Goal: Transaction & Acquisition: Purchase product/service

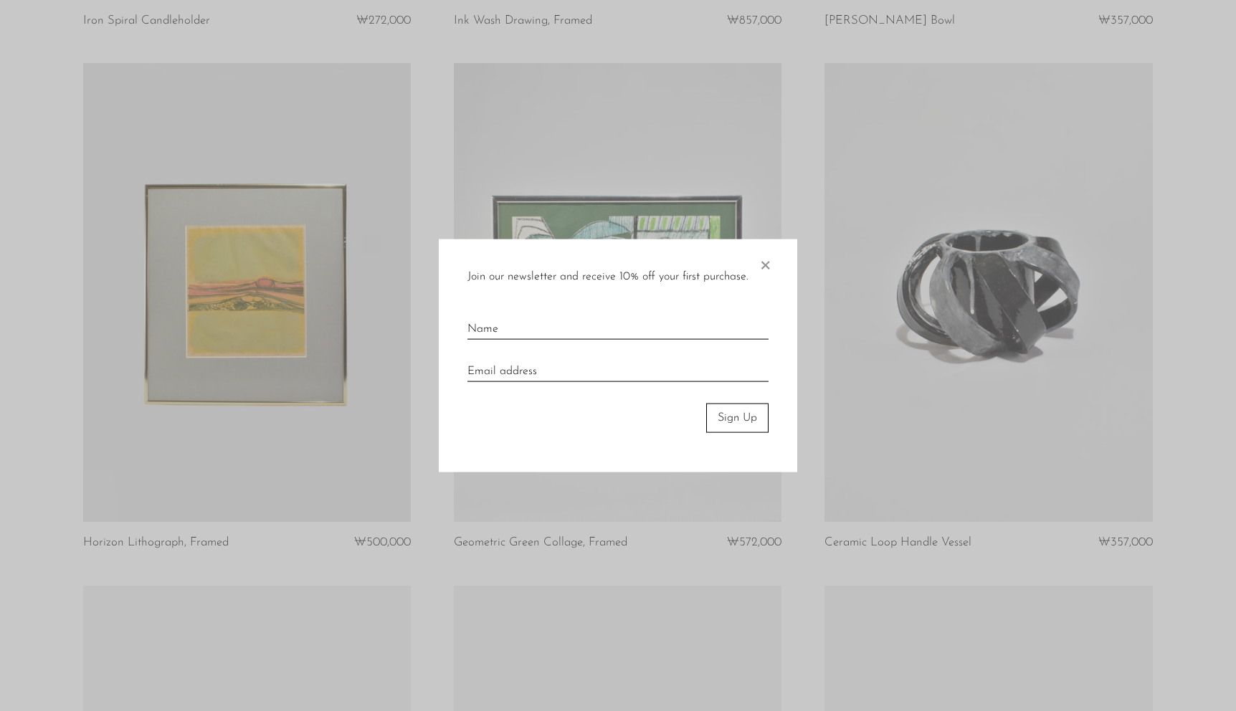
scroll to position [1632, 0]
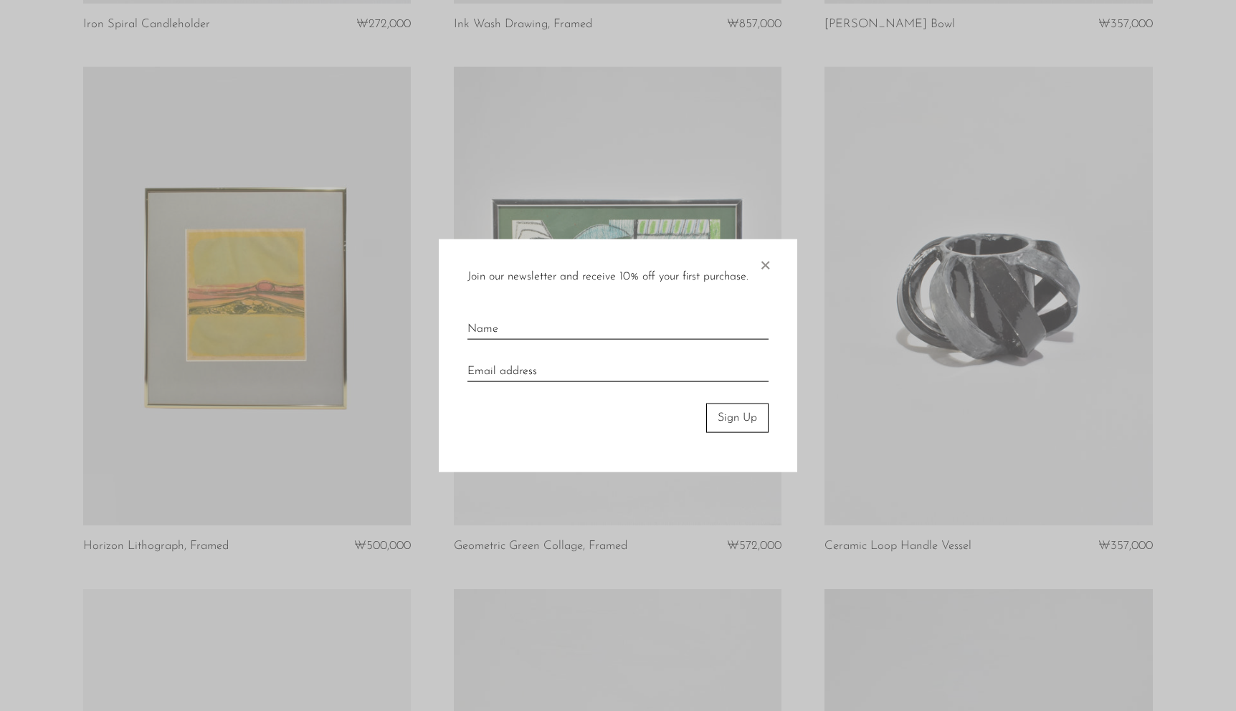
click at [769, 260] on span "×" at bounding box center [765, 262] width 14 height 46
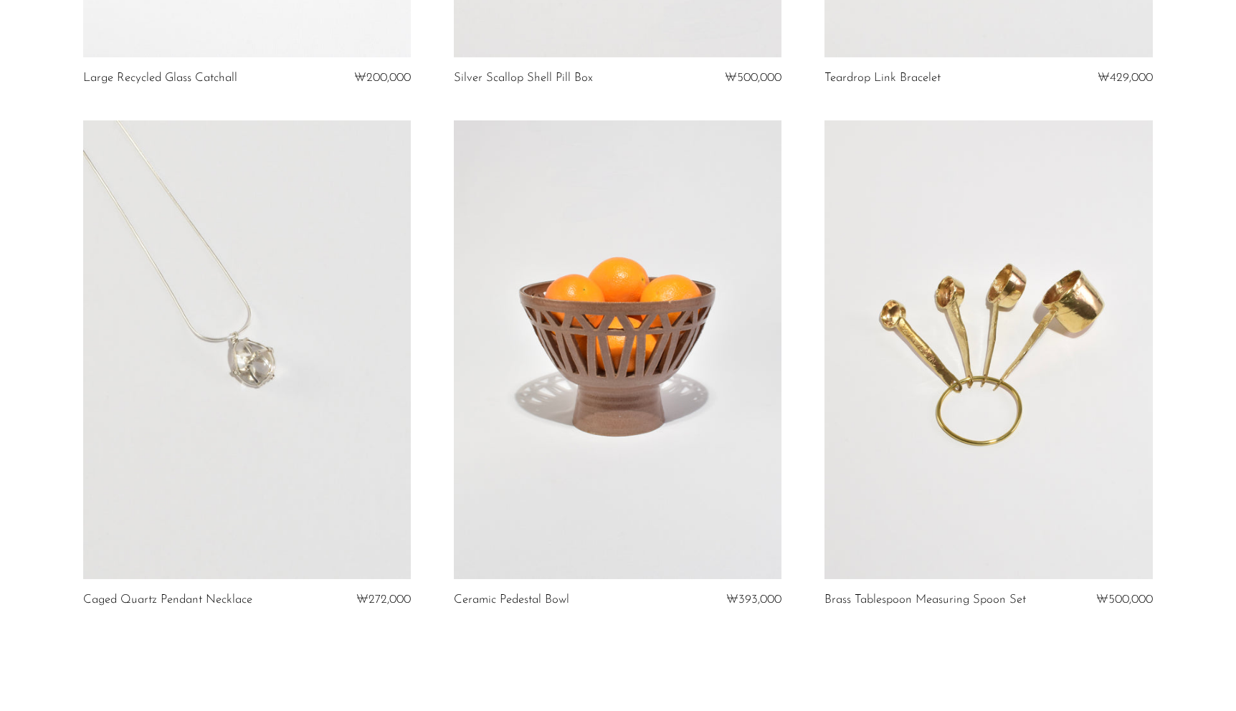
scroll to position [6034, 0]
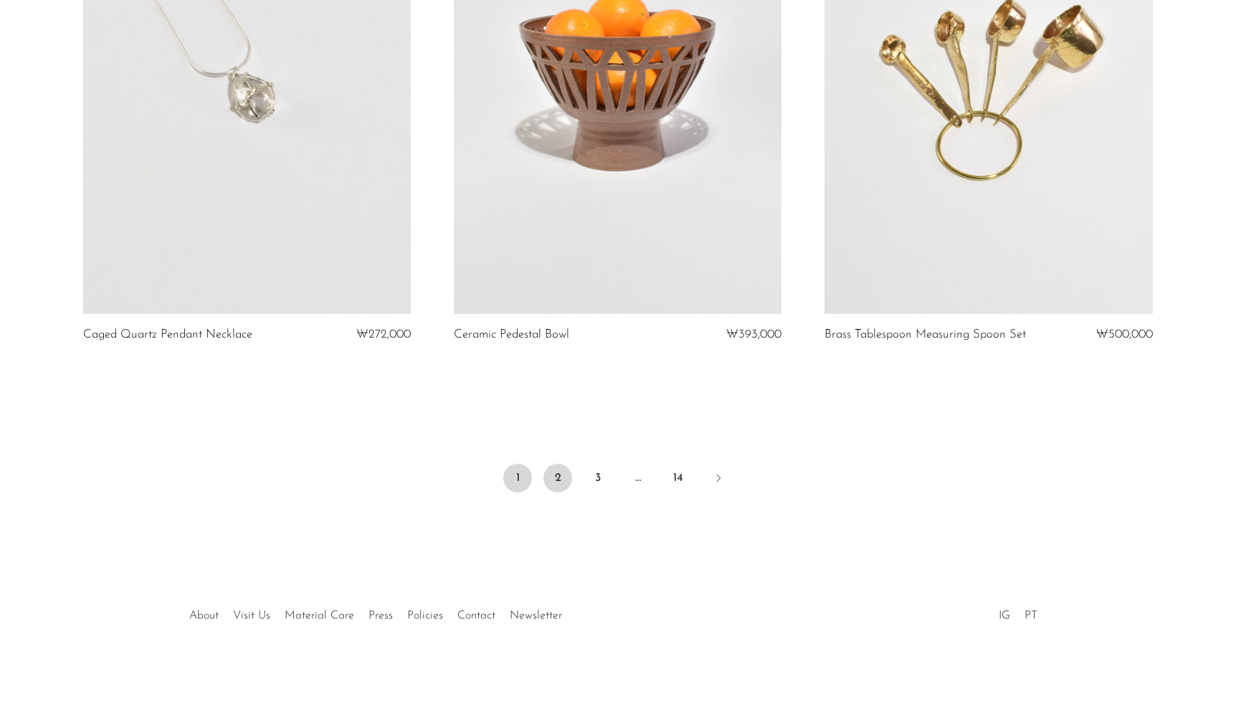
click at [561, 471] on link "2" at bounding box center [557, 478] width 29 height 29
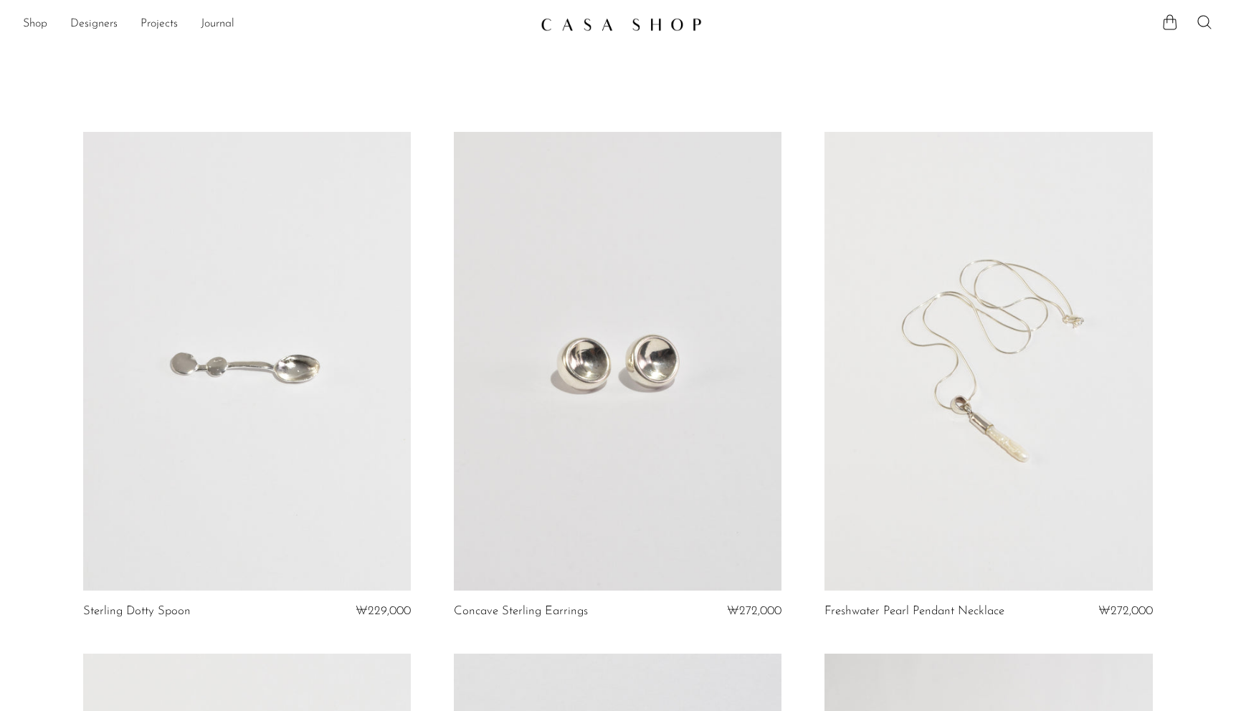
click at [591, 401] on link at bounding box center [618, 361] width 328 height 459
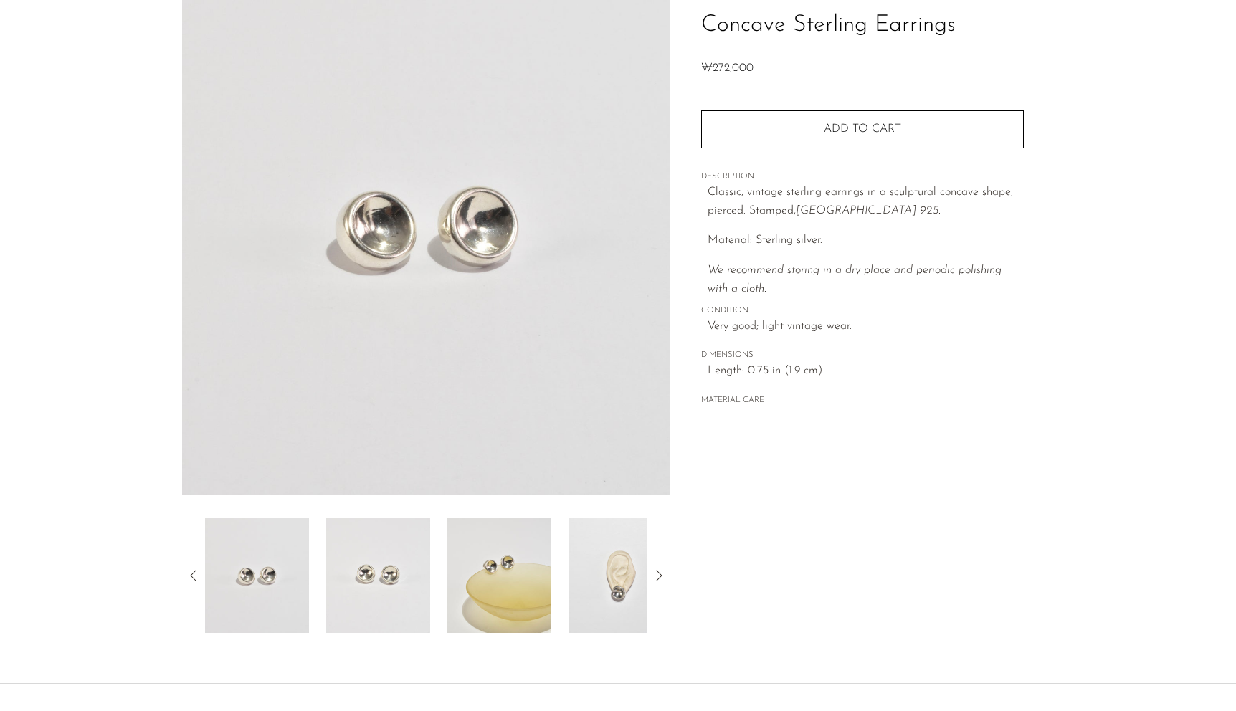
scroll to position [222, 0]
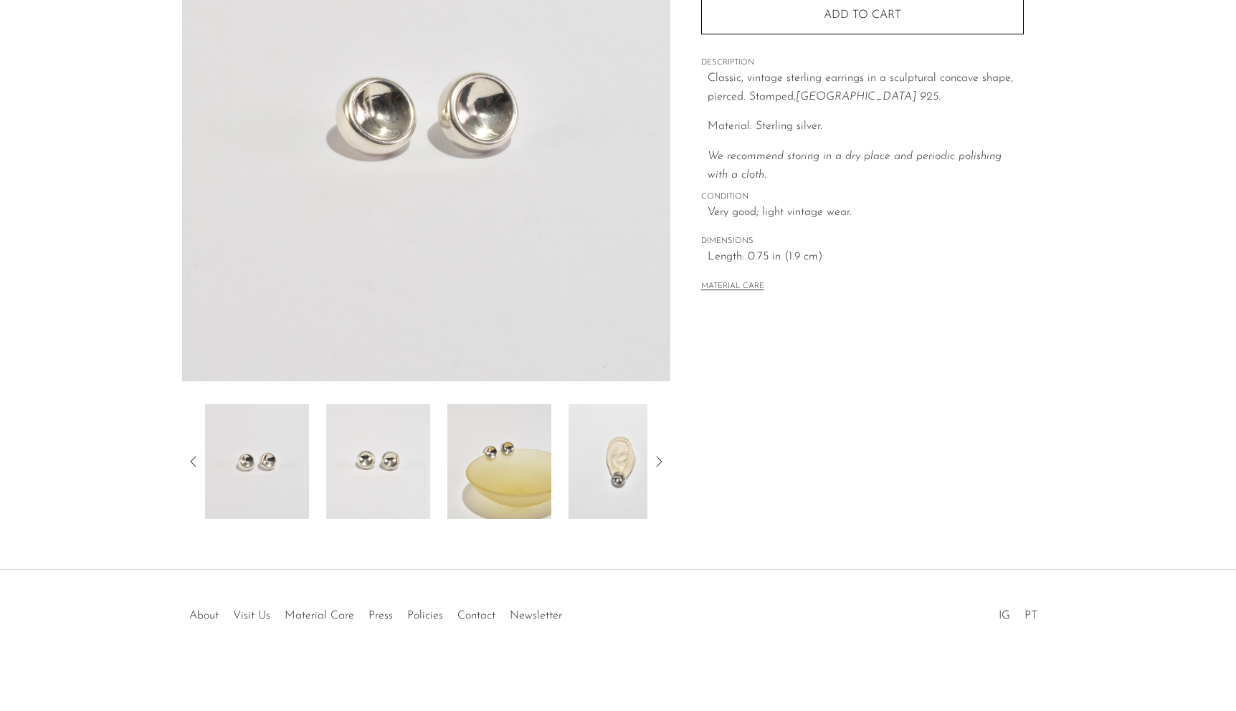
click at [483, 470] on img at bounding box center [499, 461] width 104 height 115
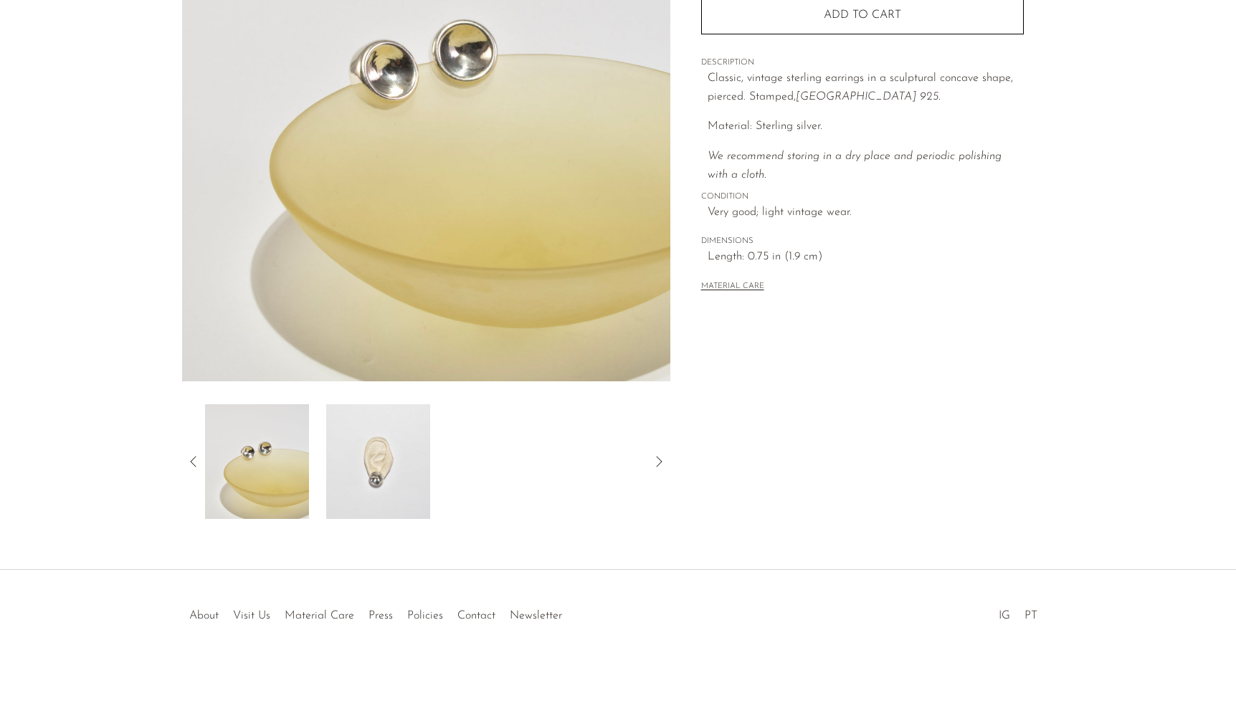
click at [395, 472] on img at bounding box center [378, 461] width 104 height 115
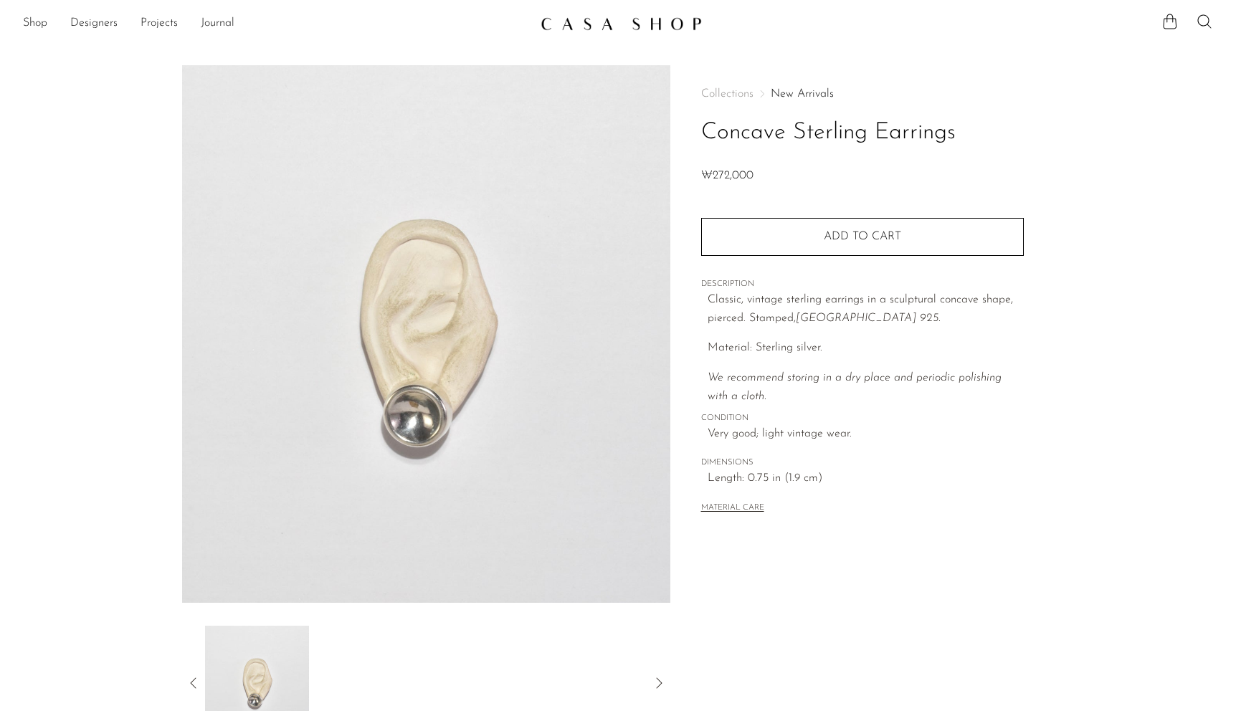
scroll to position [0, 0]
click at [840, 217] on div "Quantity 1 Add to cart" at bounding box center [862, 228] width 323 height 54
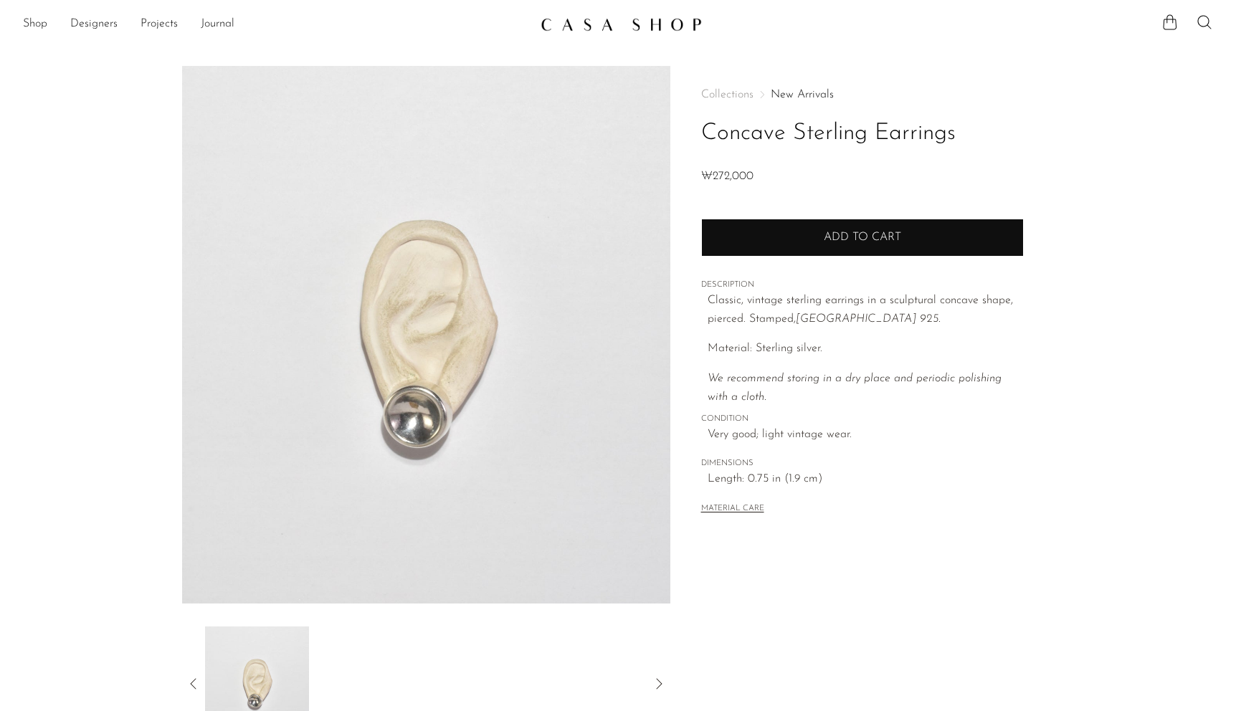
click at [837, 229] on button "Add to cart" at bounding box center [862, 237] width 323 height 37
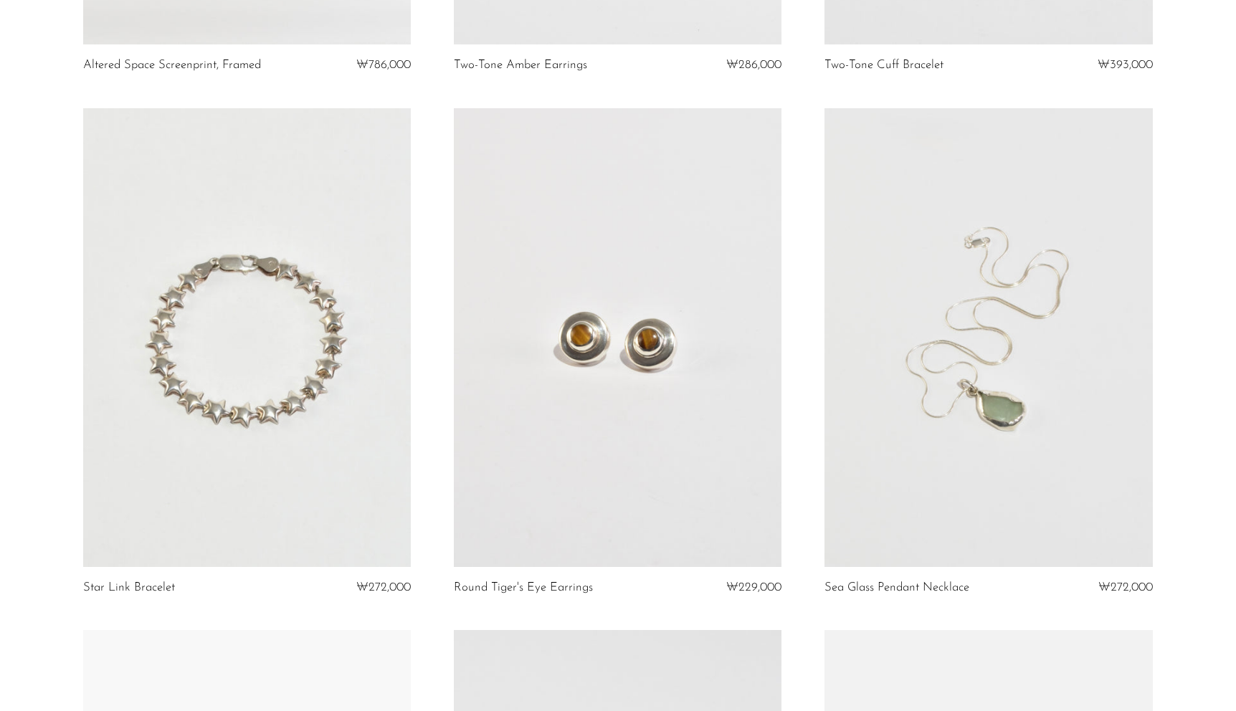
scroll to position [3674, 0]
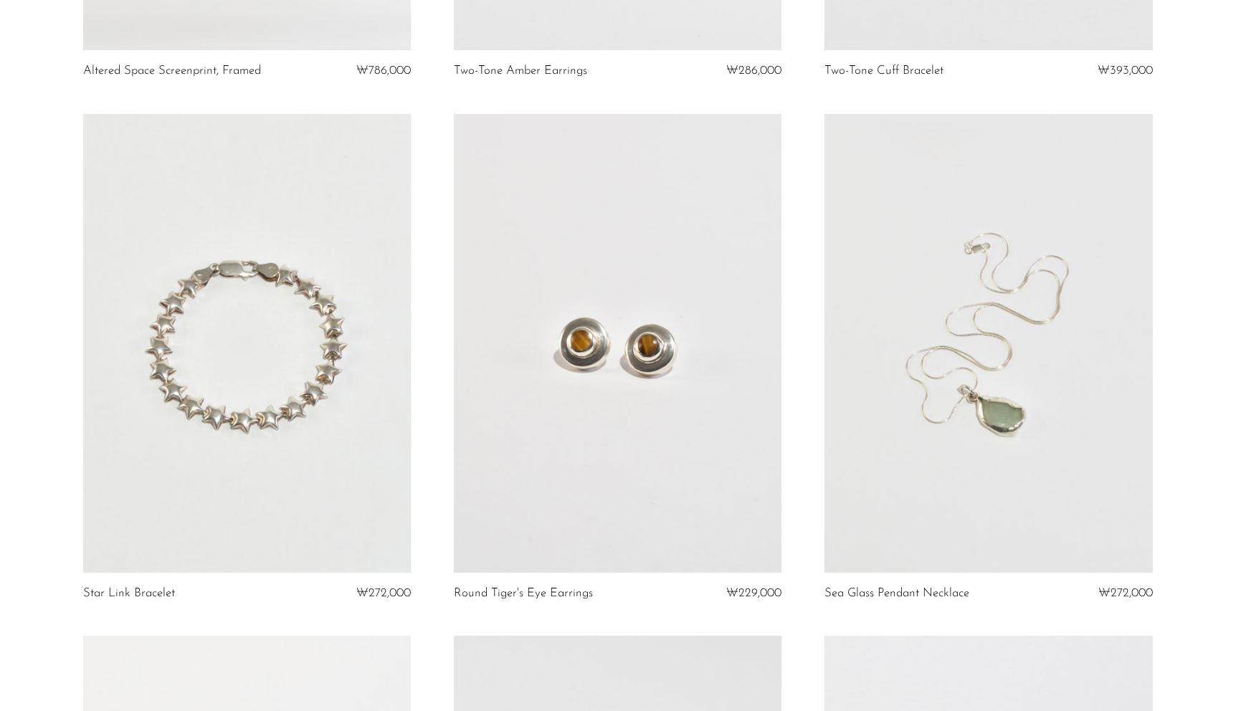
click at [351, 371] on link at bounding box center [247, 343] width 328 height 459
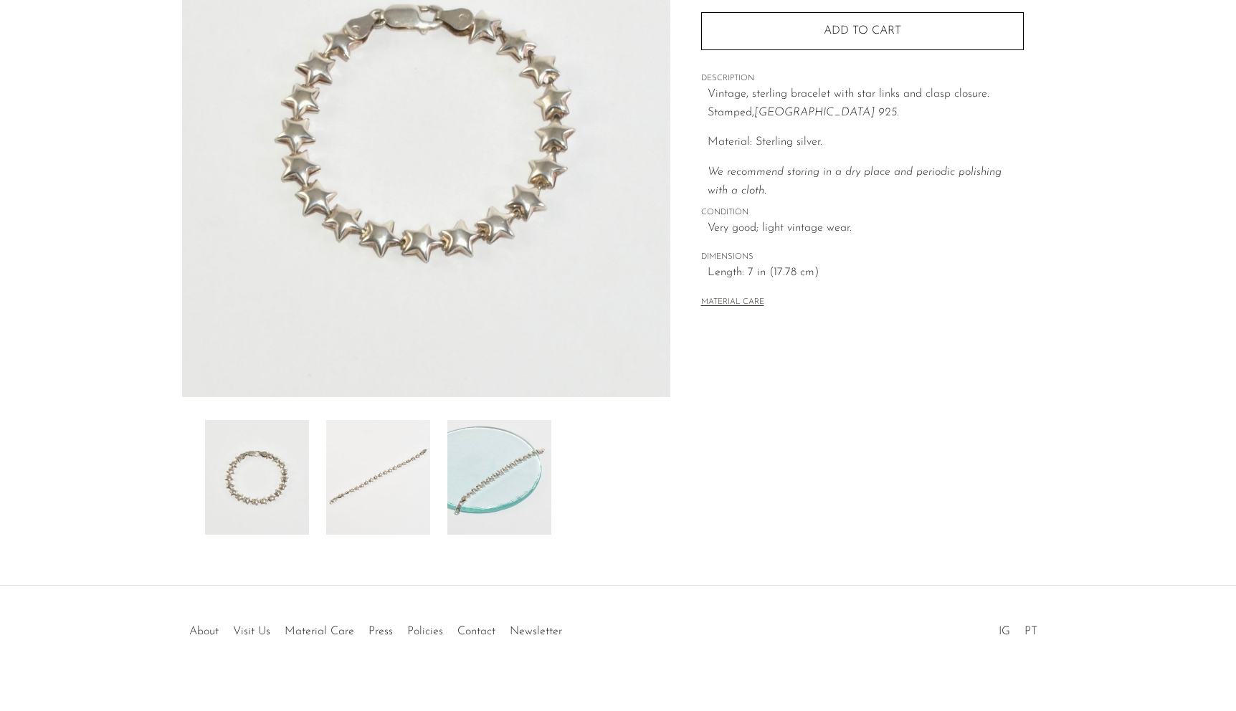
scroll to position [222, 0]
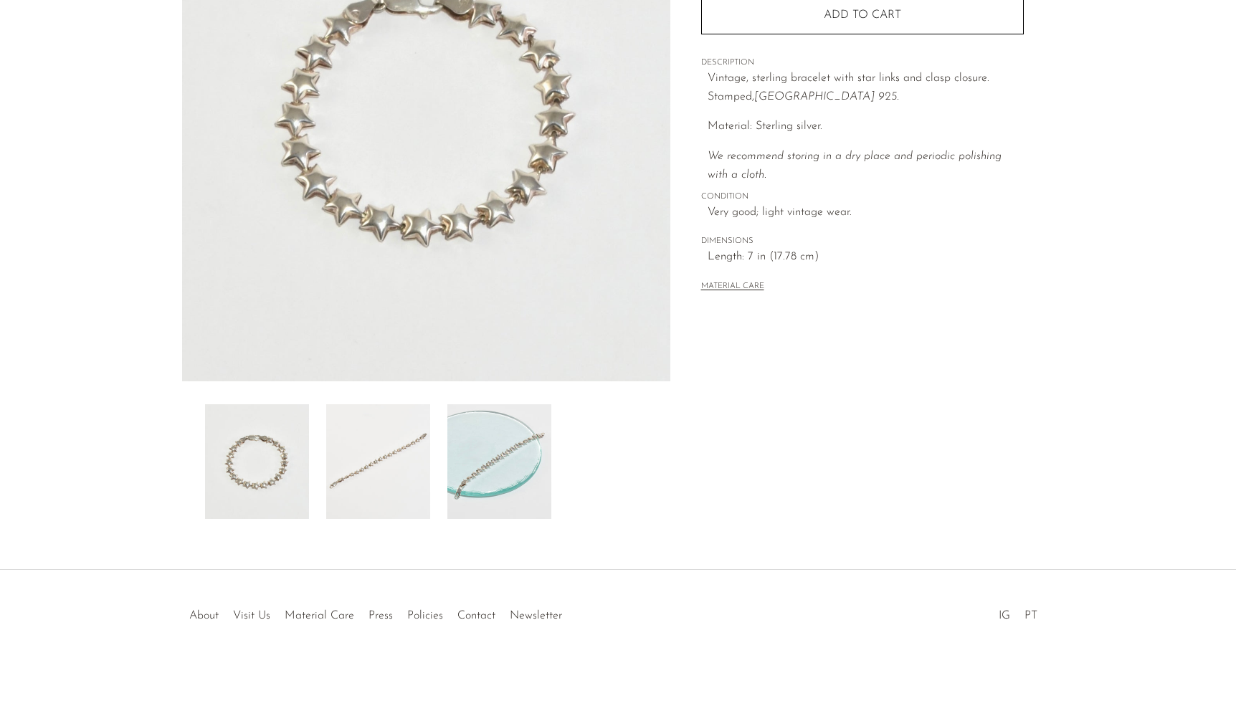
click at [520, 458] on img at bounding box center [499, 461] width 104 height 115
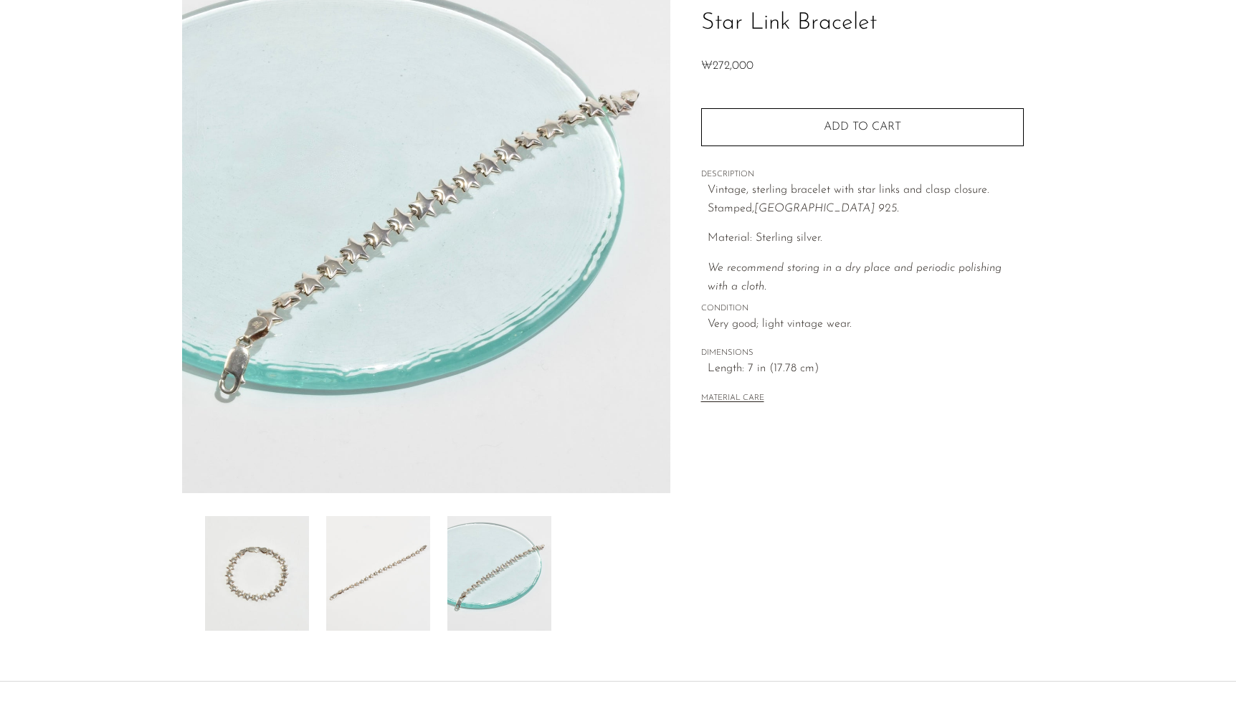
scroll to position [0, 0]
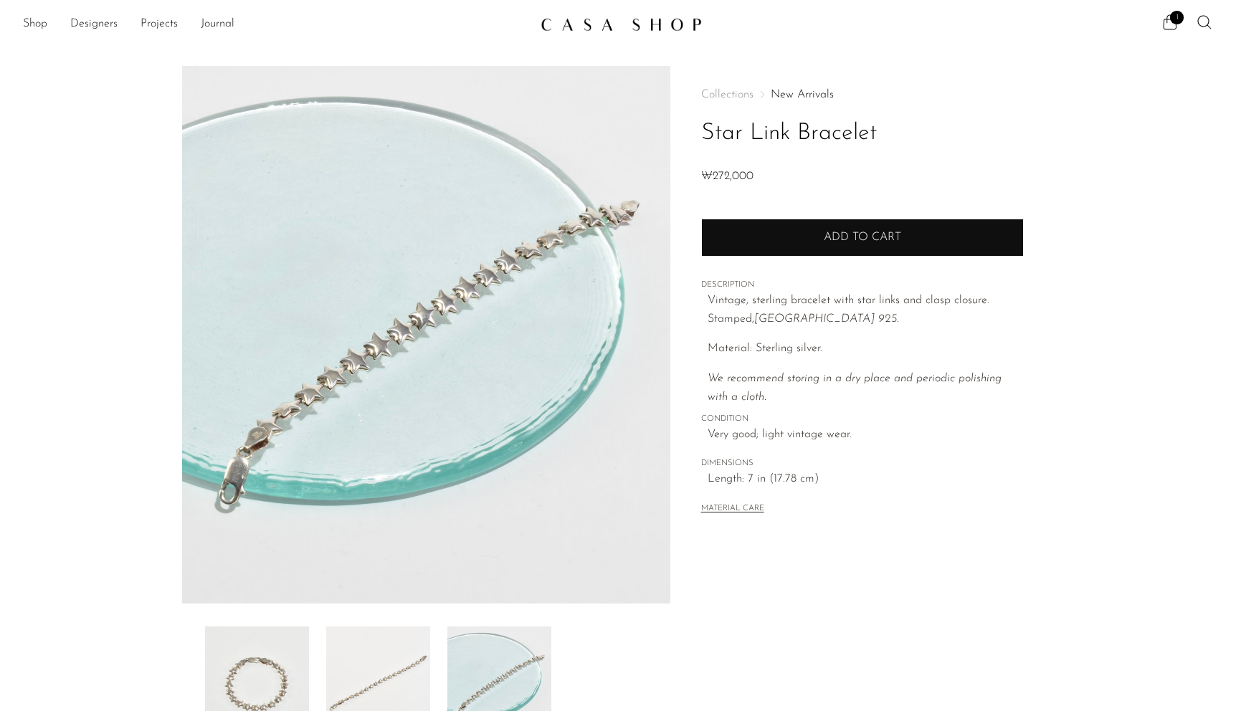
click at [835, 244] on button "Add to cart" at bounding box center [862, 237] width 323 height 37
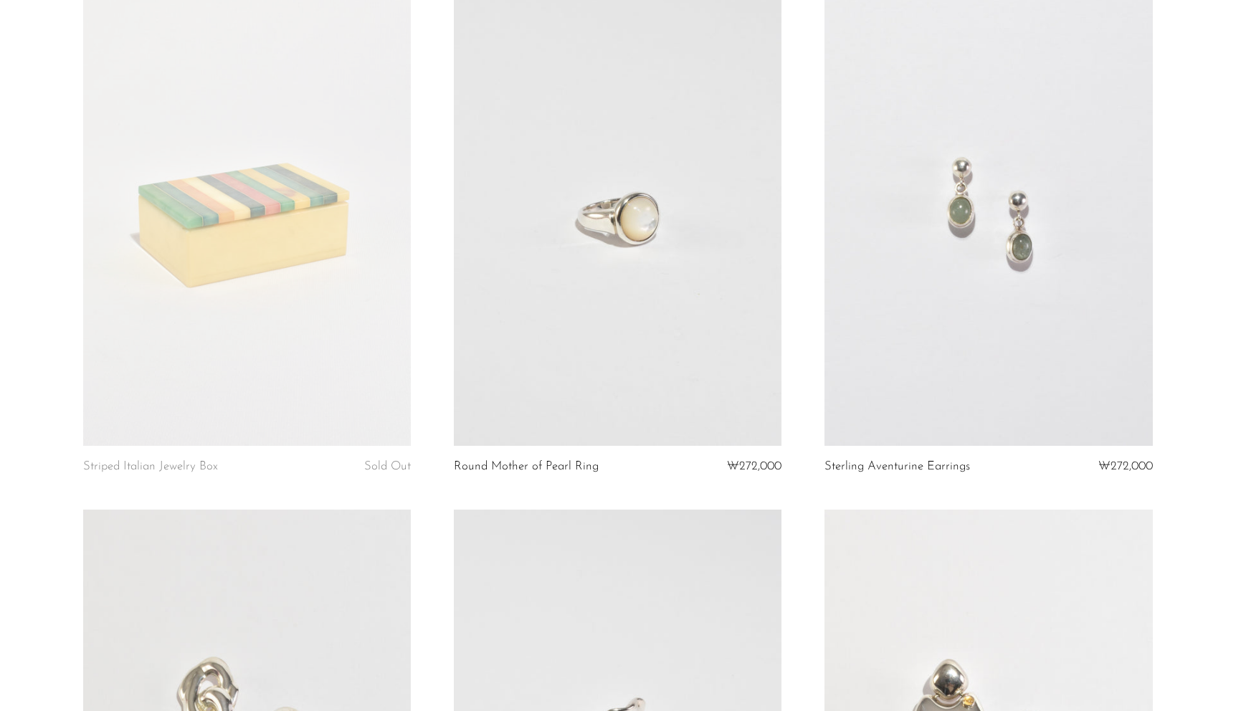
scroll to position [4234, 0]
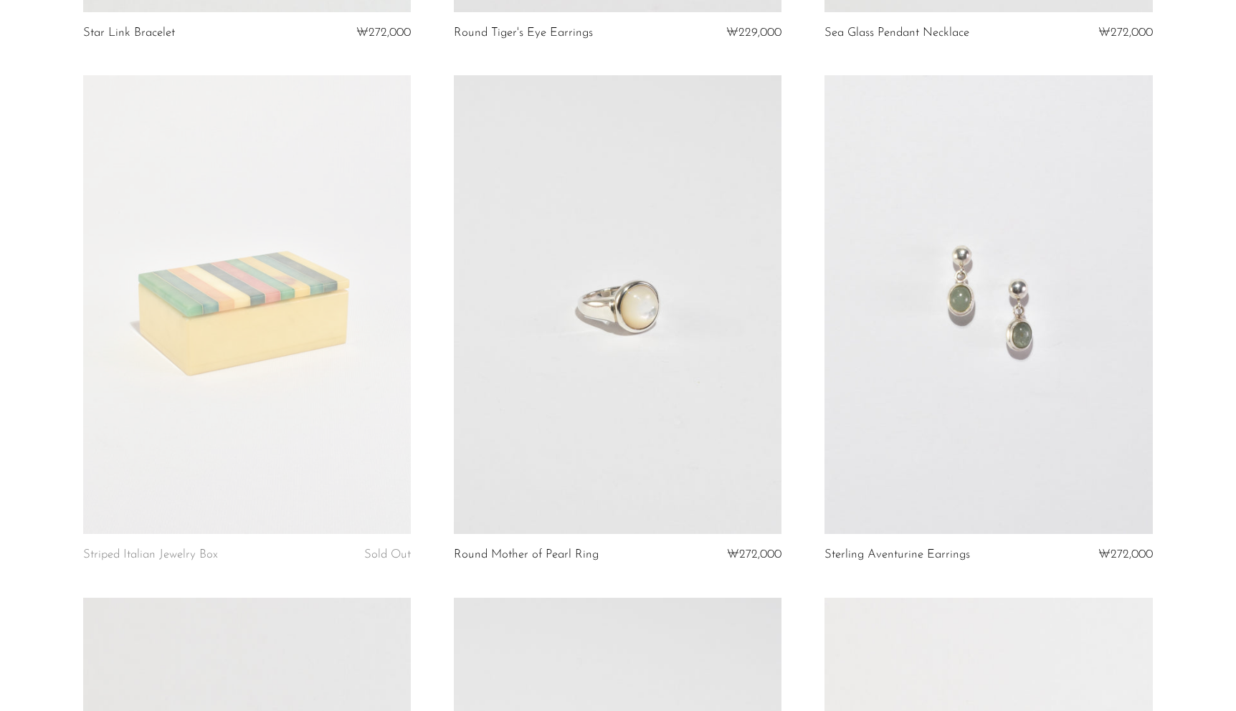
click at [293, 360] on link at bounding box center [247, 304] width 328 height 459
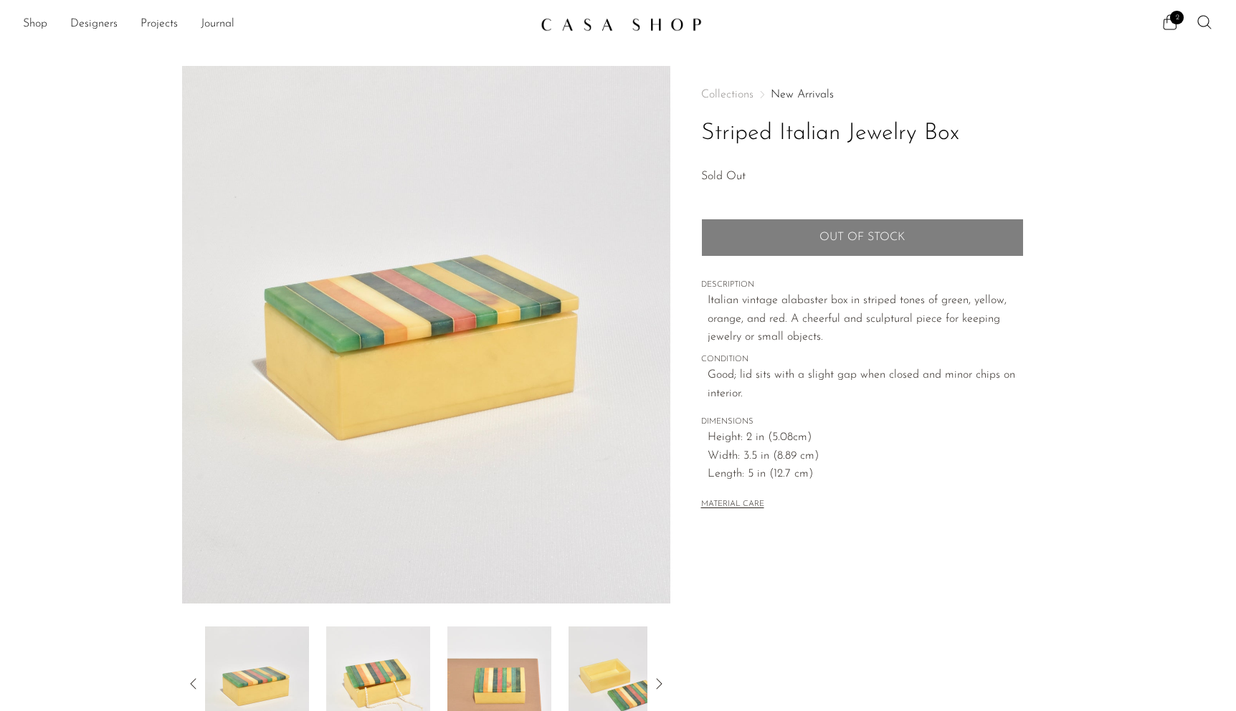
click at [485, 665] on img at bounding box center [499, 684] width 104 height 115
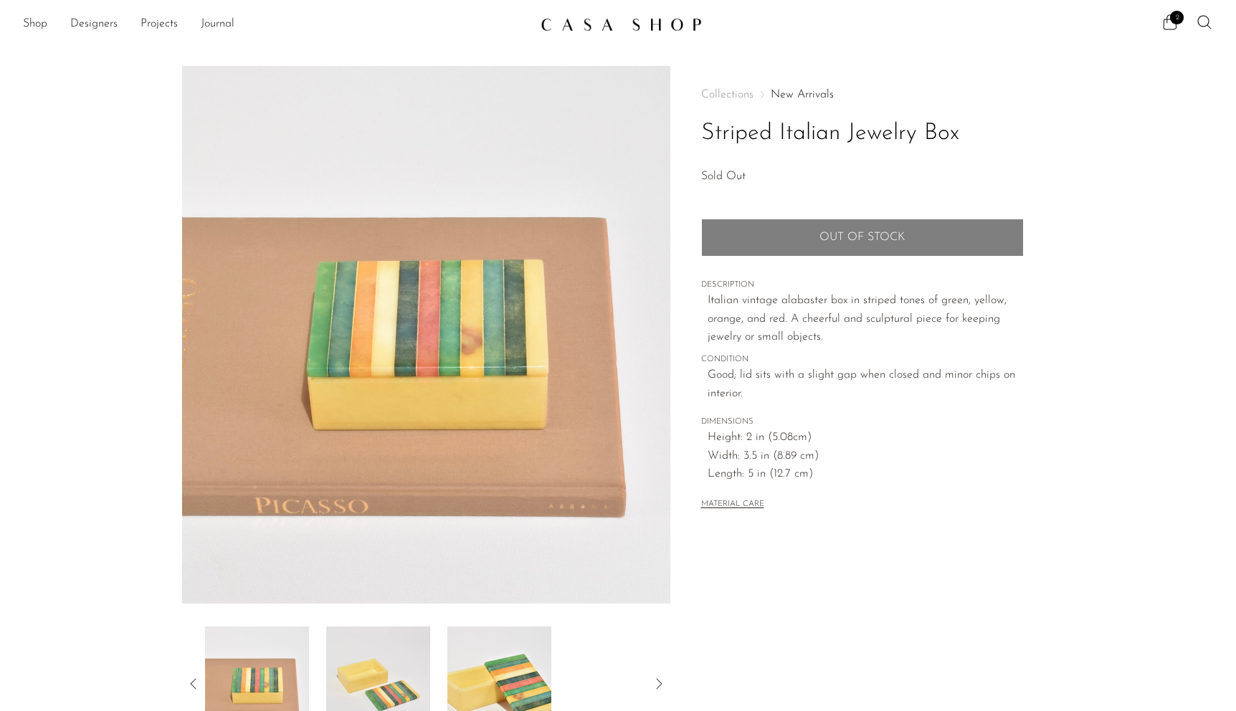
click at [514, 667] on img at bounding box center [499, 684] width 104 height 115
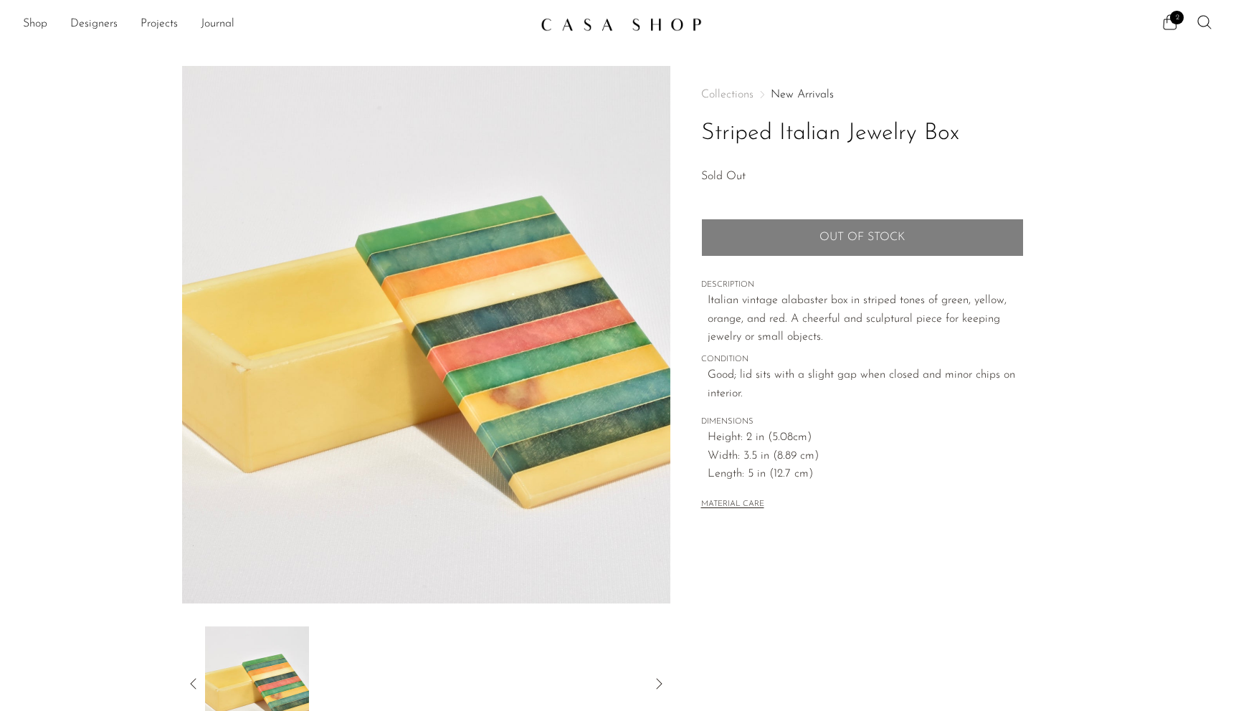
click at [531, 677] on div at bounding box center [426, 684] width 442 height 115
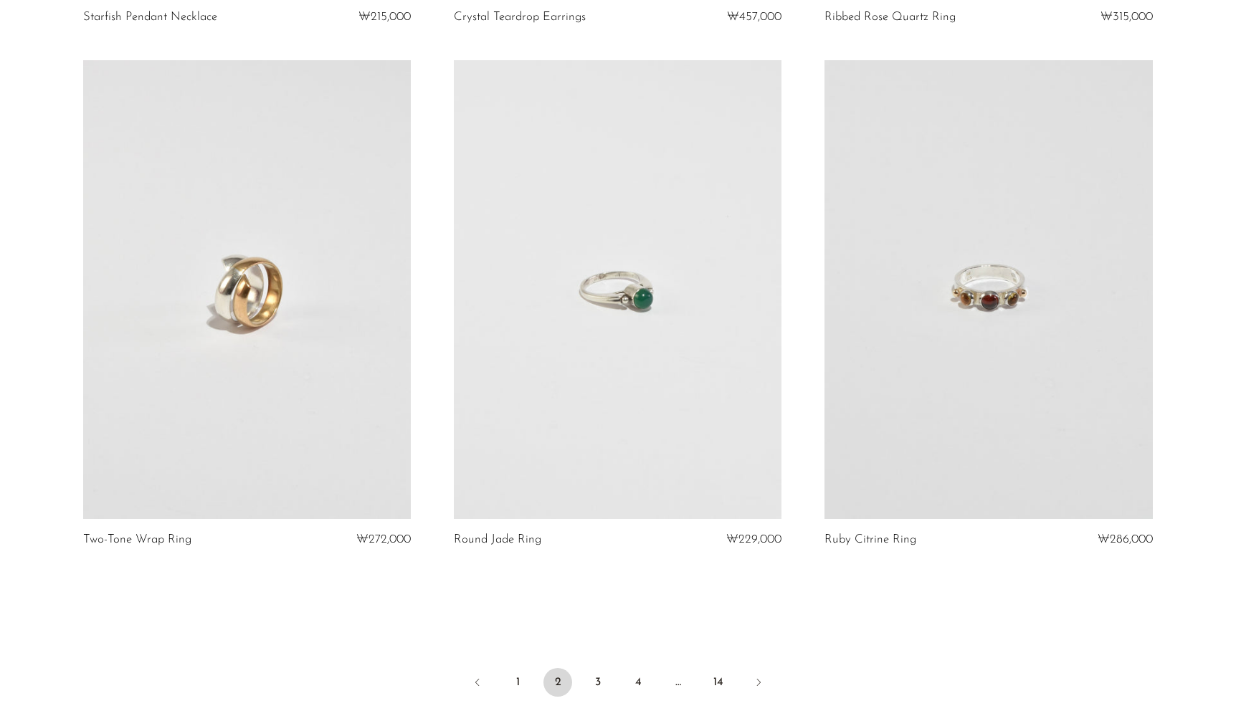
scroll to position [6021, 0]
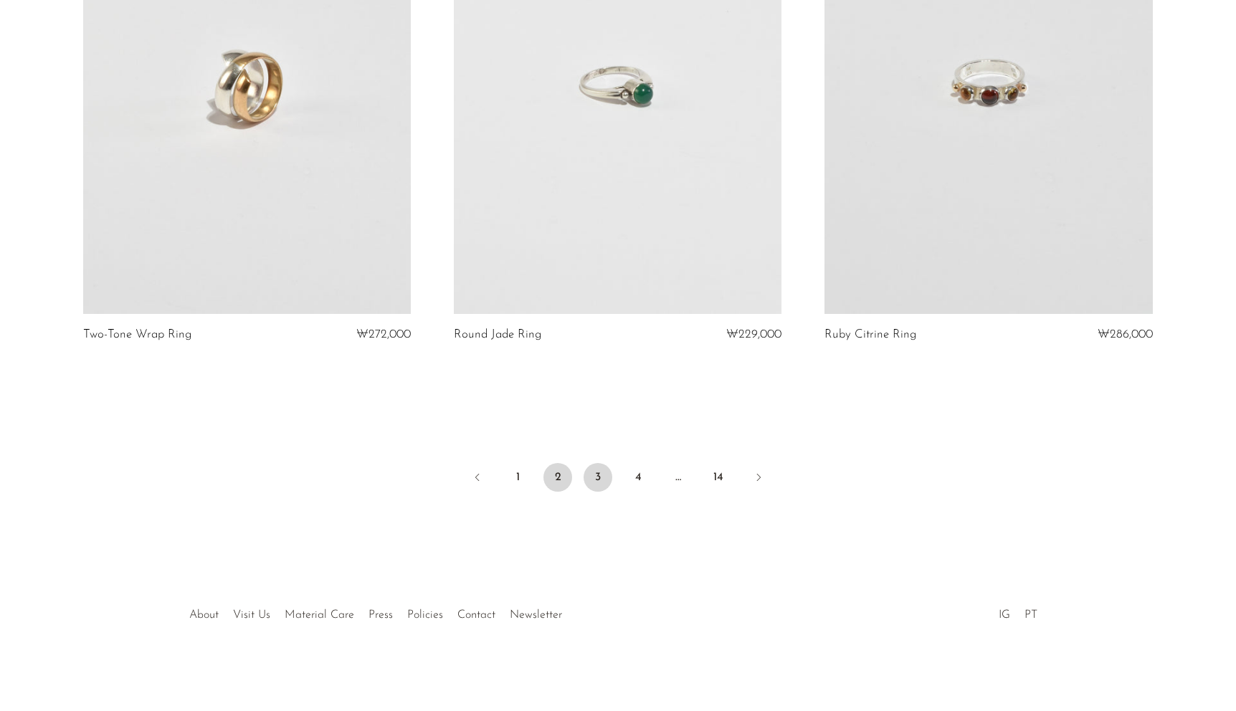
click at [611, 478] on link "3" at bounding box center [598, 477] width 29 height 29
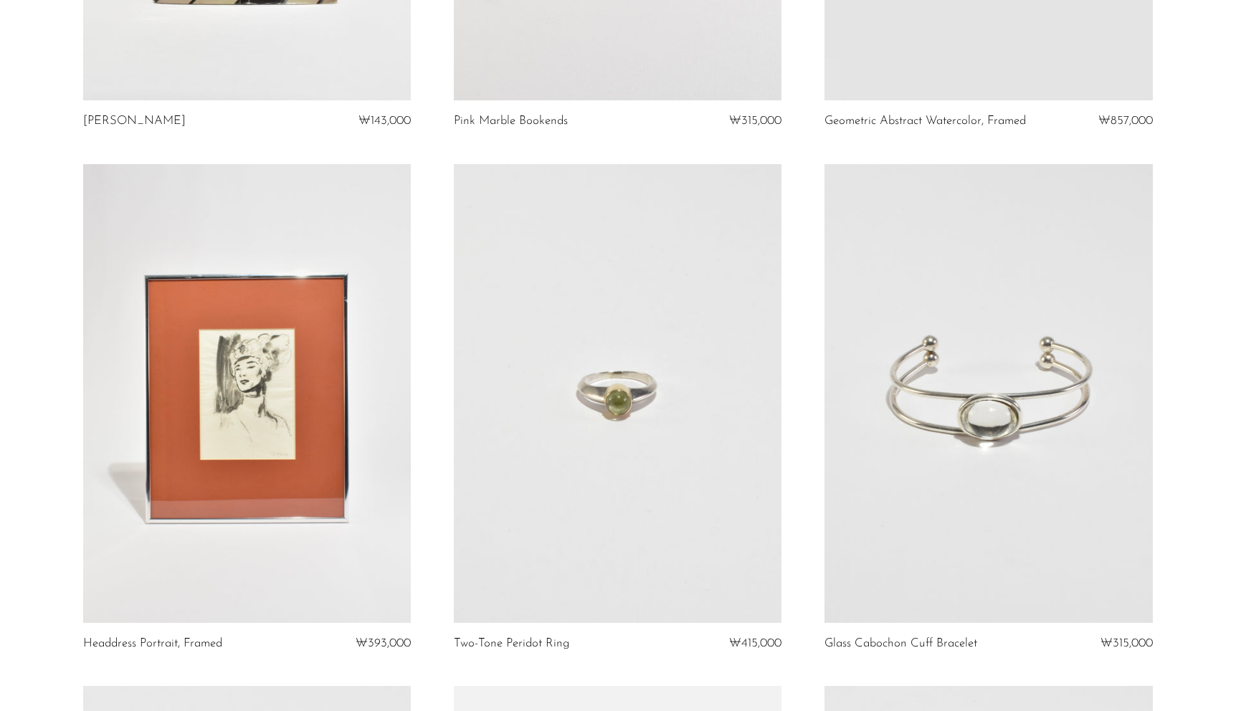
scroll to position [2331, 0]
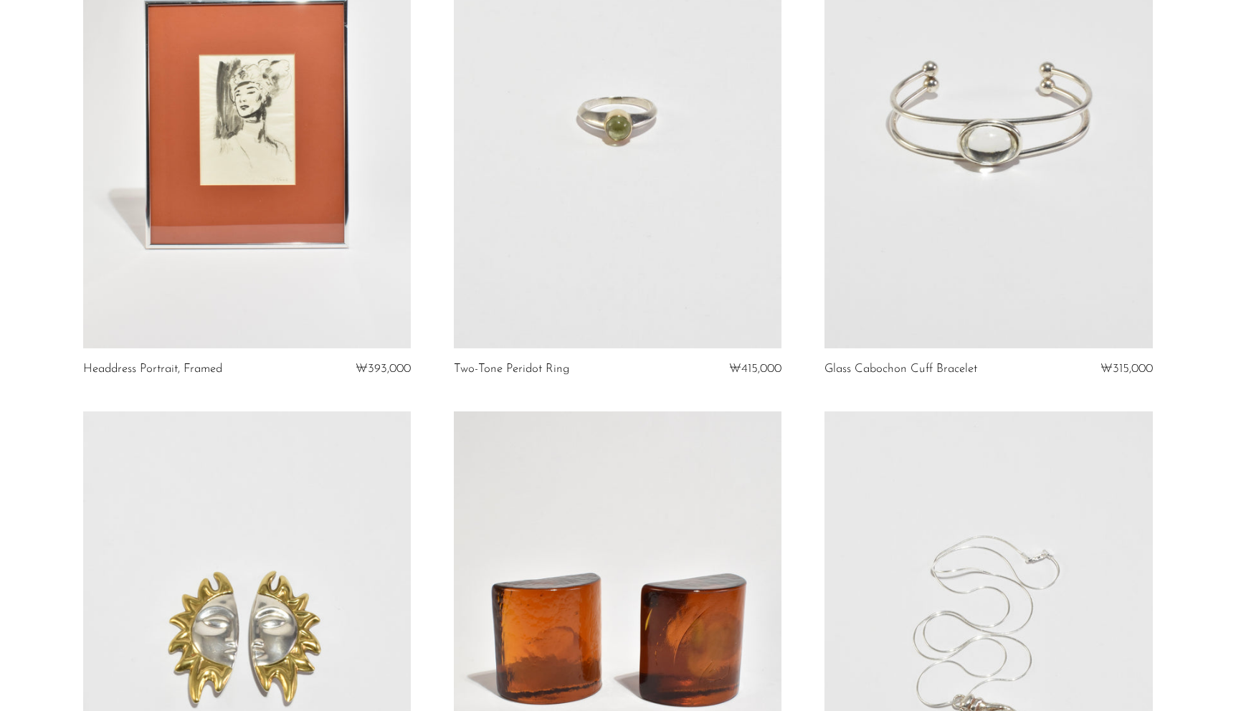
click at [981, 134] on link at bounding box center [988, 119] width 328 height 459
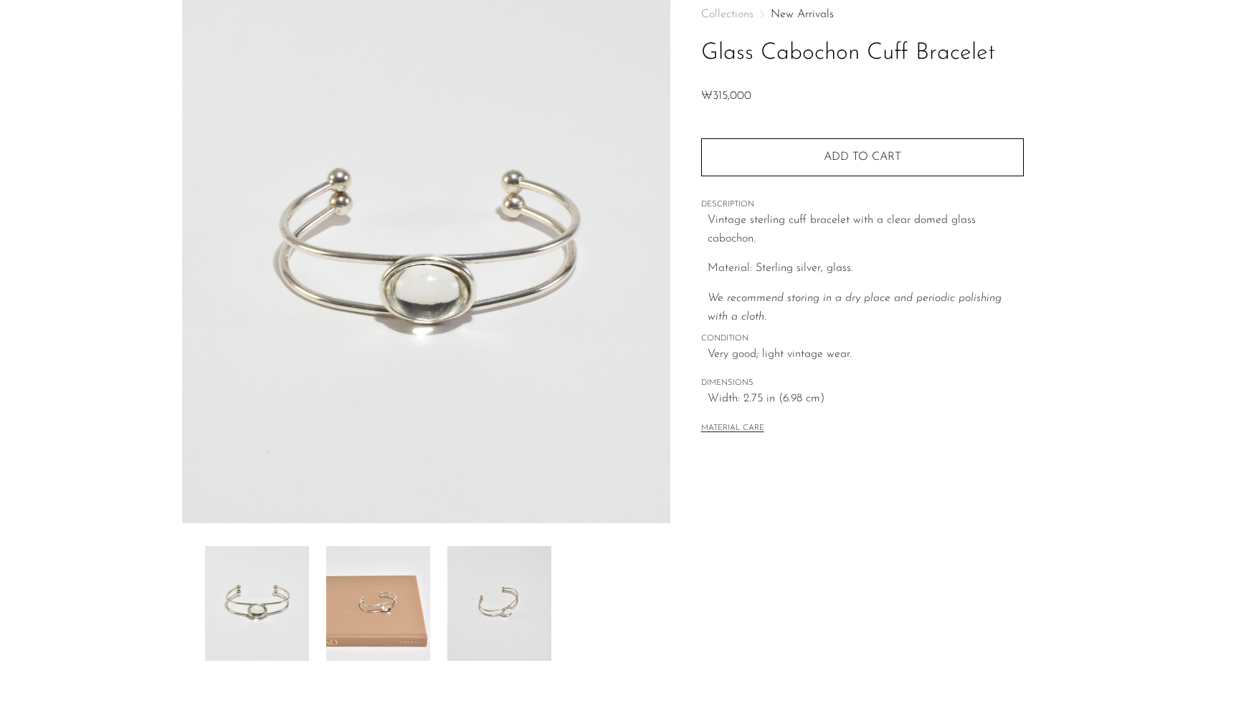
scroll to position [137, 0]
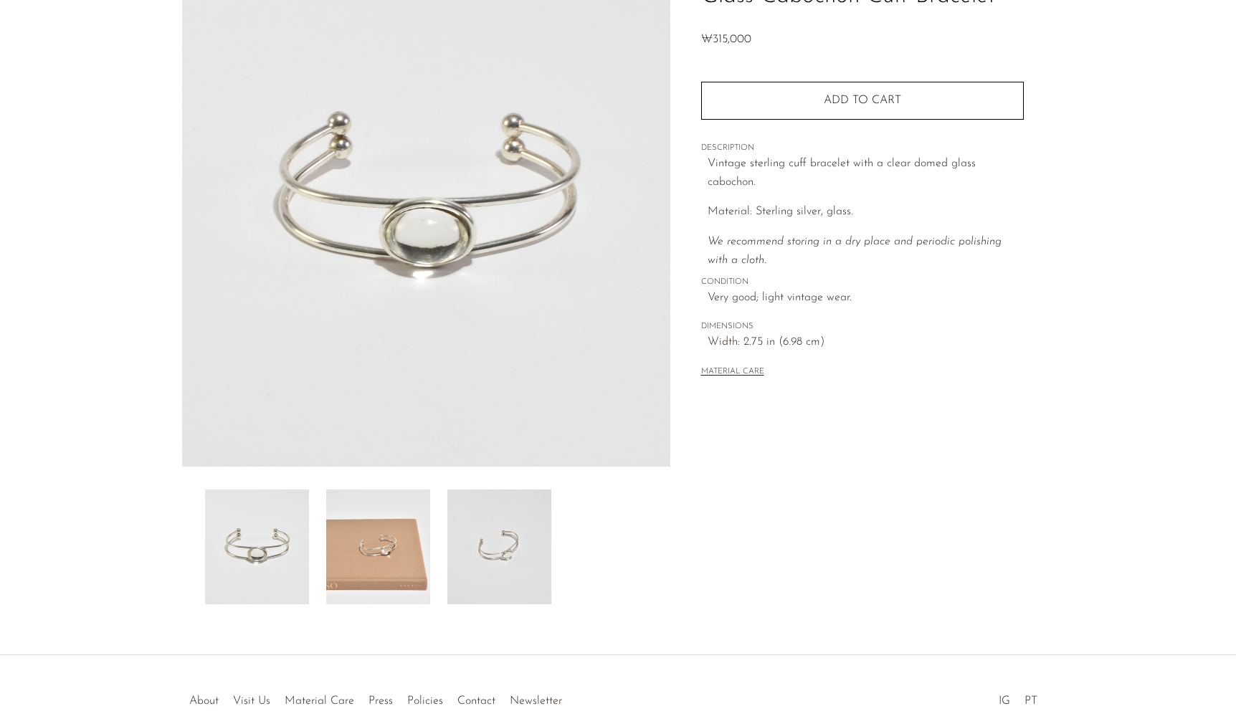
click at [532, 572] on img at bounding box center [499, 547] width 104 height 115
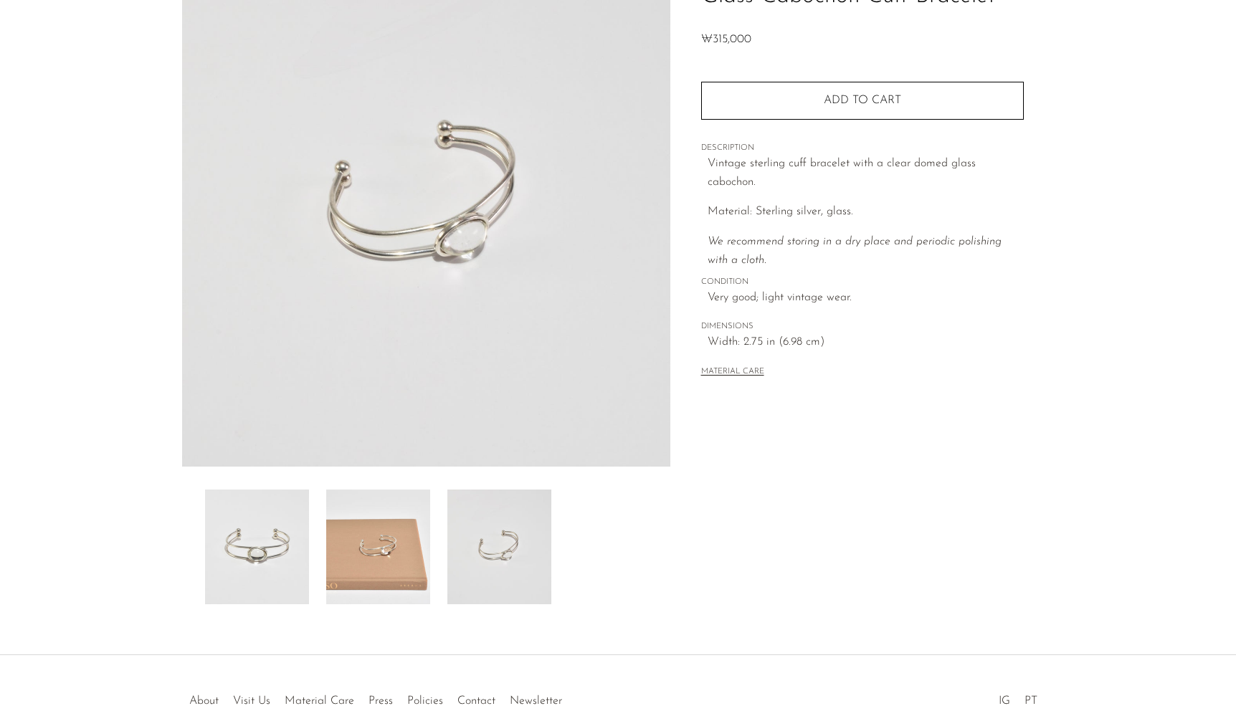
click at [408, 564] on img at bounding box center [378, 547] width 104 height 115
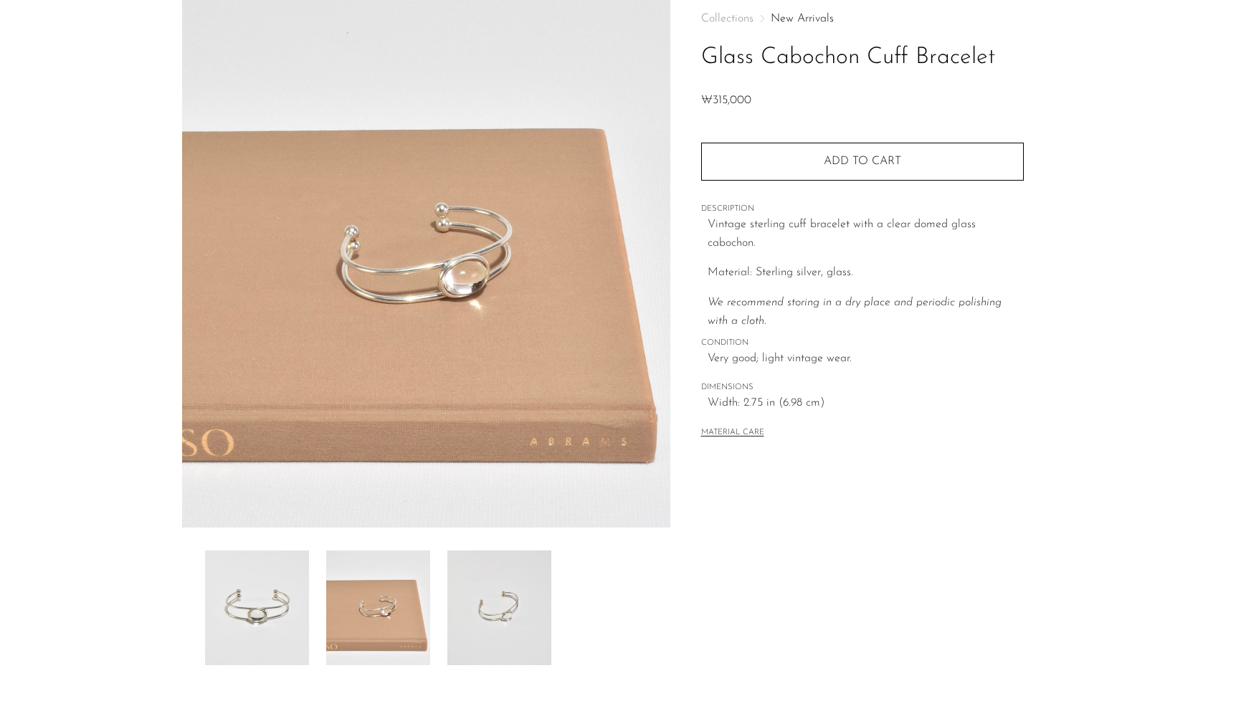
scroll to position [0, 0]
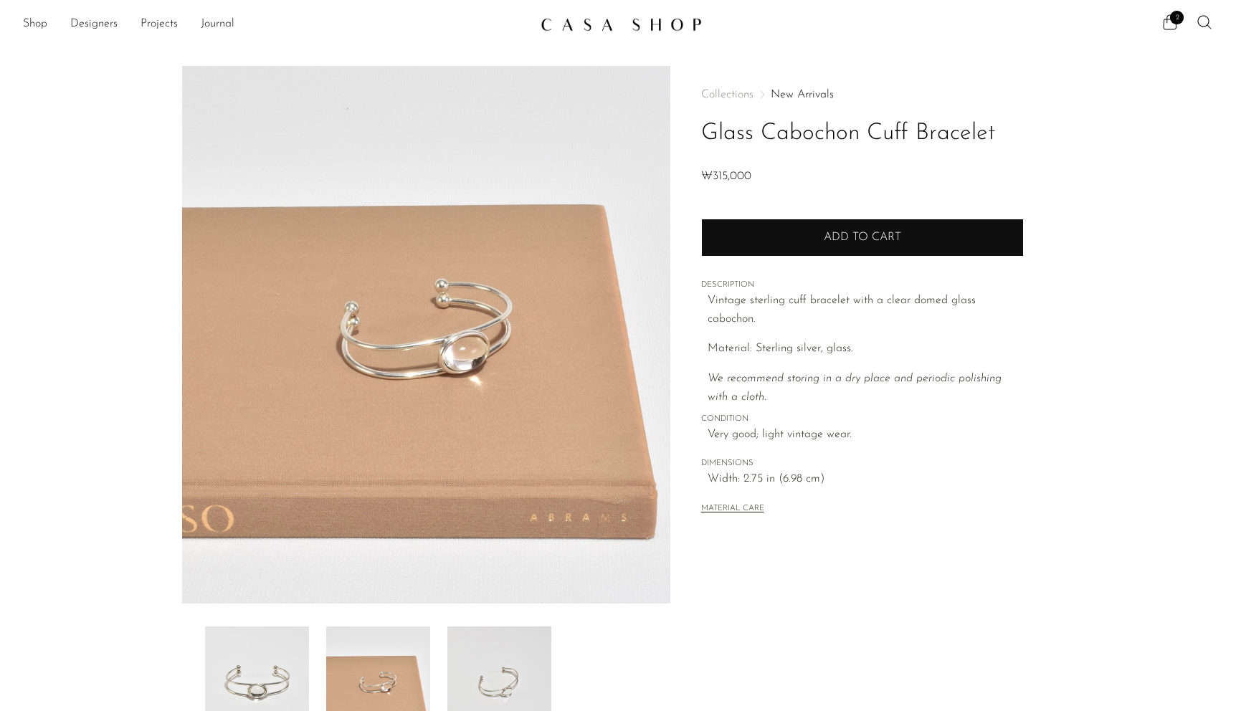
click at [751, 250] on button "Add to cart" at bounding box center [862, 237] width 323 height 37
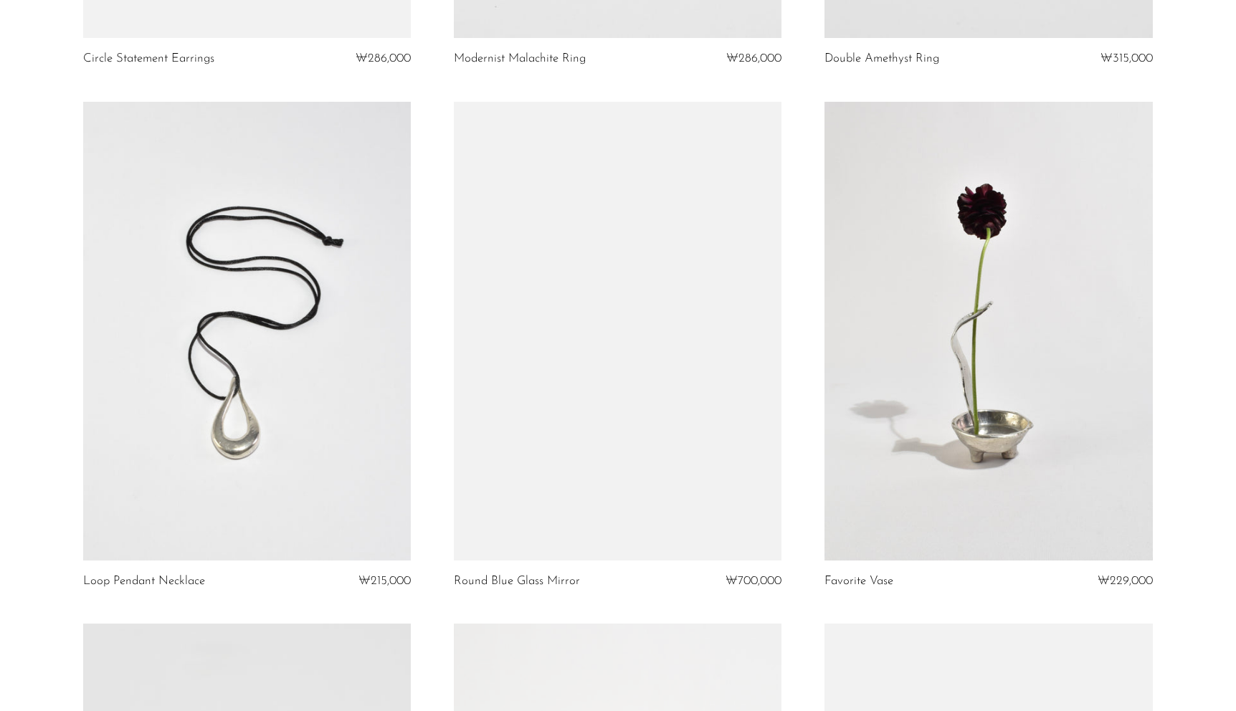
scroll to position [4891, 0]
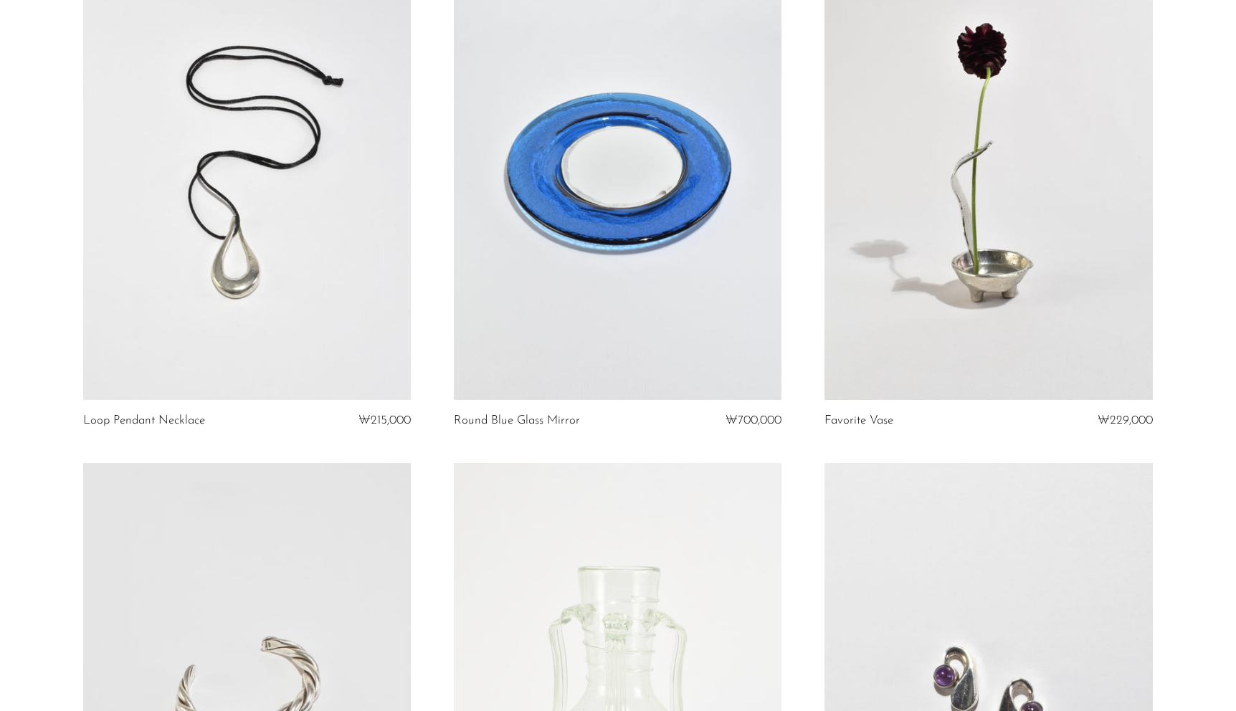
click at [262, 309] on link at bounding box center [247, 170] width 328 height 459
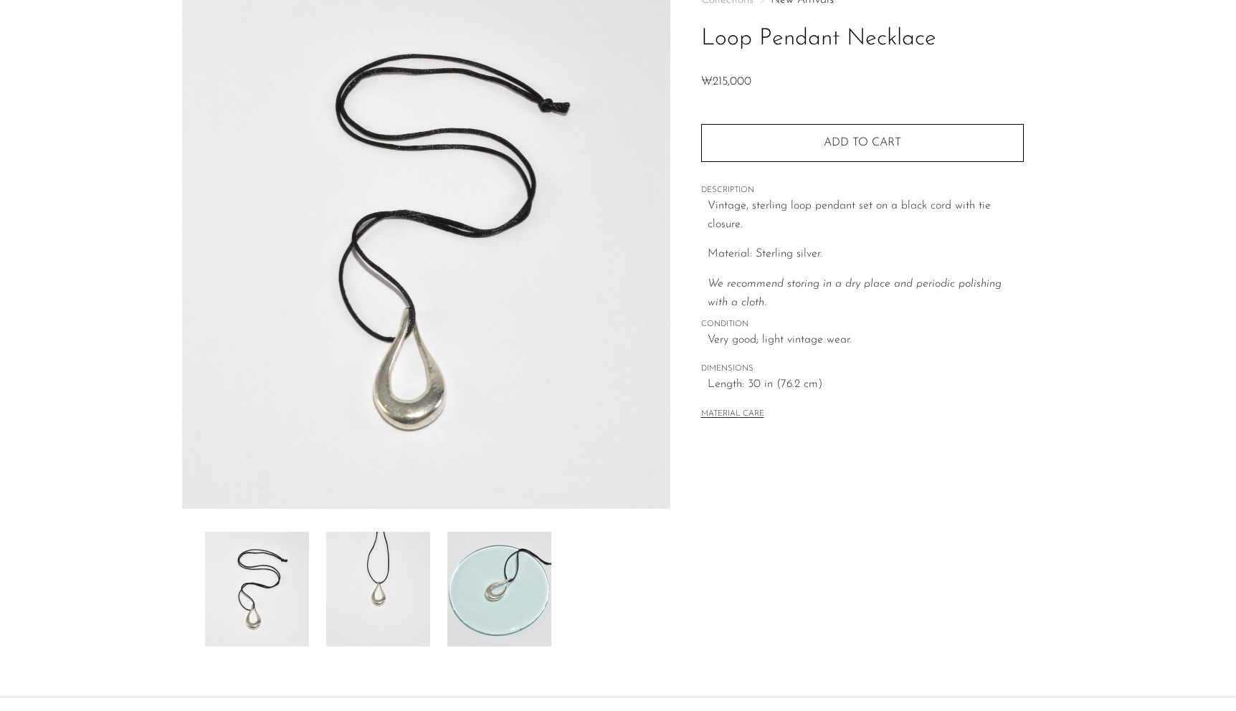
scroll to position [133, 0]
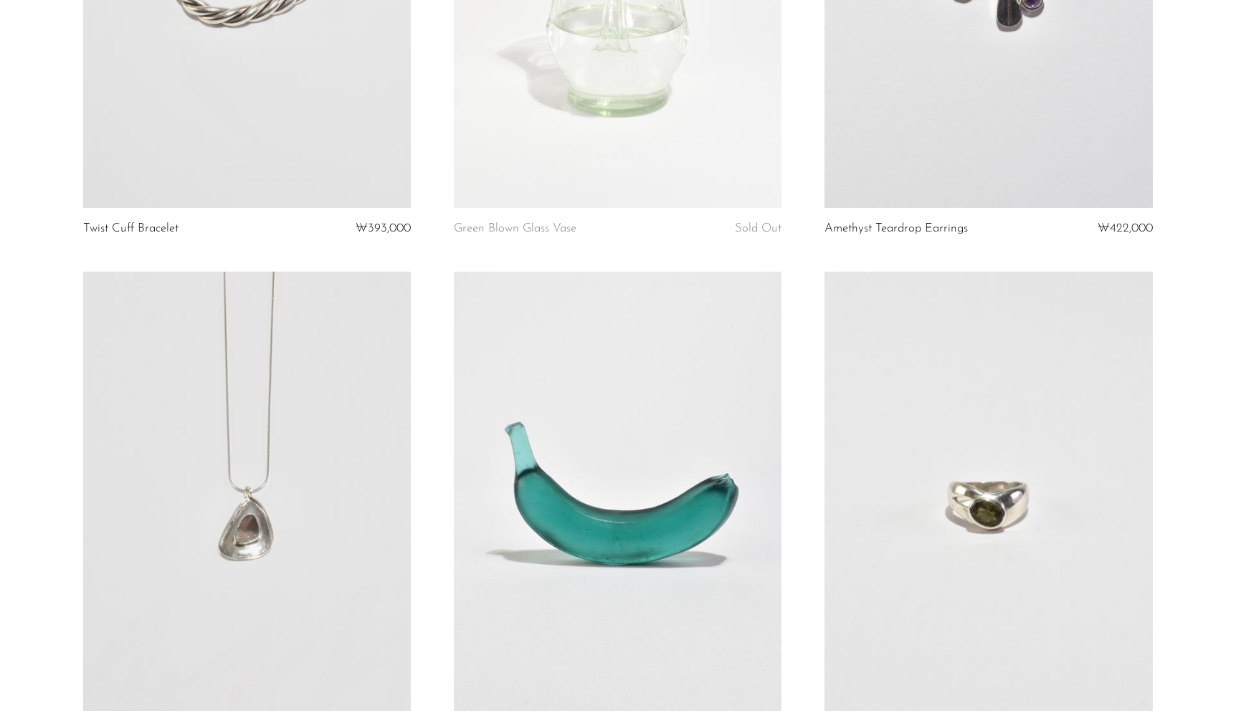
scroll to position [6021, 0]
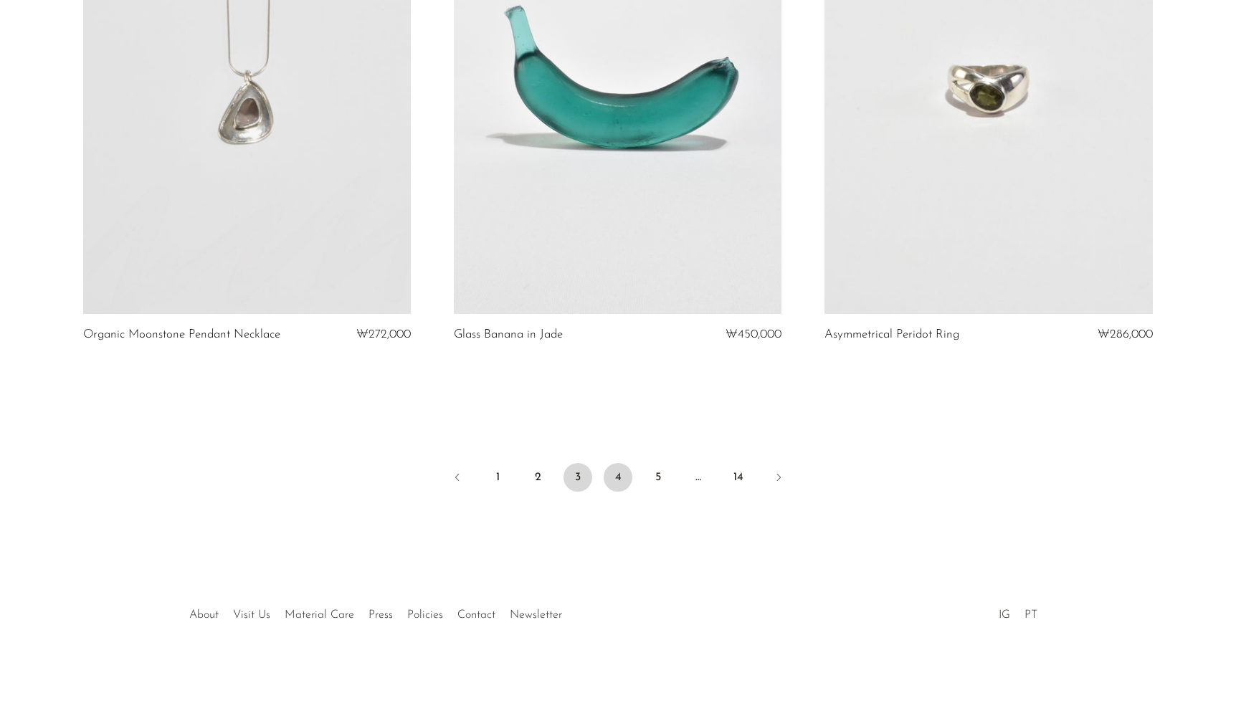
click at [618, 472] on link "4" at bounding box center [618, 477] width 29 height 29
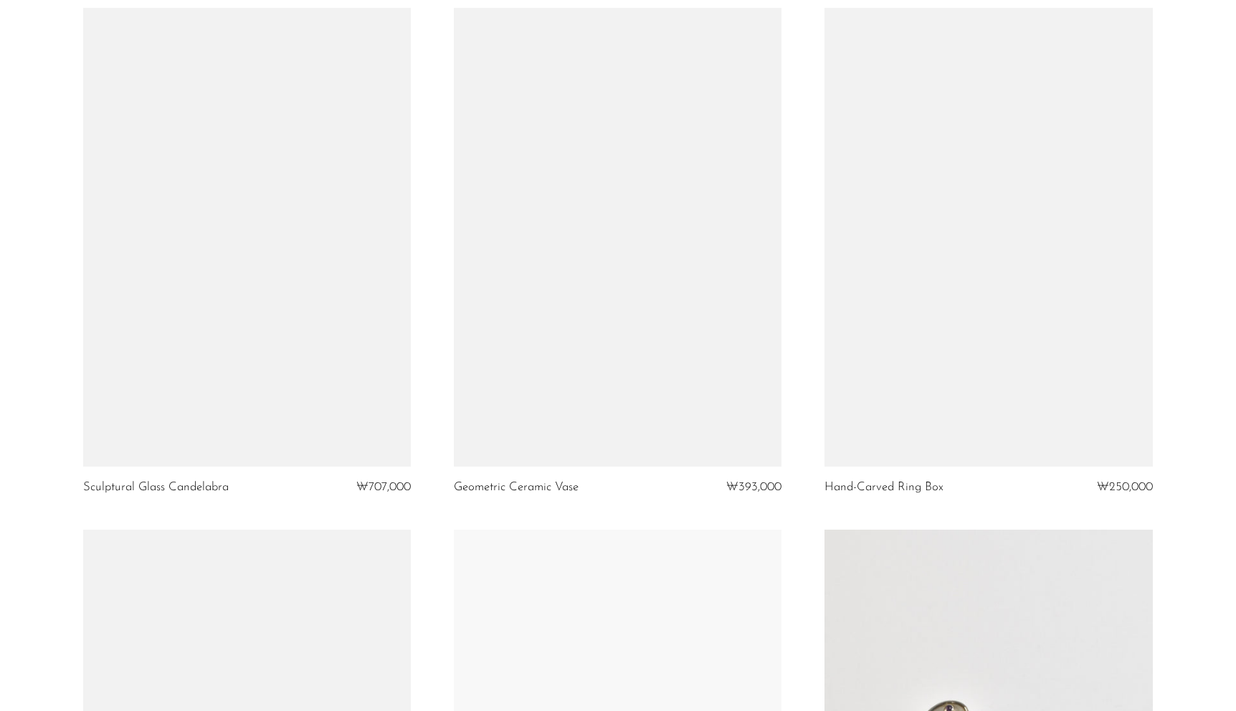
scroll to position [2664, 0]
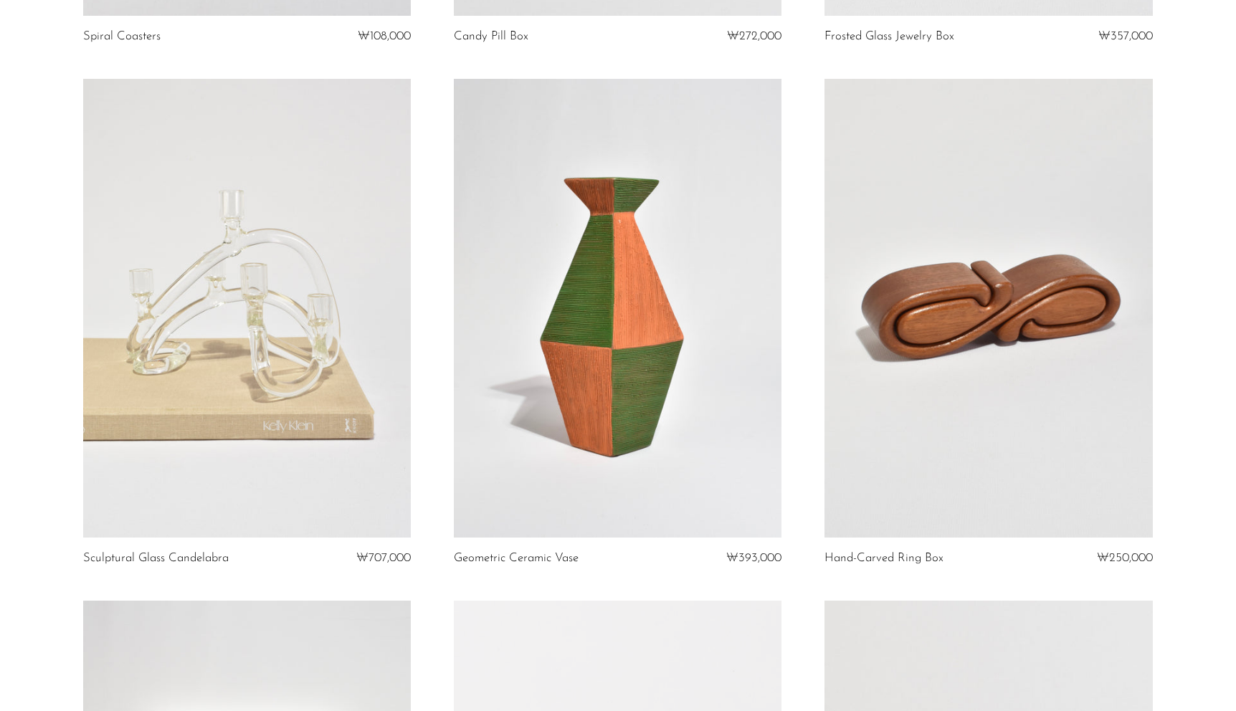
click at [922, 370] on link at bounding box center [988, 308] width 328 height 459
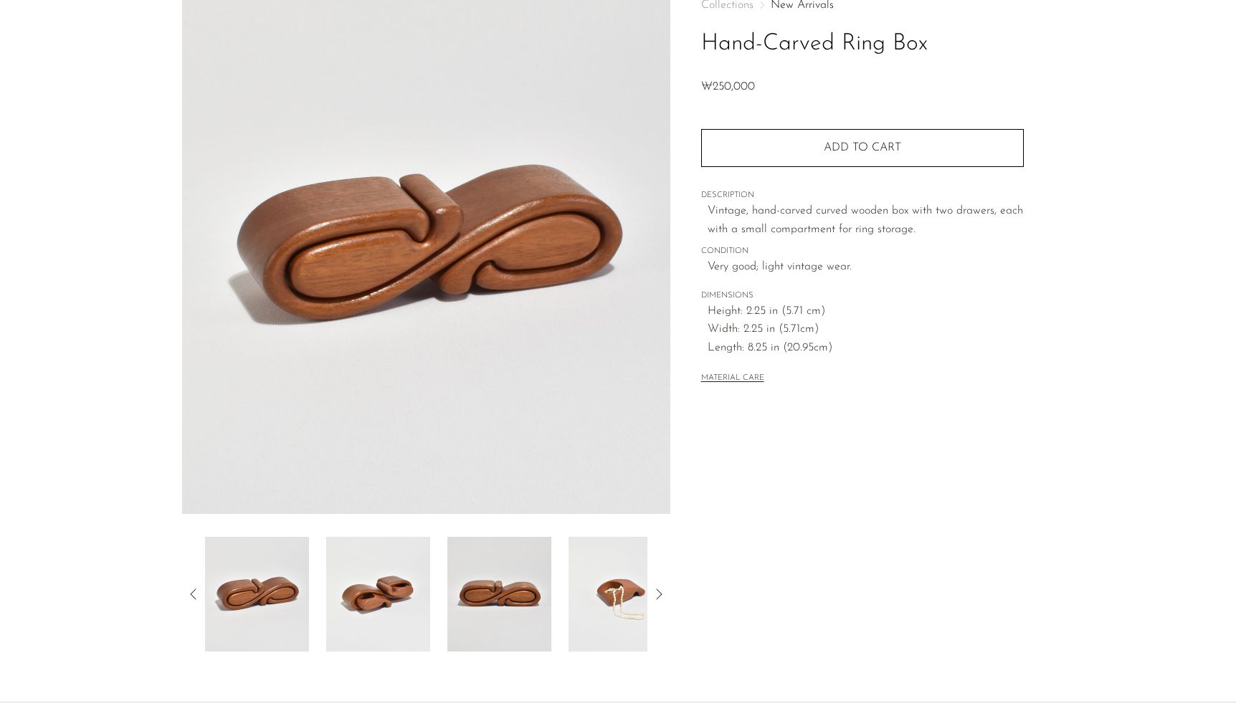
scroll to position [97, 0]
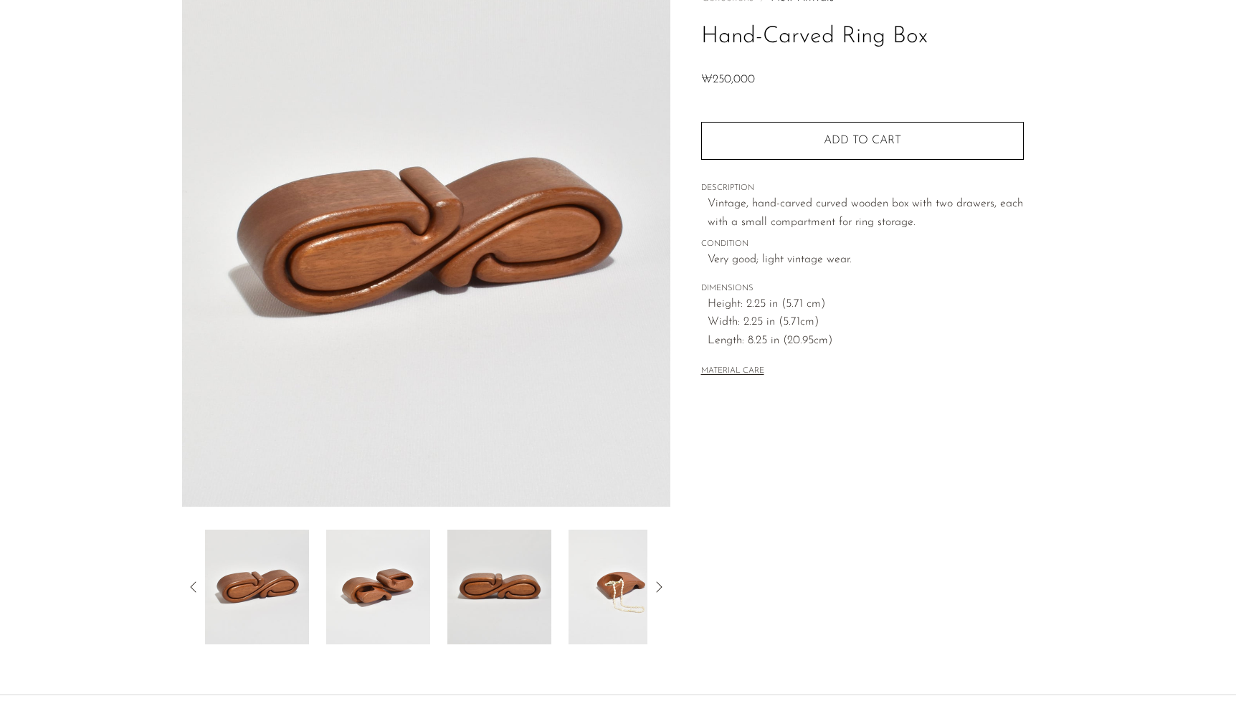
click at [629, 602] on img at bounding box center [621, 587] width 104 height 115
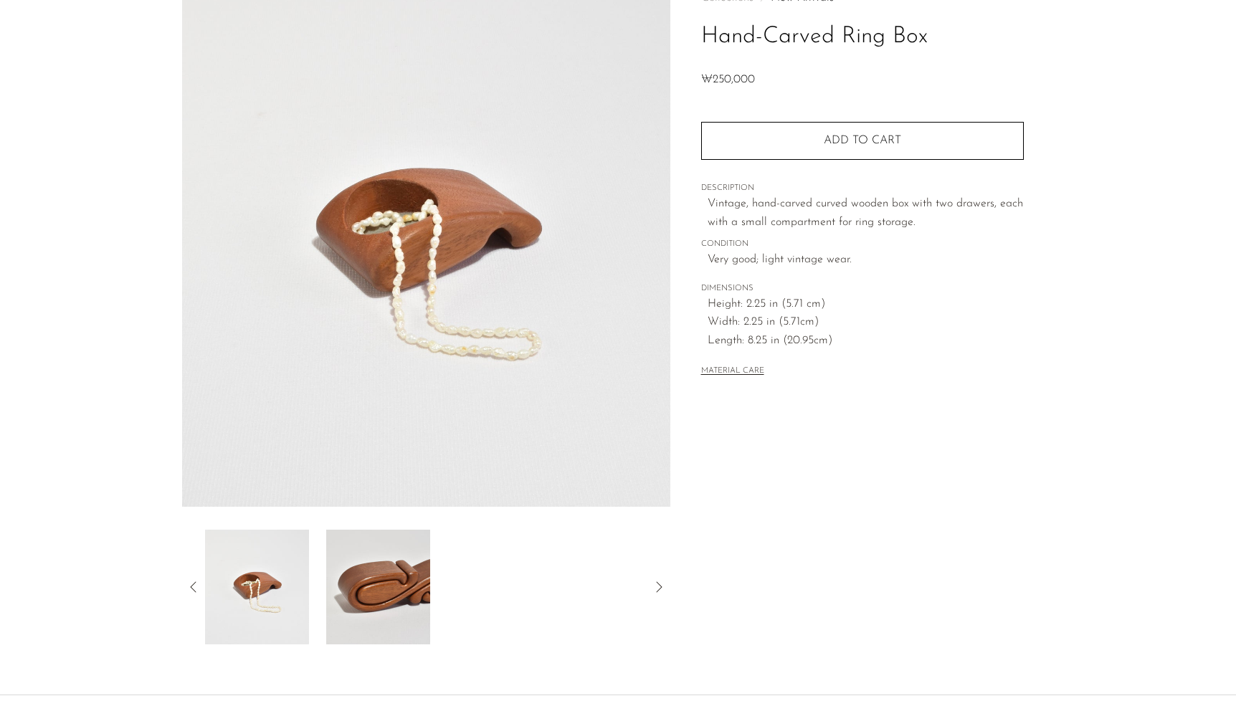
click at [280, 584] on img at bounding box center [257, 587] width 104 height 115
click at [527, 587] on div at bounding box center [426, 587] width 442 height 115
click at [661, 585] on icon at bounding box center [658, 587] width 17 height 17
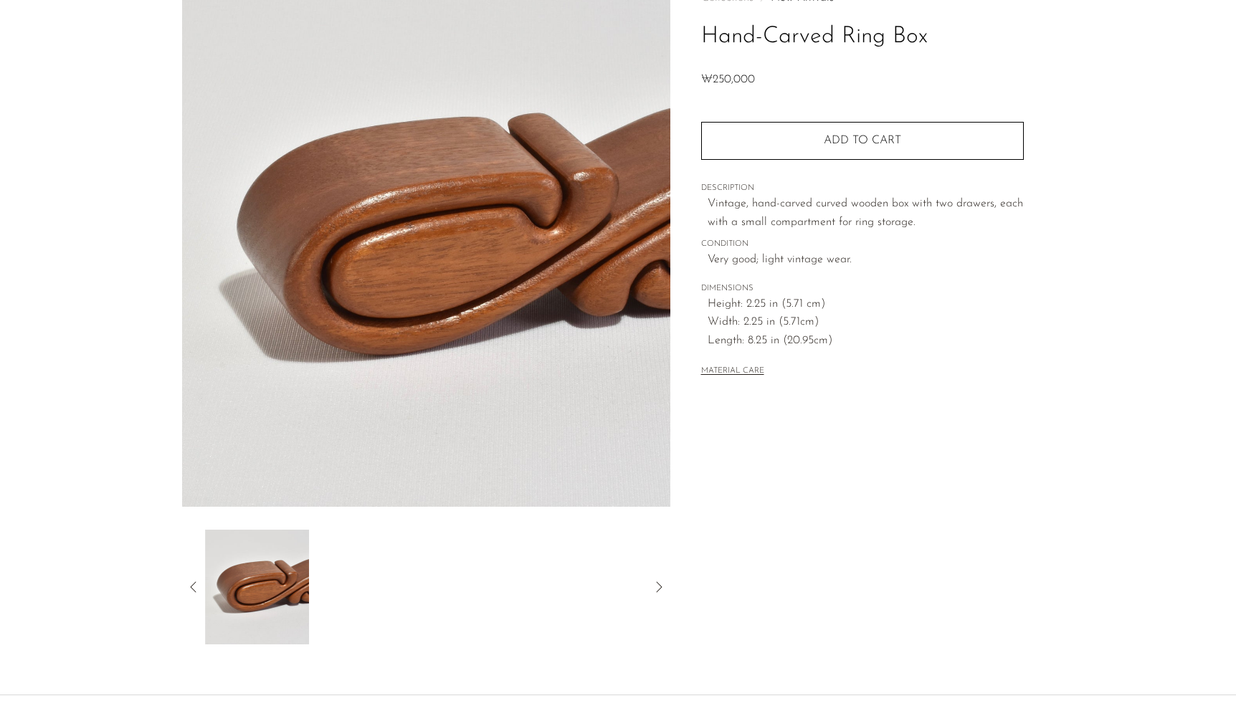
click at [661, 585] on icon at bounding box center [658, 587] width 17 height 17
click at [199, 590] on icon at bounding box center [193, 587] width 17 height 17
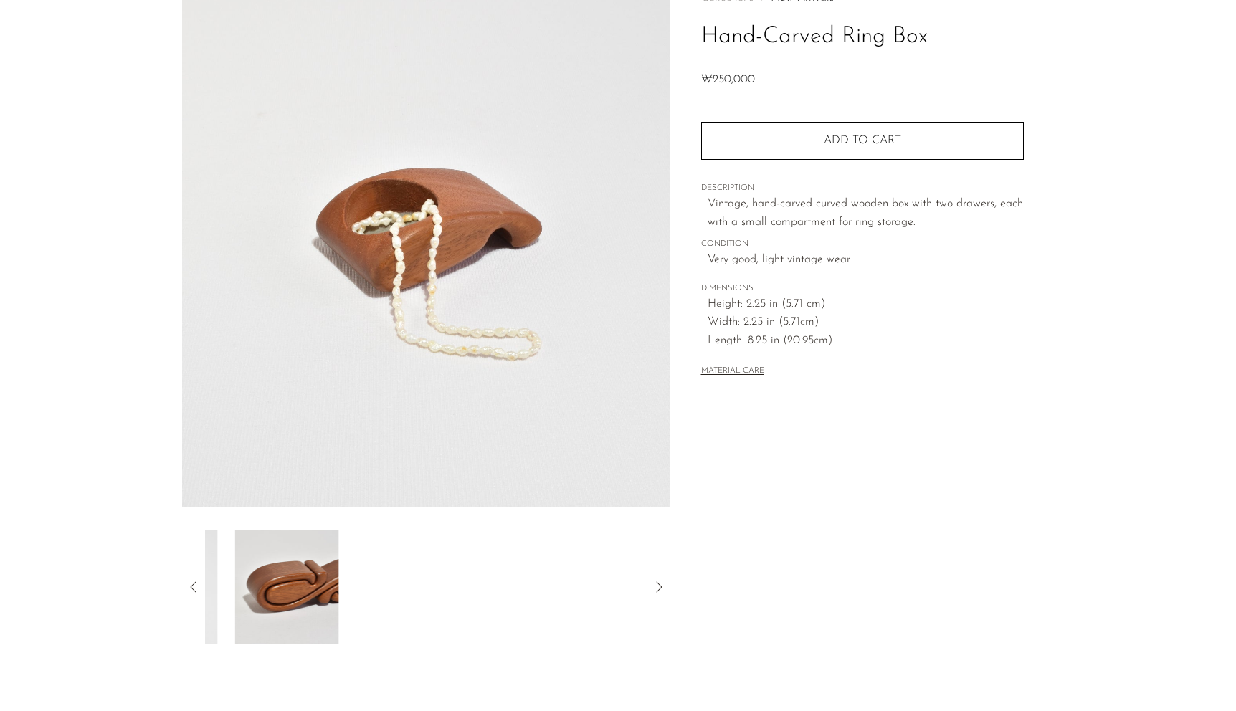
click at [199, 590] on icon at bounding box center [193, 587] width 17 height 17
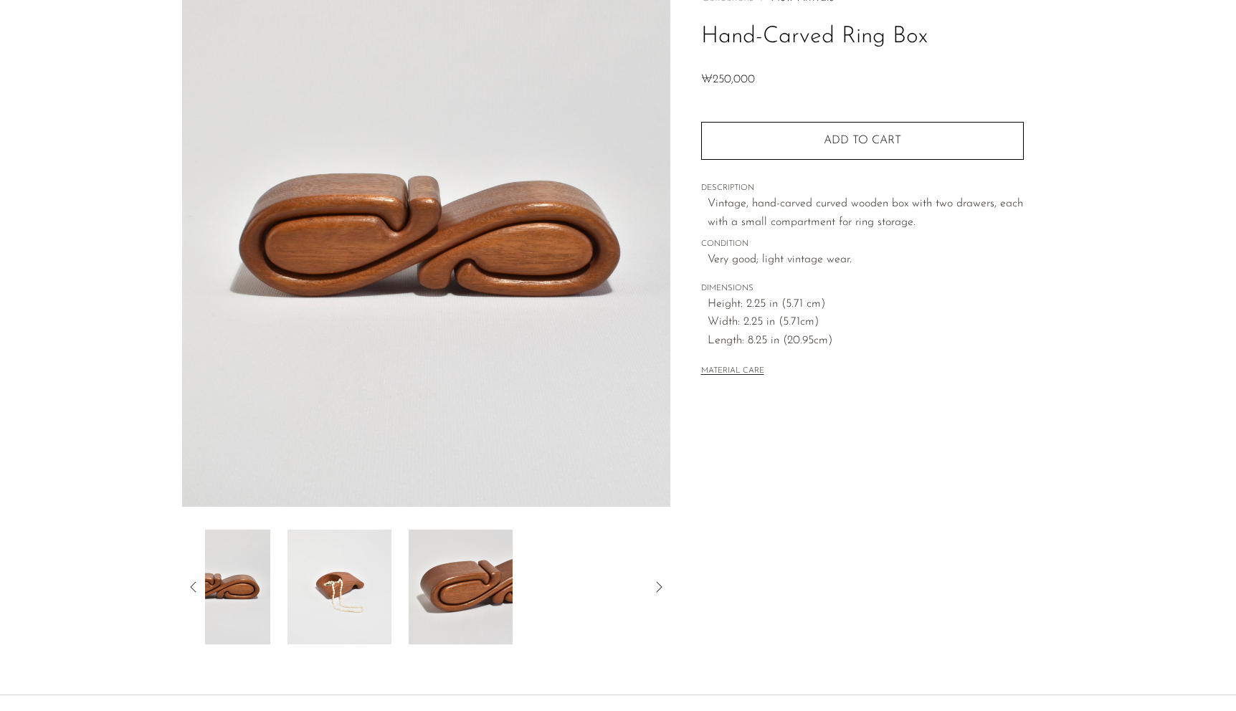
click at [199, 590] on icon at bounding box center [193, 587] width 17 height 17
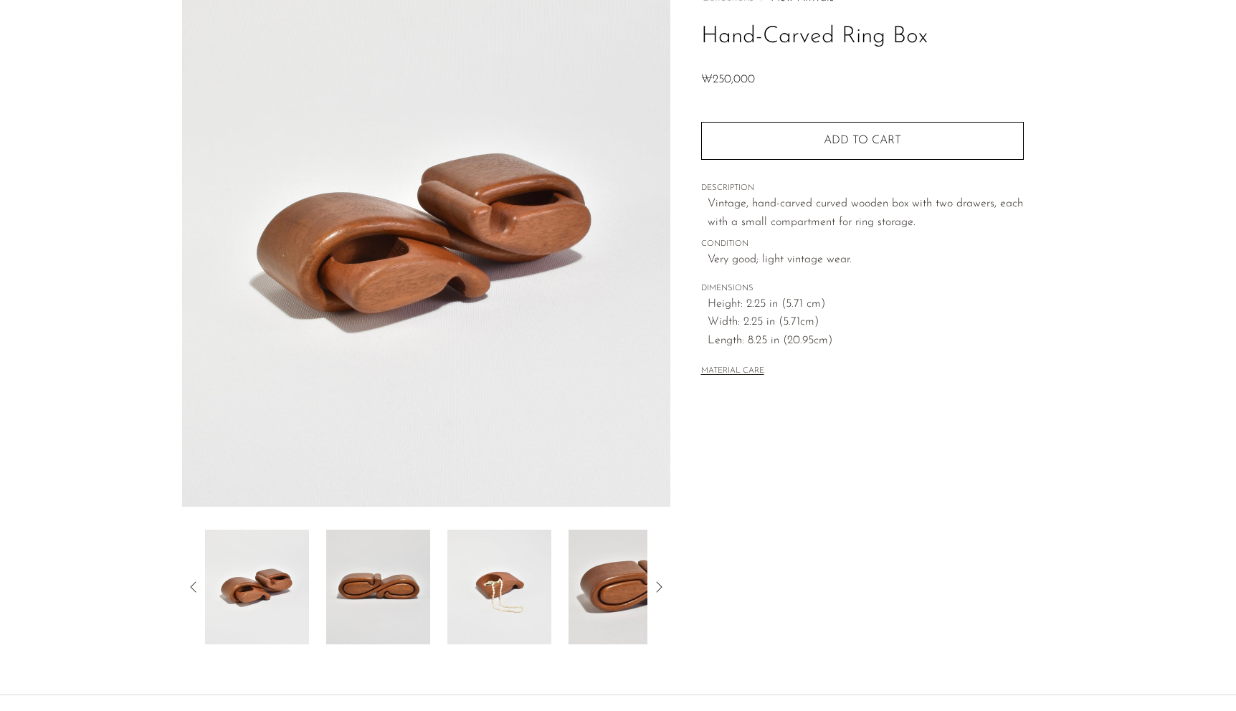
click at [384, 590] on img at bounding box center [378, 587] width 104 height 115
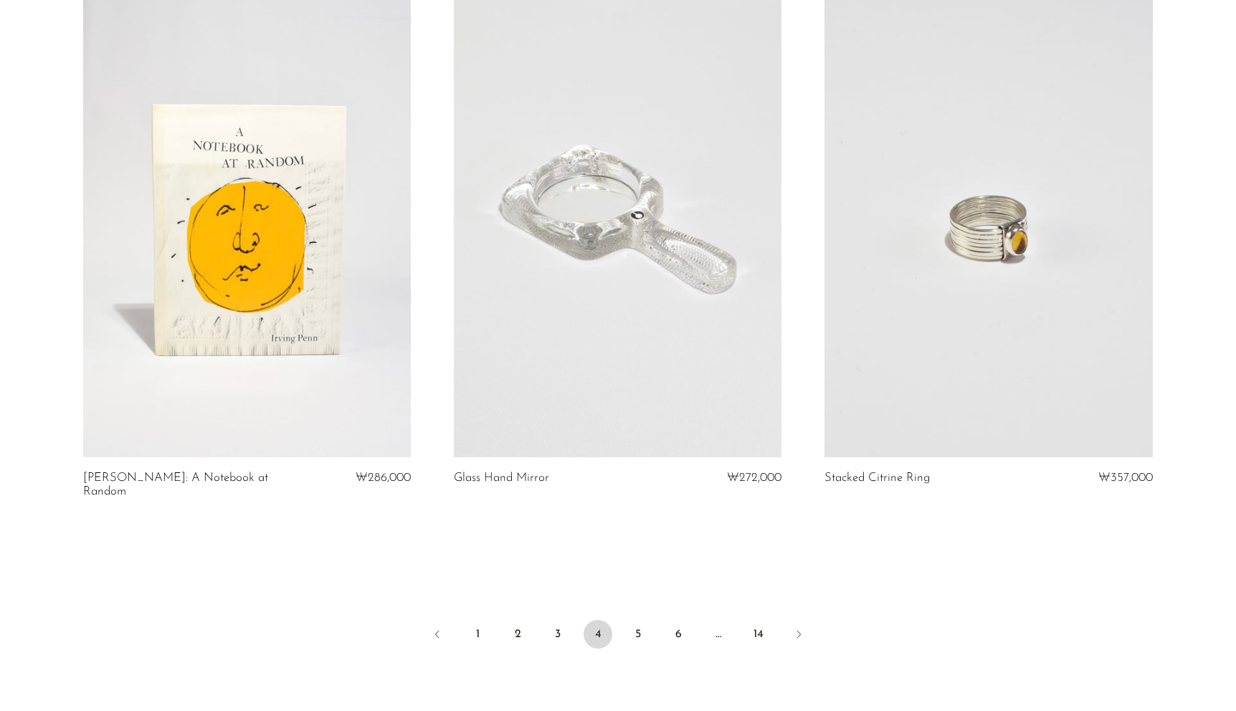
scroll to position [6021, 0]
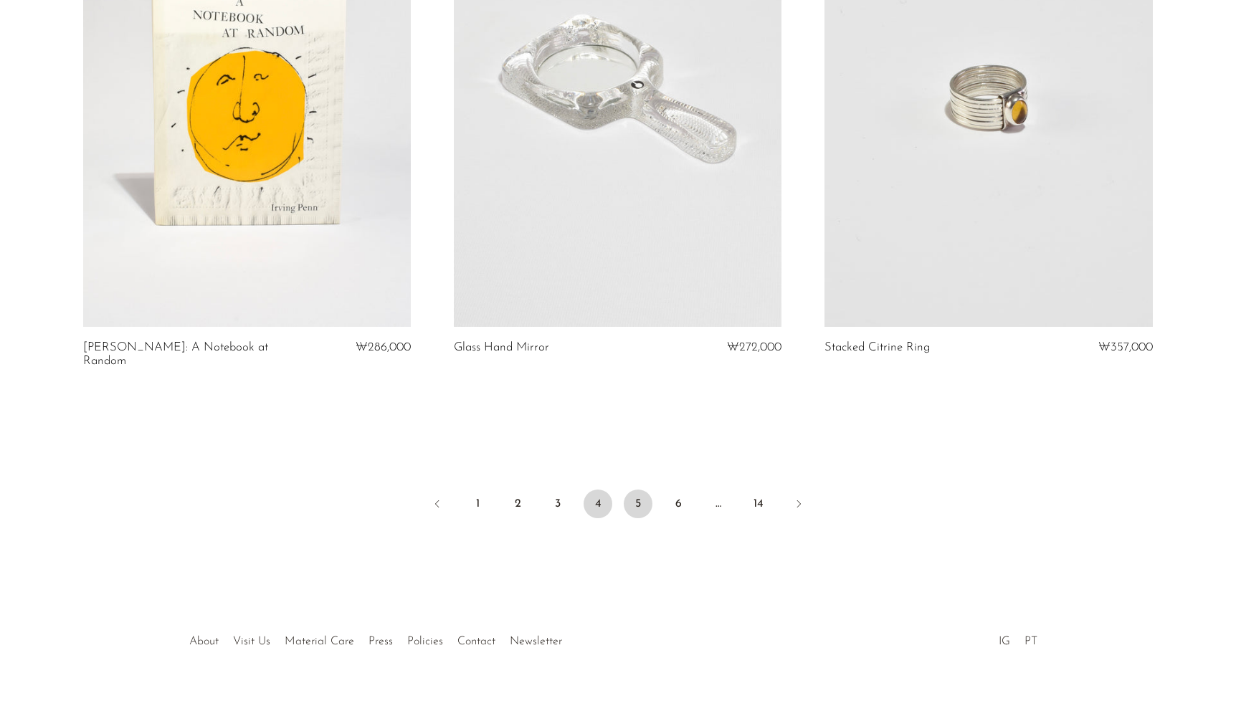
click at [630, 490] on link "5" at bounding box center [638, 504] width 29 height 29
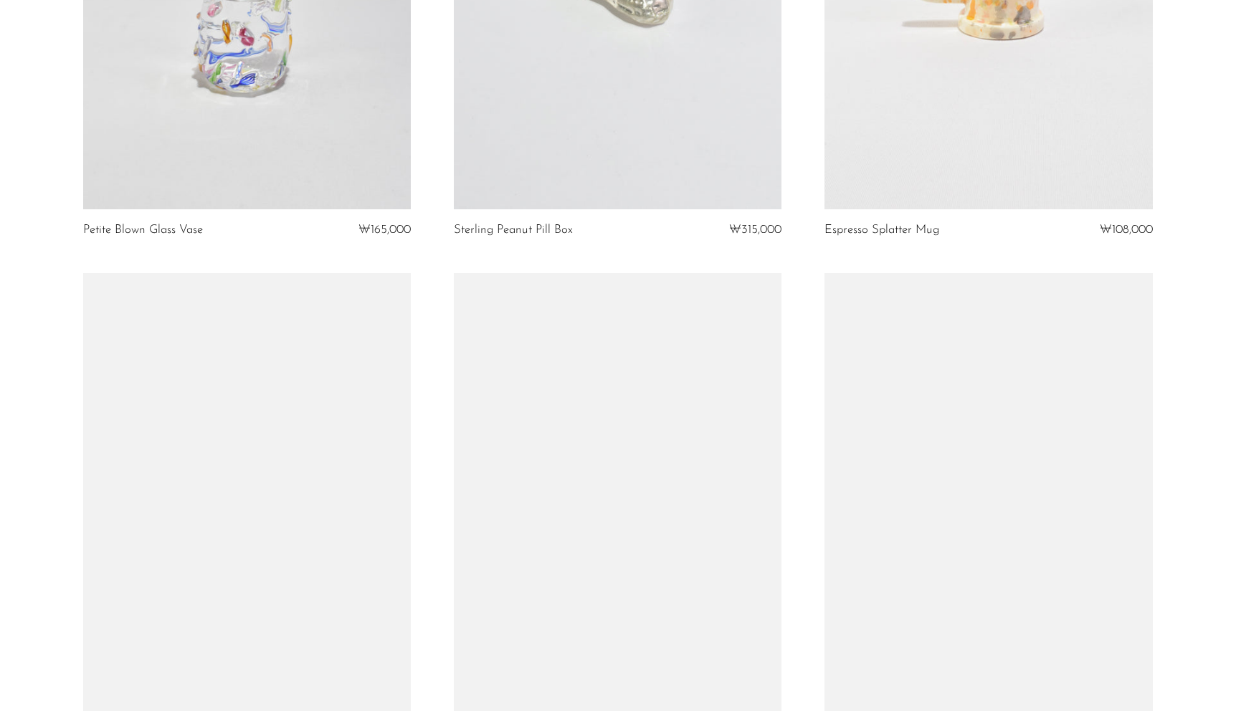
scroll to position [1014, 0]
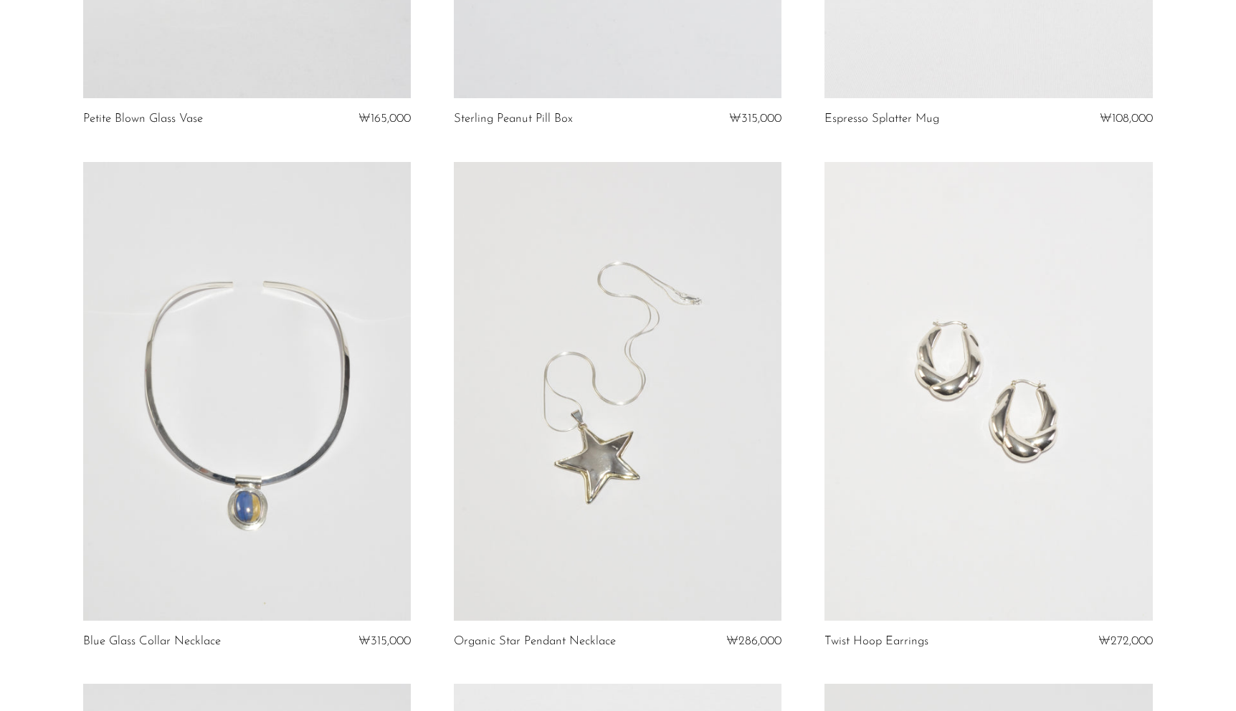
click at [626, 456] on link at bounding box center [618, 391] width 328 height 459
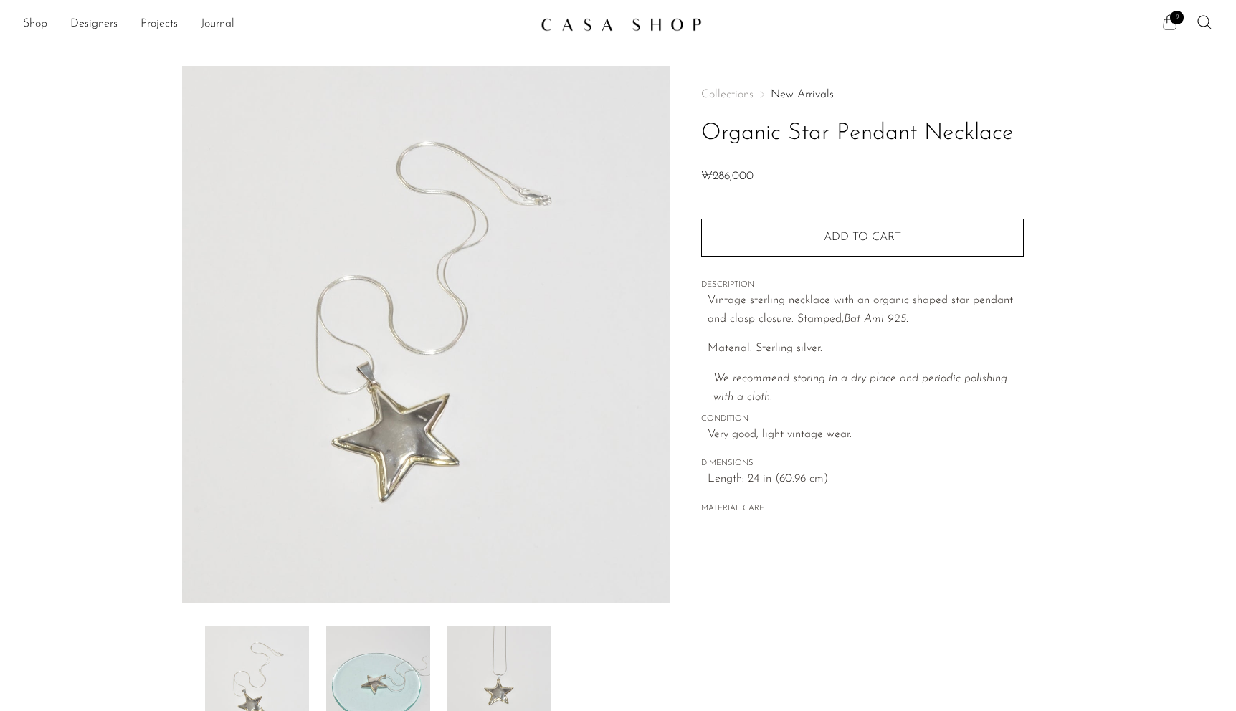
scroll to position [222, 0]
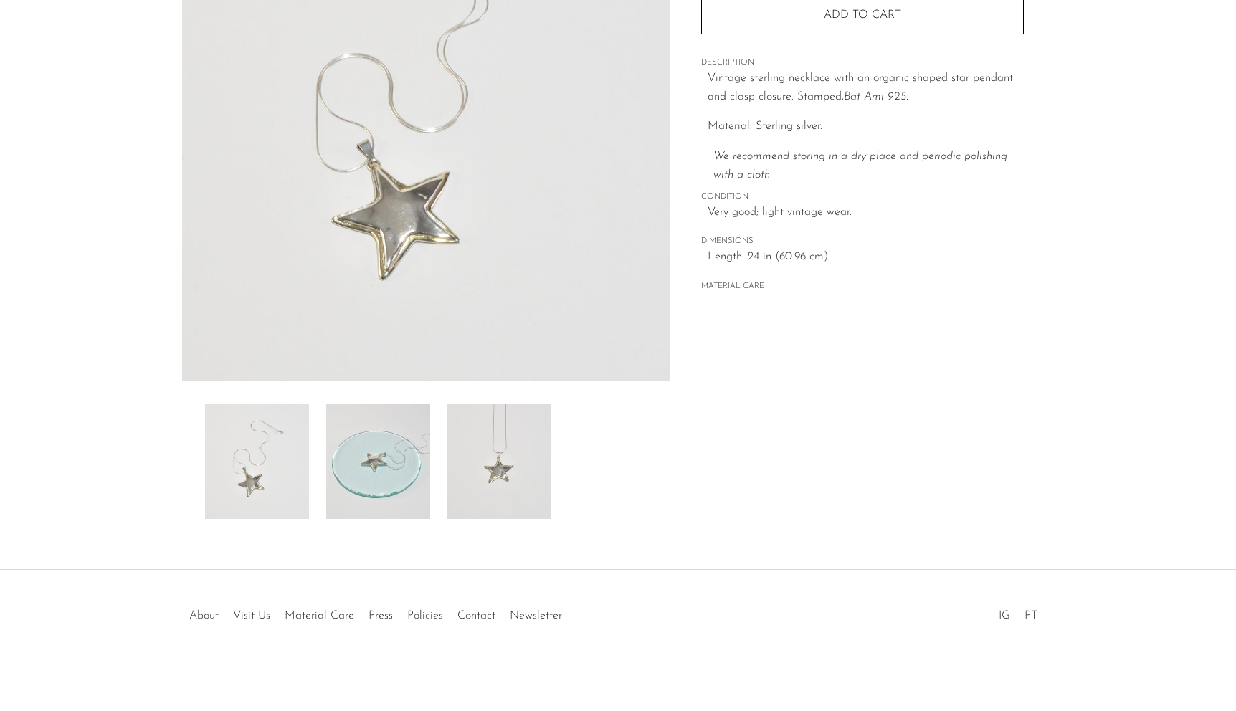
click at [485, 494] on img at bounding box center [499, 461] width 104 height 115
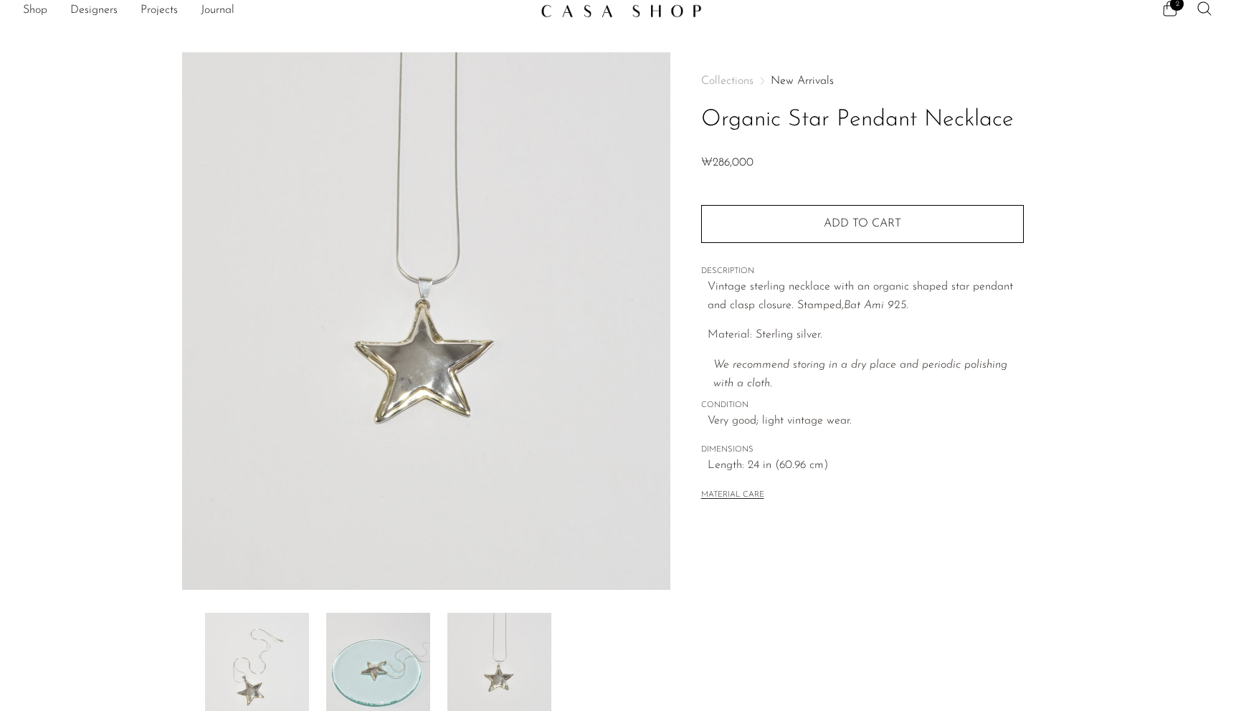
scroll to position [0, 0]
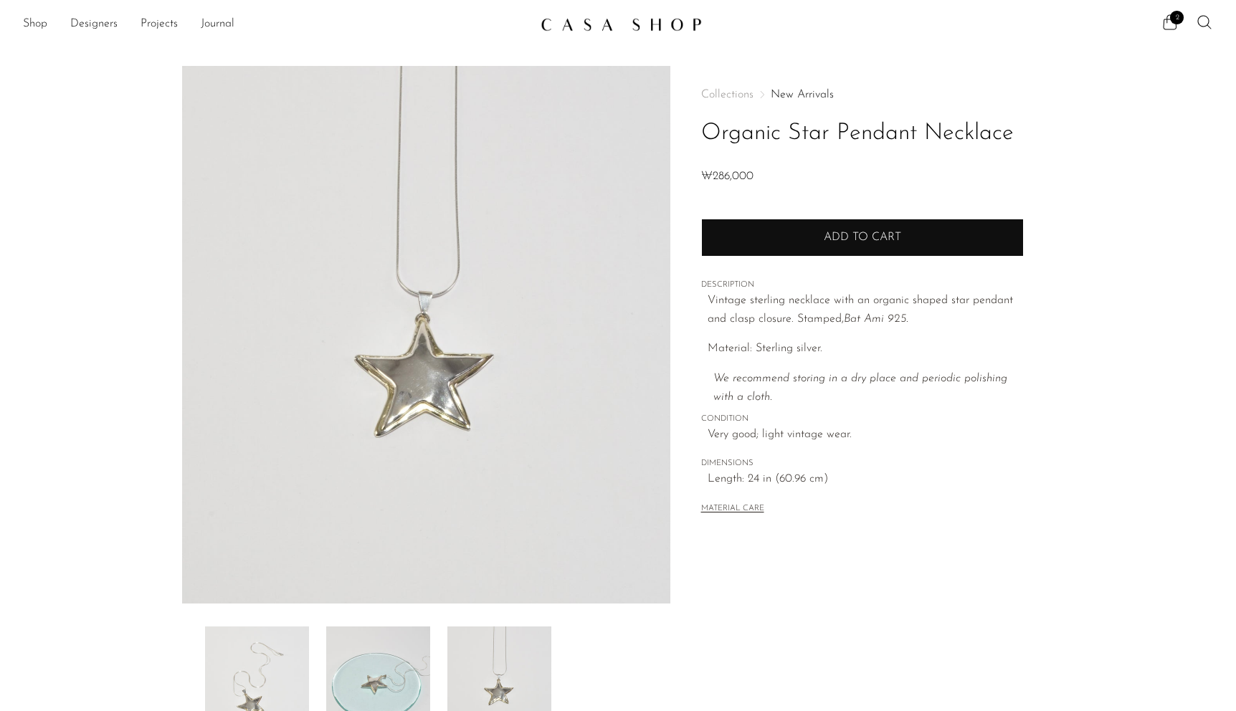
click at [867, 247] on button "Add to cart" at bounding box center [862, 237] width 323 height 37
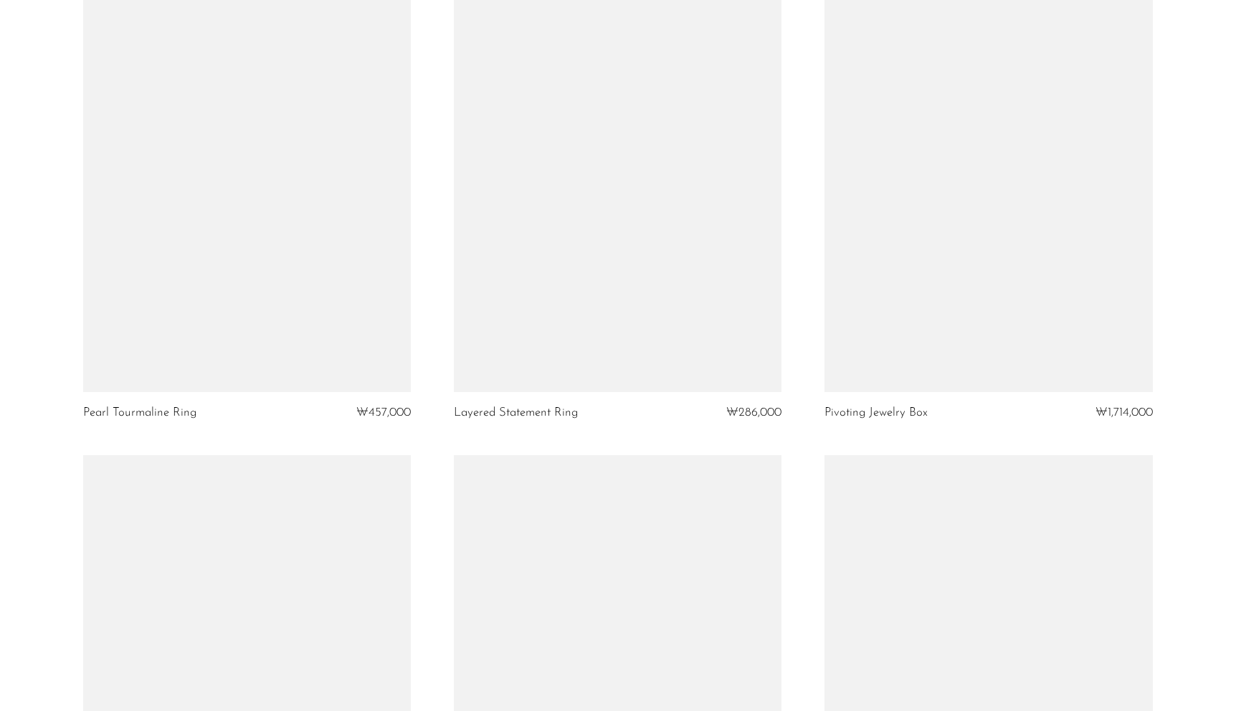
scroll to position [2689, 0]
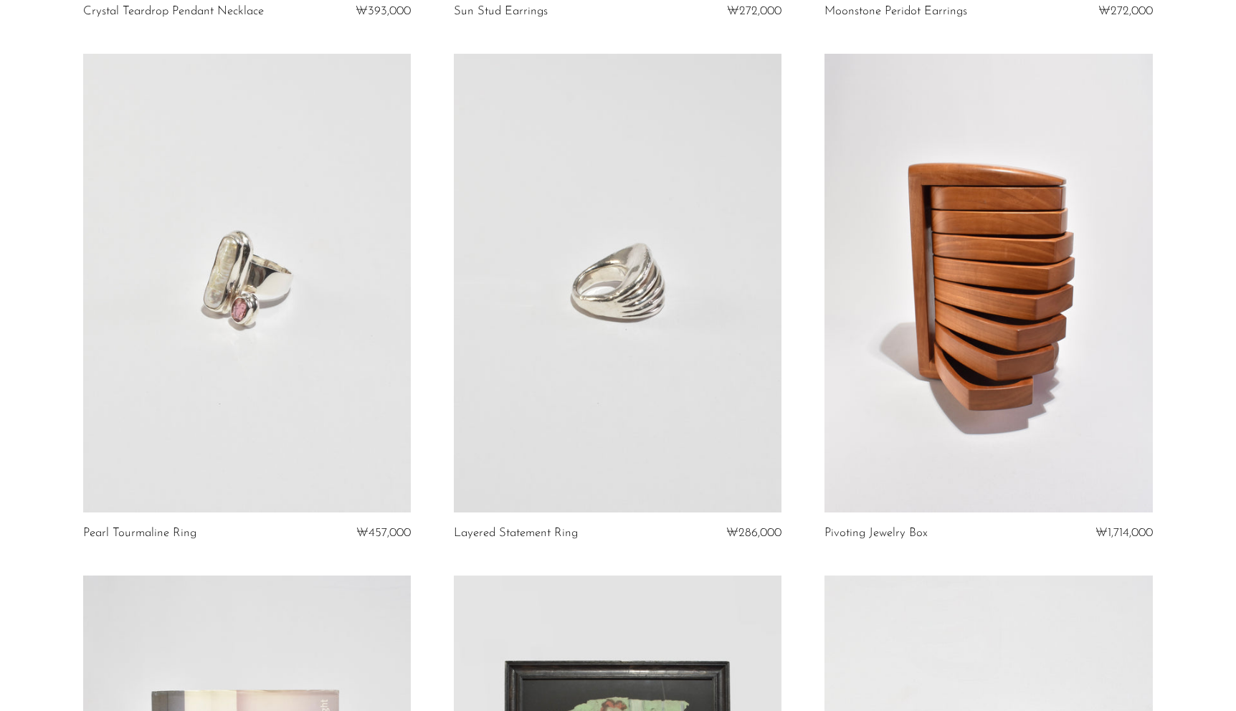
click at [944, 395] on link at bounding box center [988, 283] width 328 height 459
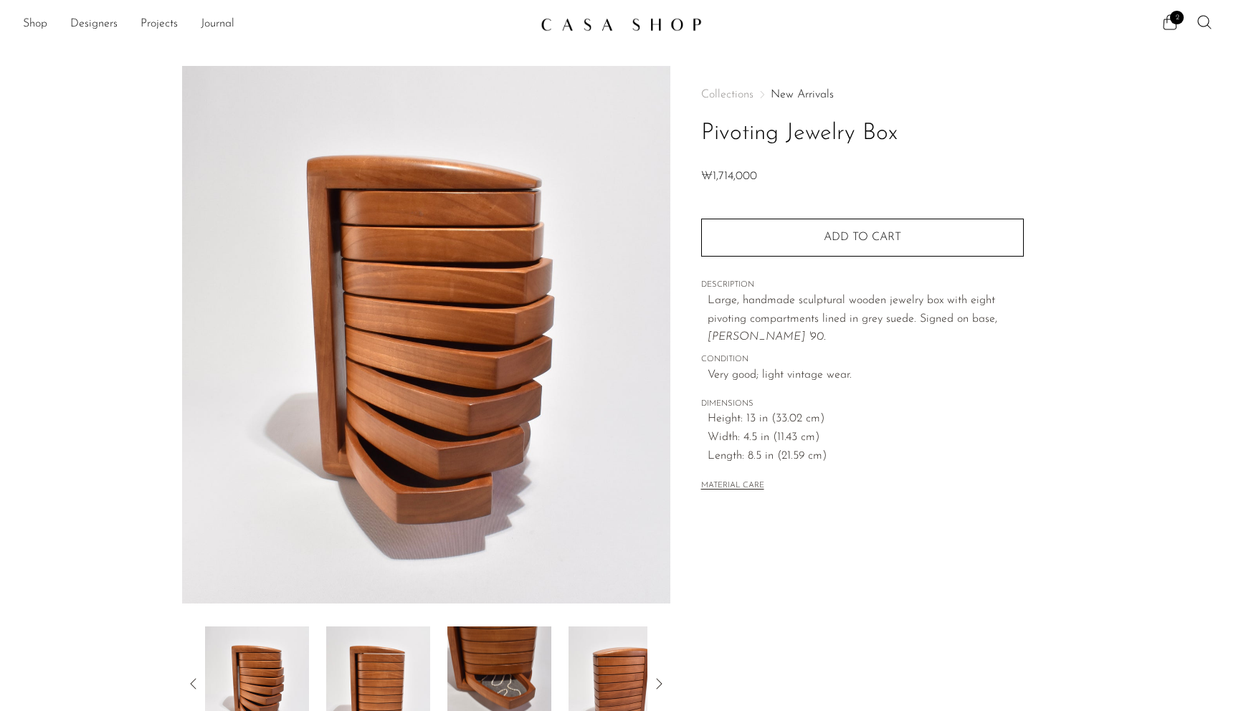
scroll to position [222, 0]
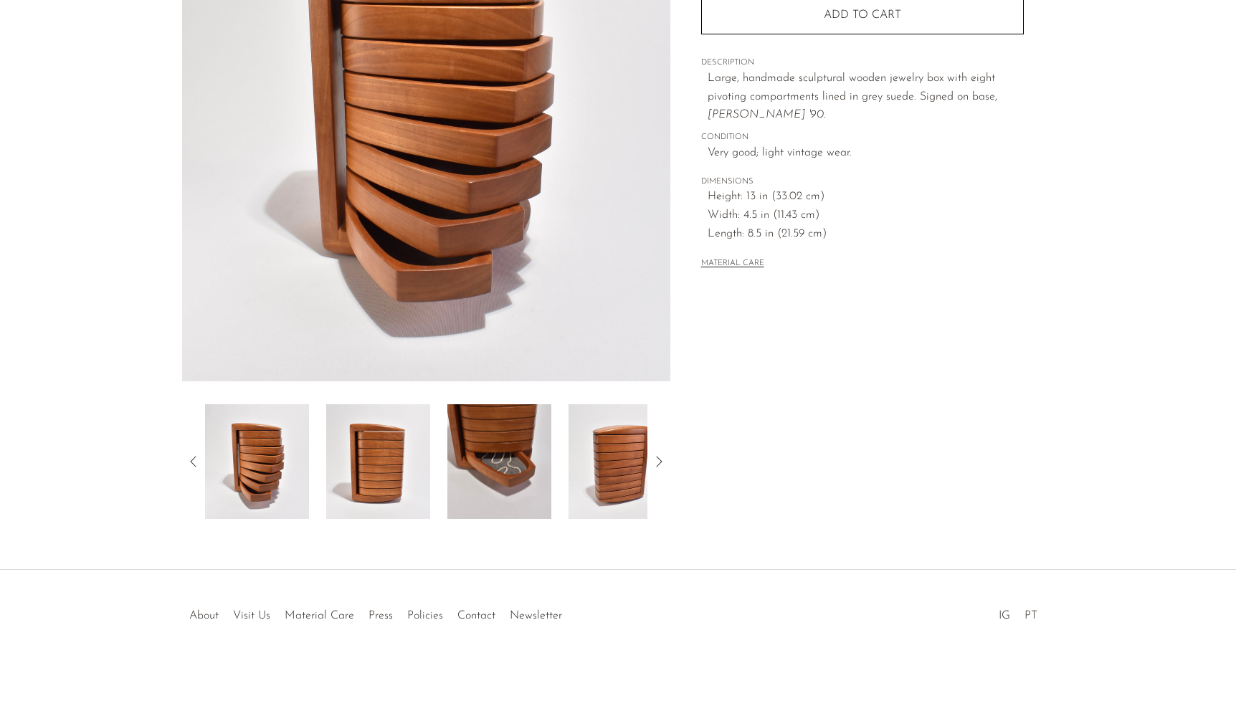
click at [396, 462] on img at bounding box center [378, 461] width 104 height 115
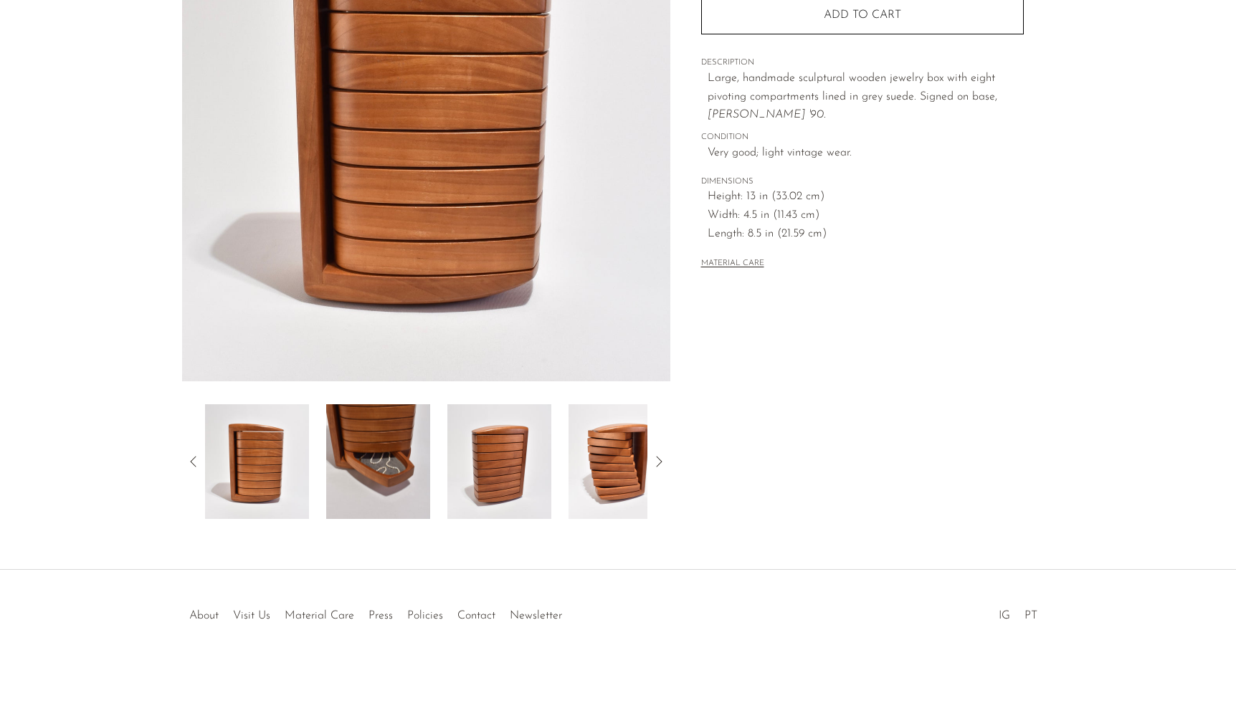
click at [401, 466] on img at bounding box center [378, 461] width 104 height 115
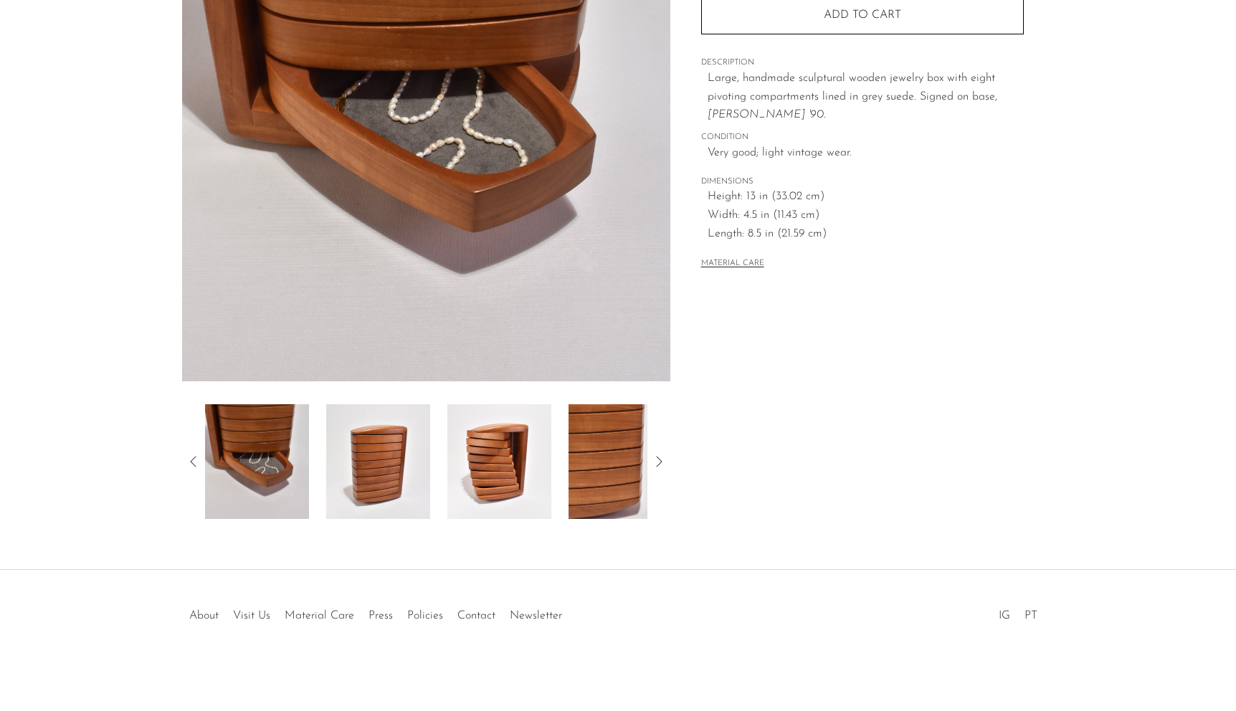
click at [401, 466] on img at bounding box center [378, 461] width 104 height 115
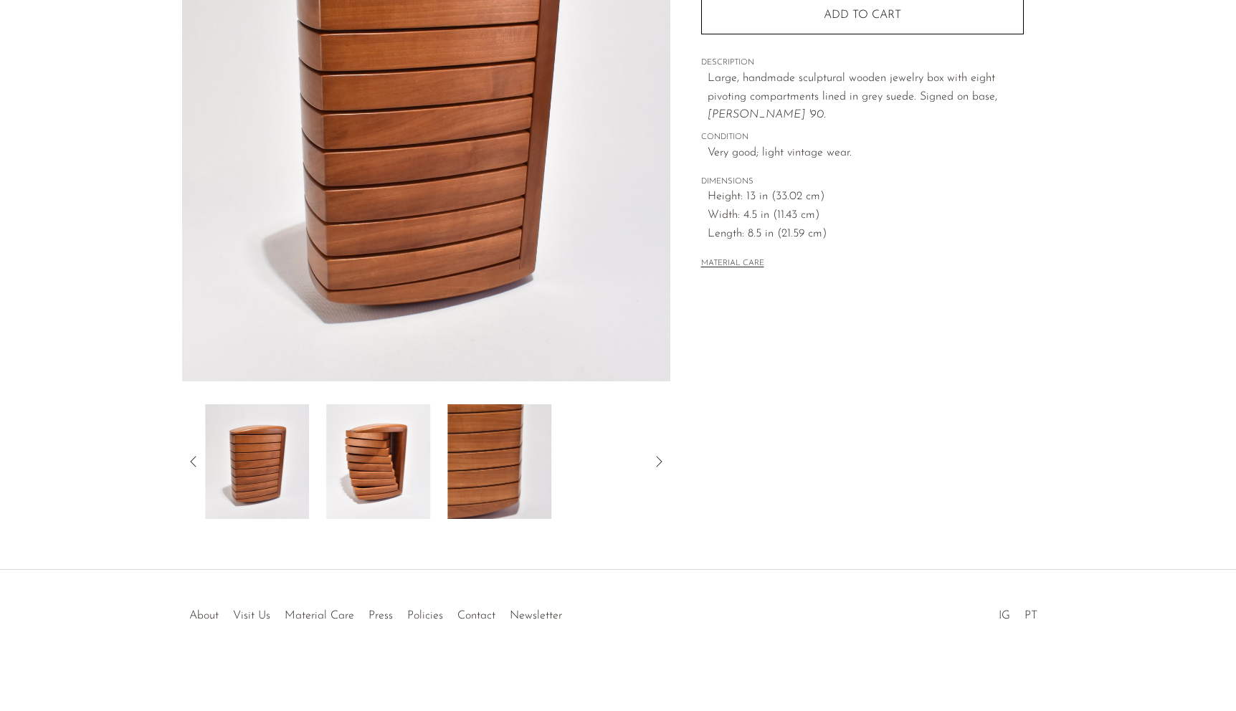
click at [401, 466] on img at bounding box center [378, 461] width 104 height 115
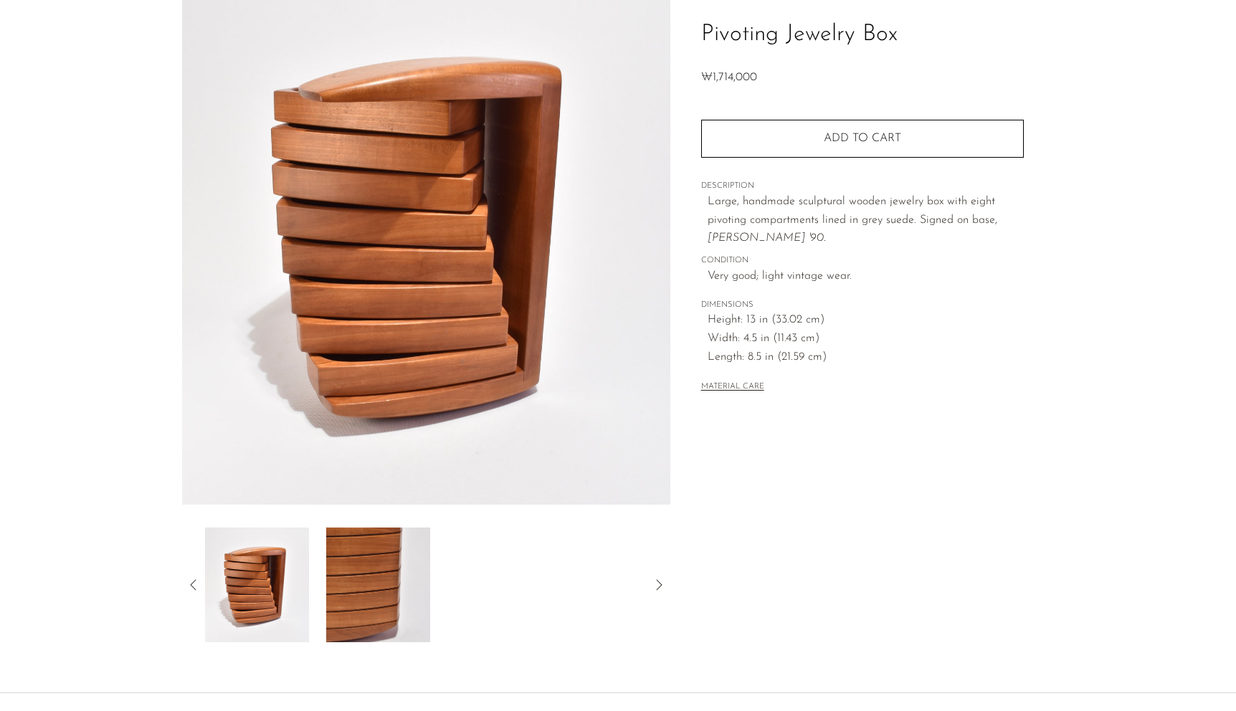
scroll to position [106, 0]
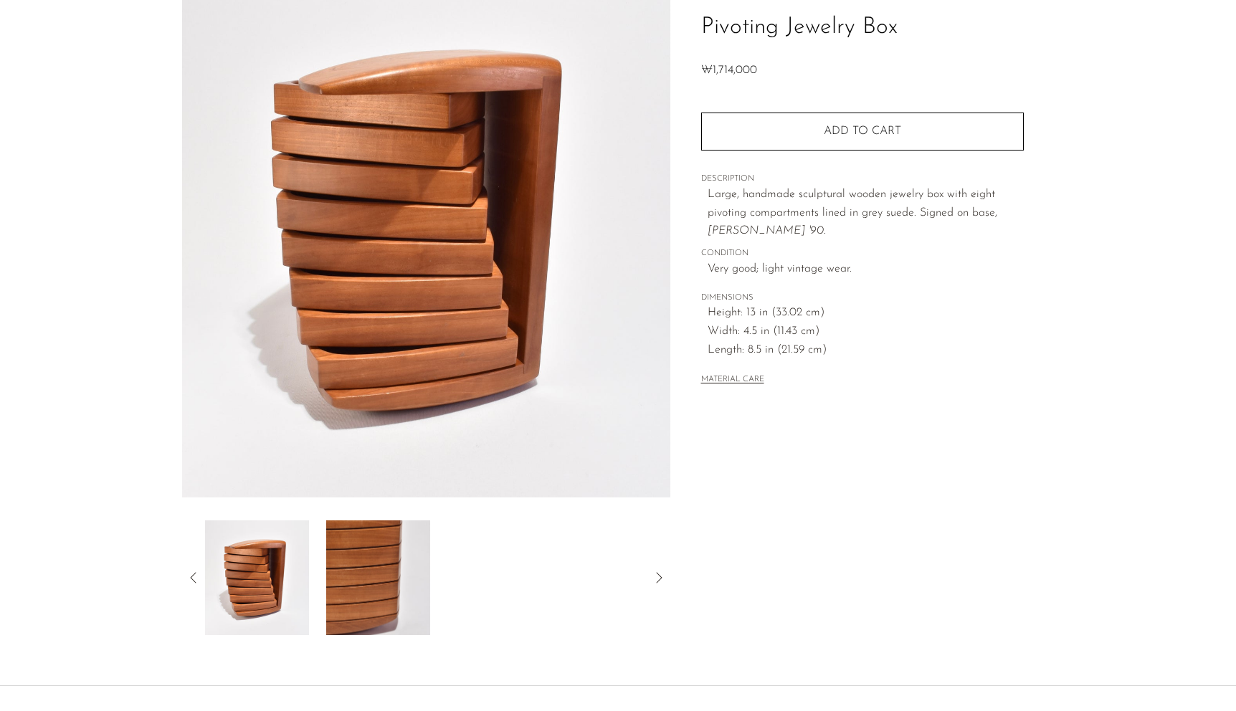
click at [500, 615] on div at bounding box center [426, 577] width 442 height 115
click at [323, 599] on div at bounding box center [426, 577] width 442 height 115
click at [282, 599] on img at bounding box center [257, 577] width 104 height 115
click at [202, 583] on div at bounding box center [426, 577] width 488 height 115
click at [196, 581] on icon at bounding box center [193, 577] width 17 height 17
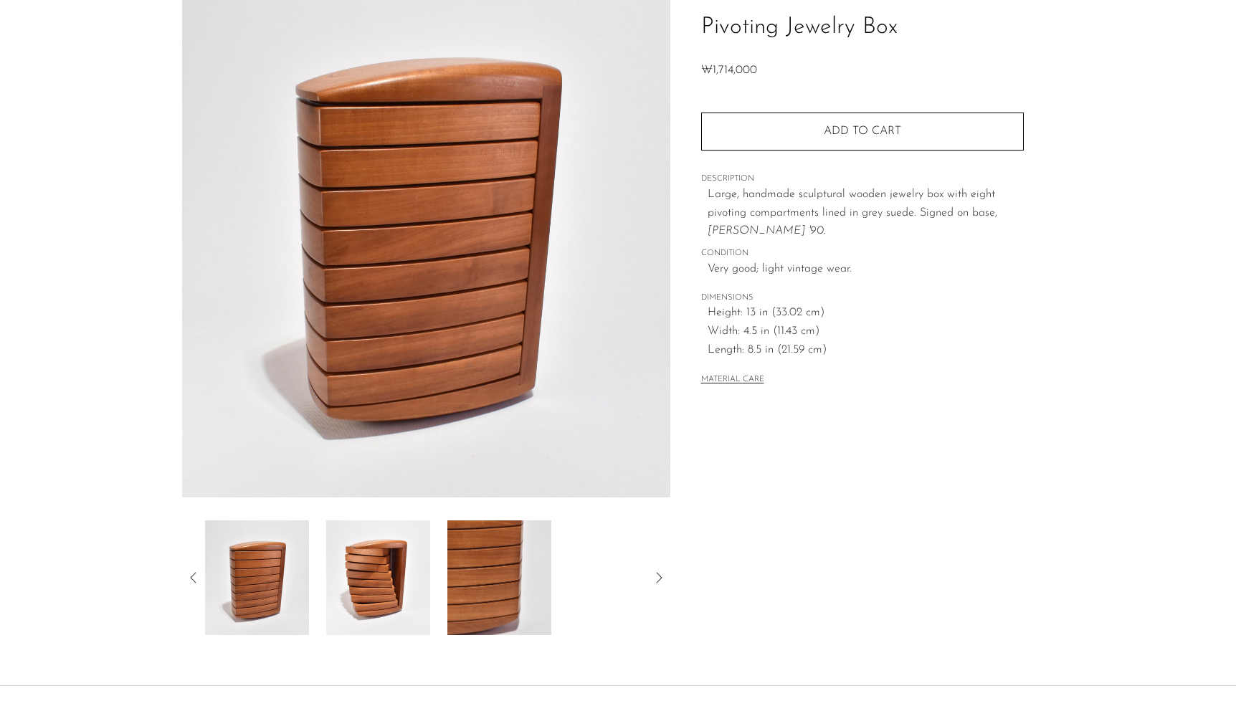
click at [199, 587] on div at bounding box center [426, 577] width 488 height 115
click at [190, 575] on icon at bounding box center [193, 577] width 17 height 17
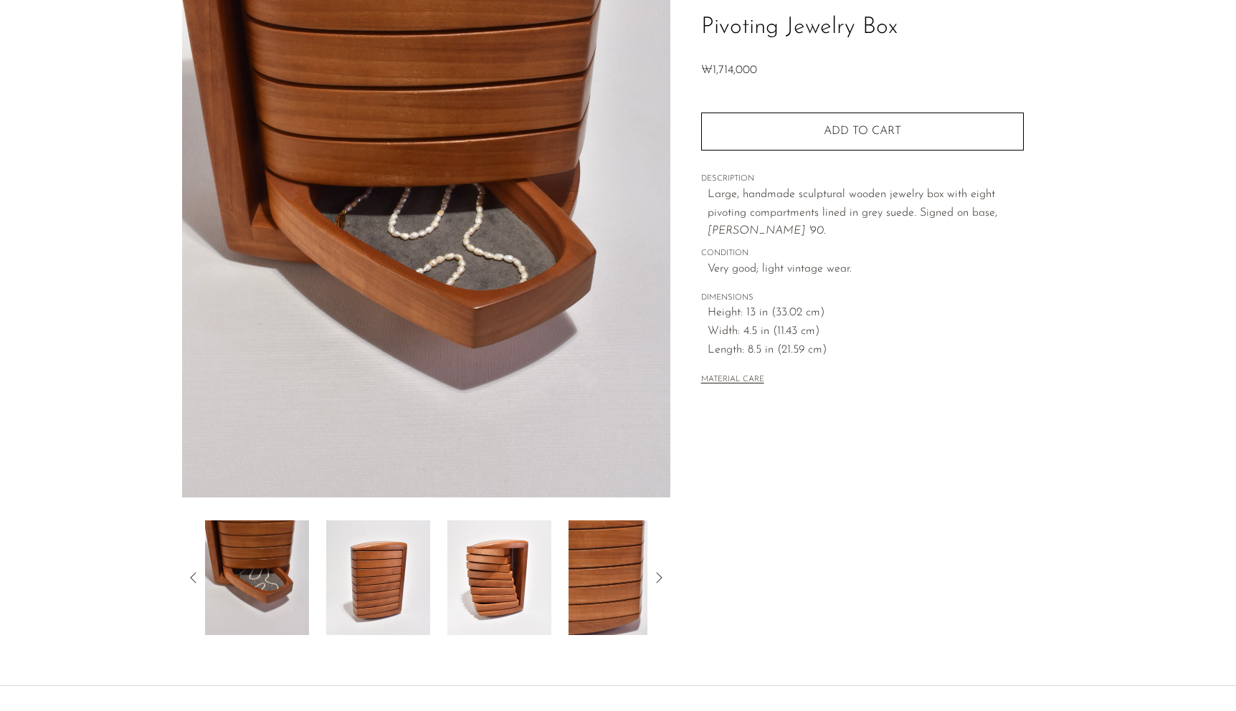
scroll to position [0, 0]
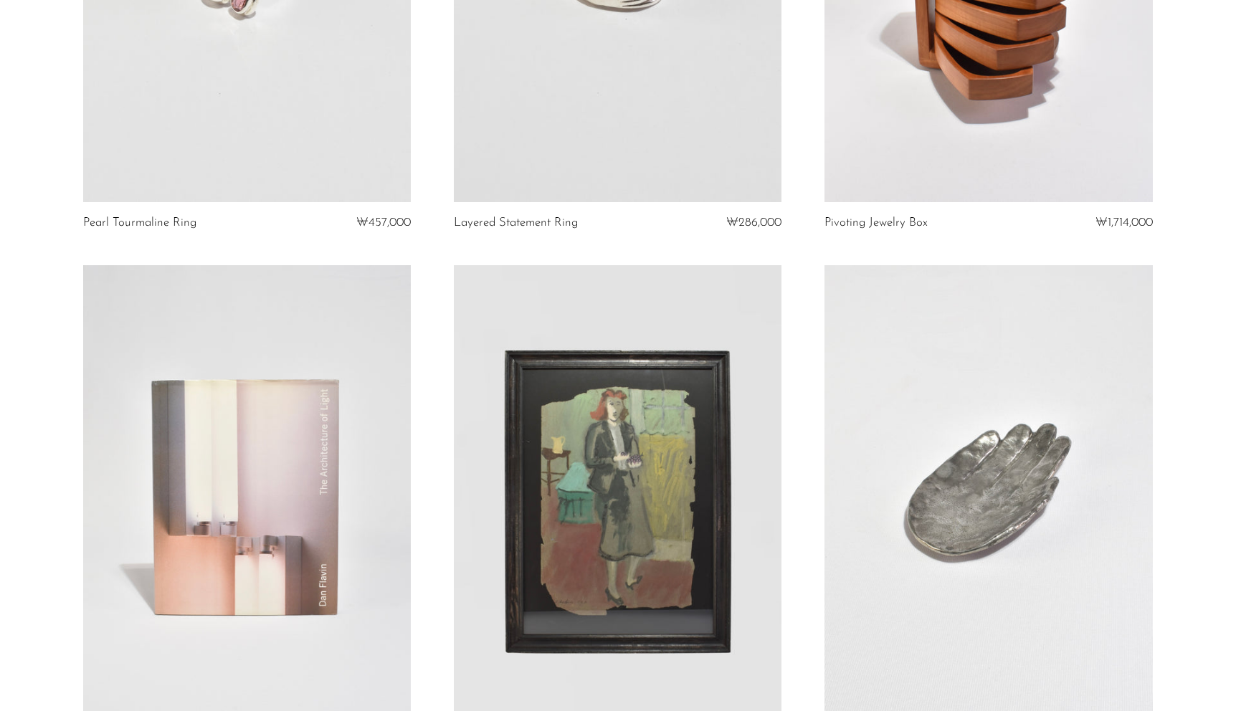
scroll to position [2934, 0]
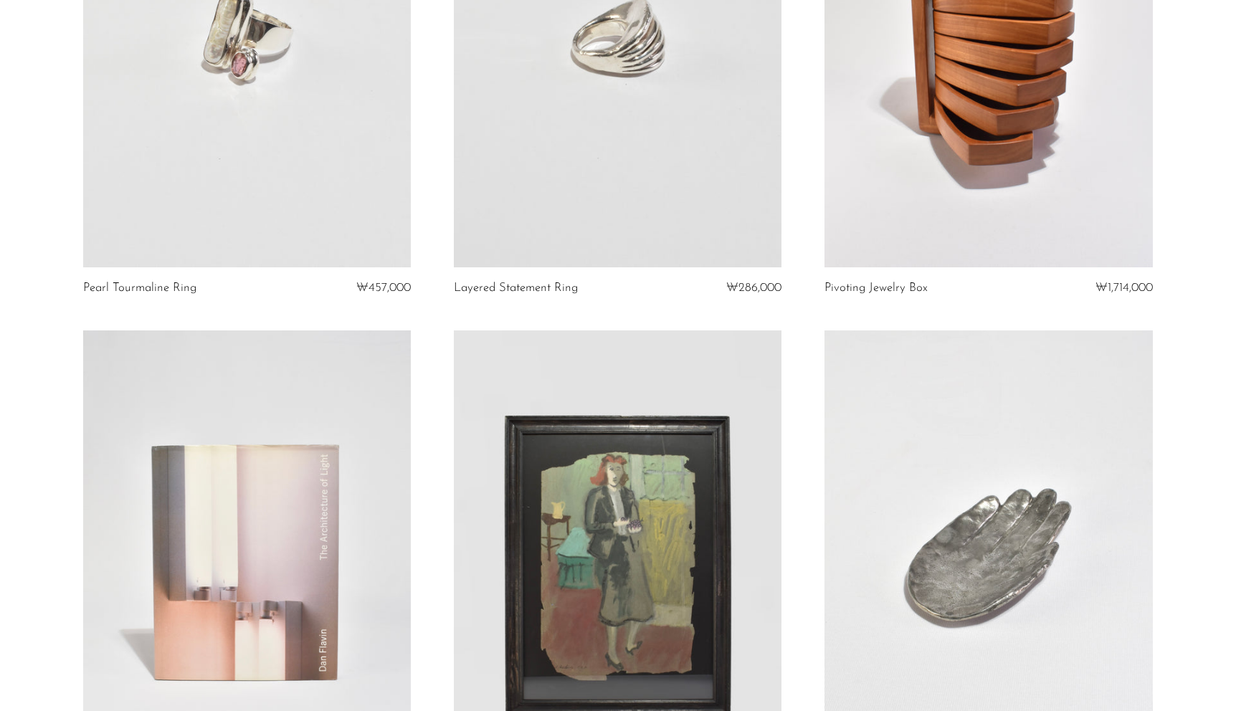
click at [885, 217] on link at bounding box center [988, 38] width 328 height 459
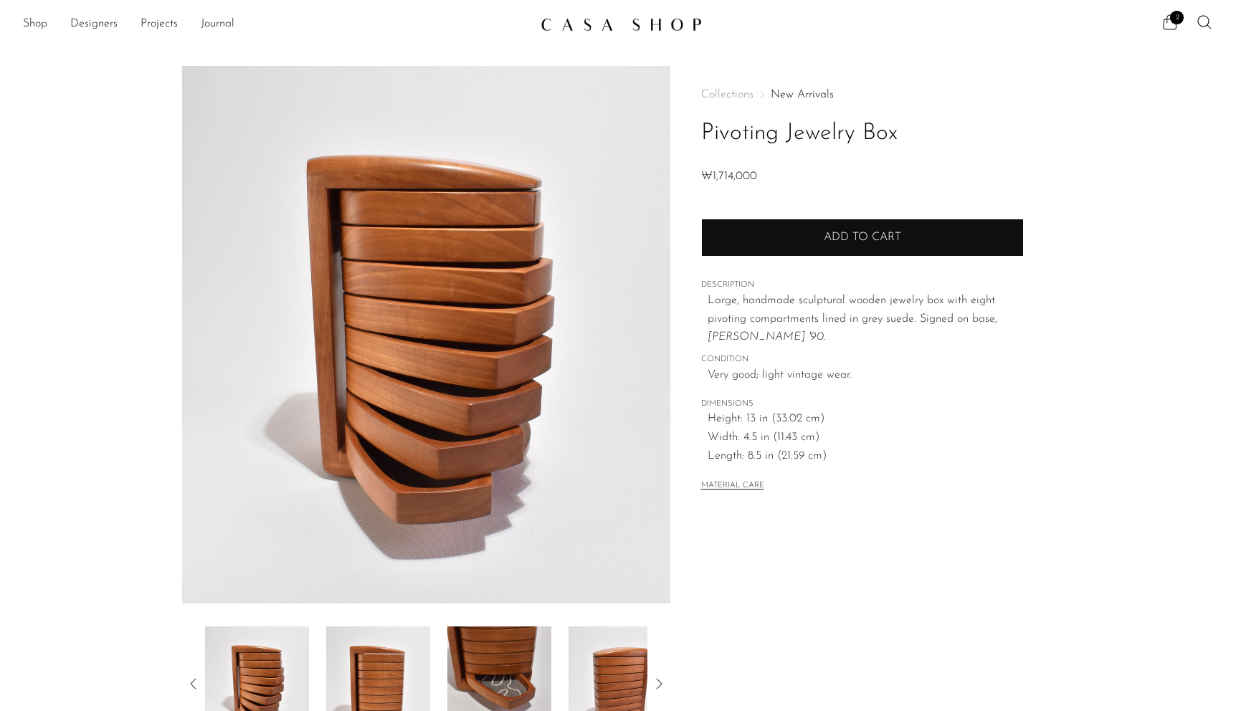
click at [867, 244] on button "Add to cart" at bounding box center [862, 237] width 323 height 37
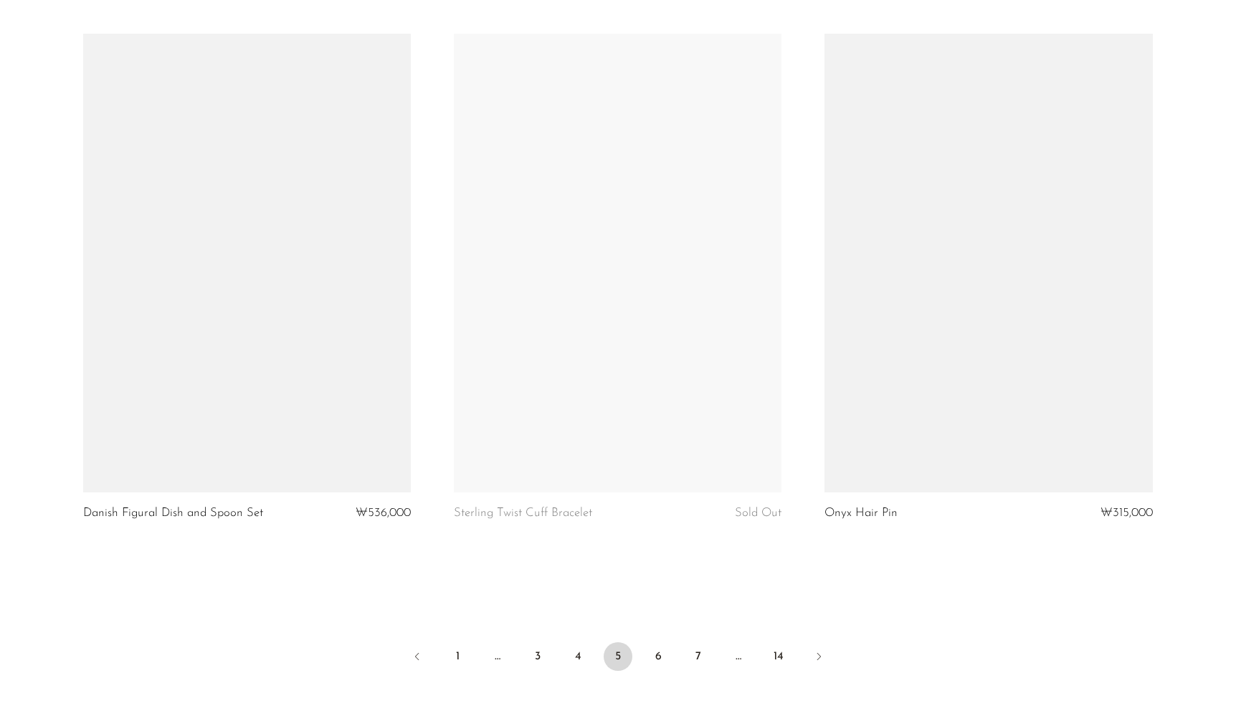
scroll to position [5900, 0]
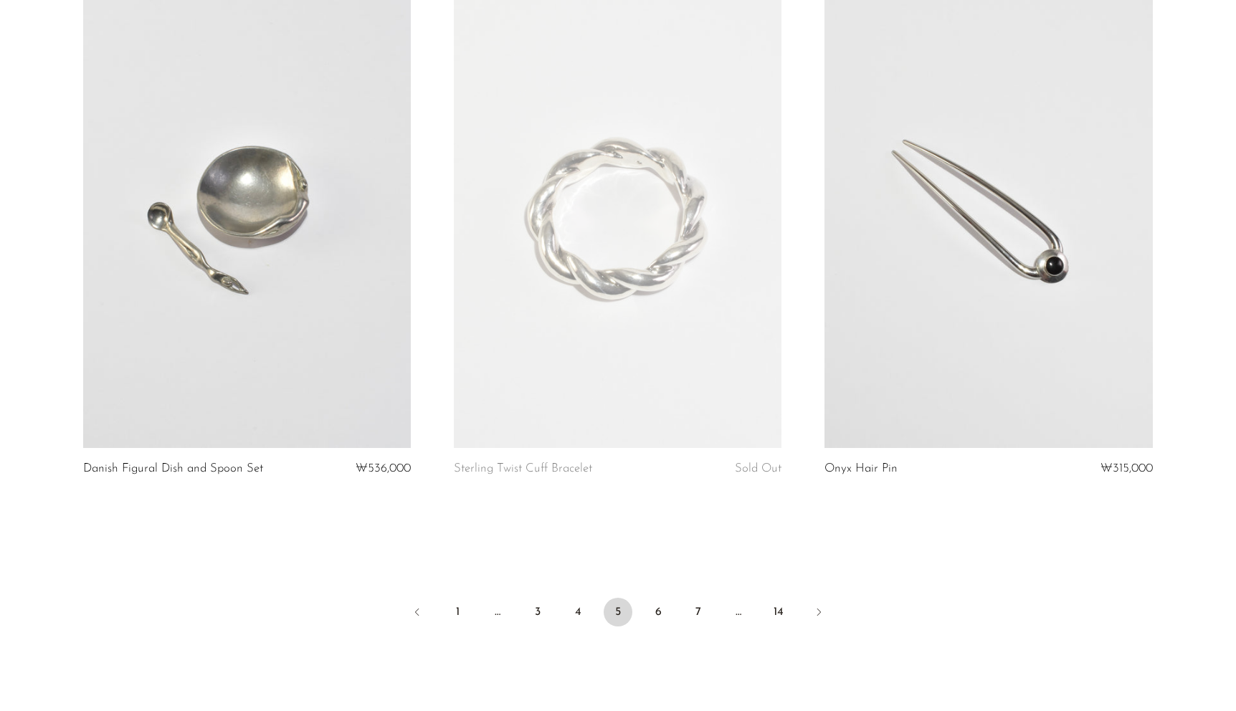
click at [671, 327] on link at bounding box center [618, 218] width 328 height 459
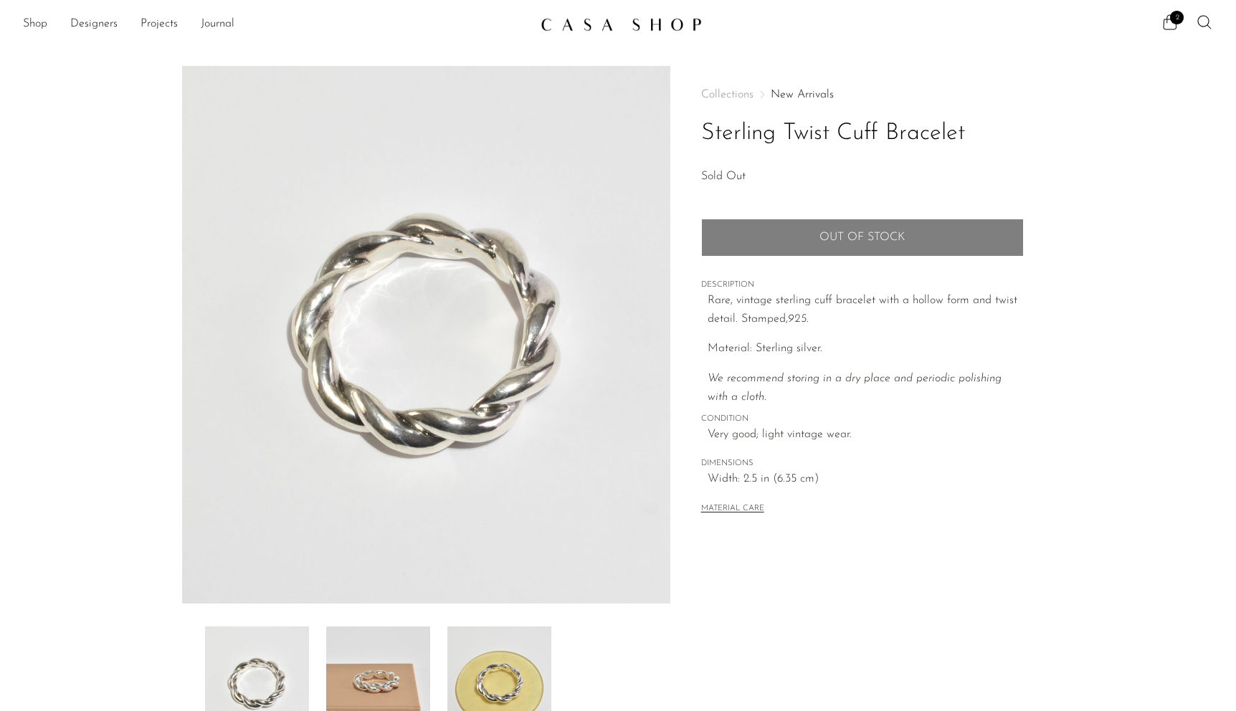
scroll to position [222, 0]
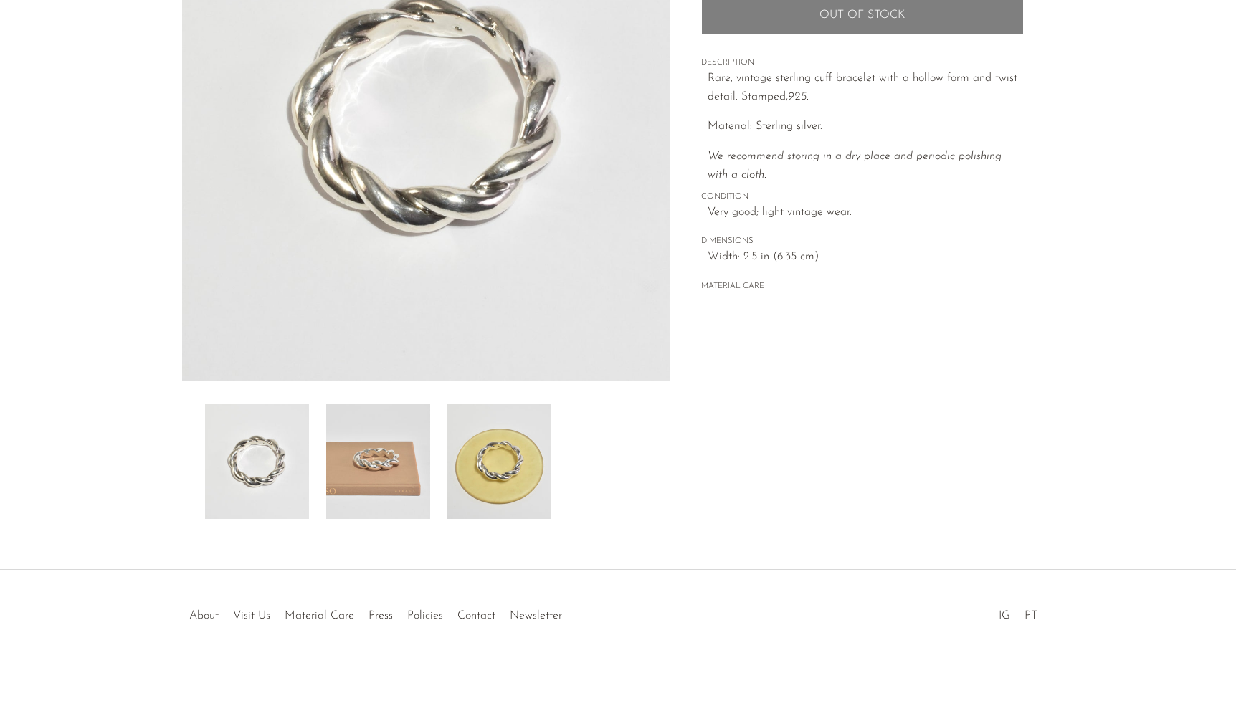
click at [414, 477] on img at bounding box center [378, 461] width 104 height 115
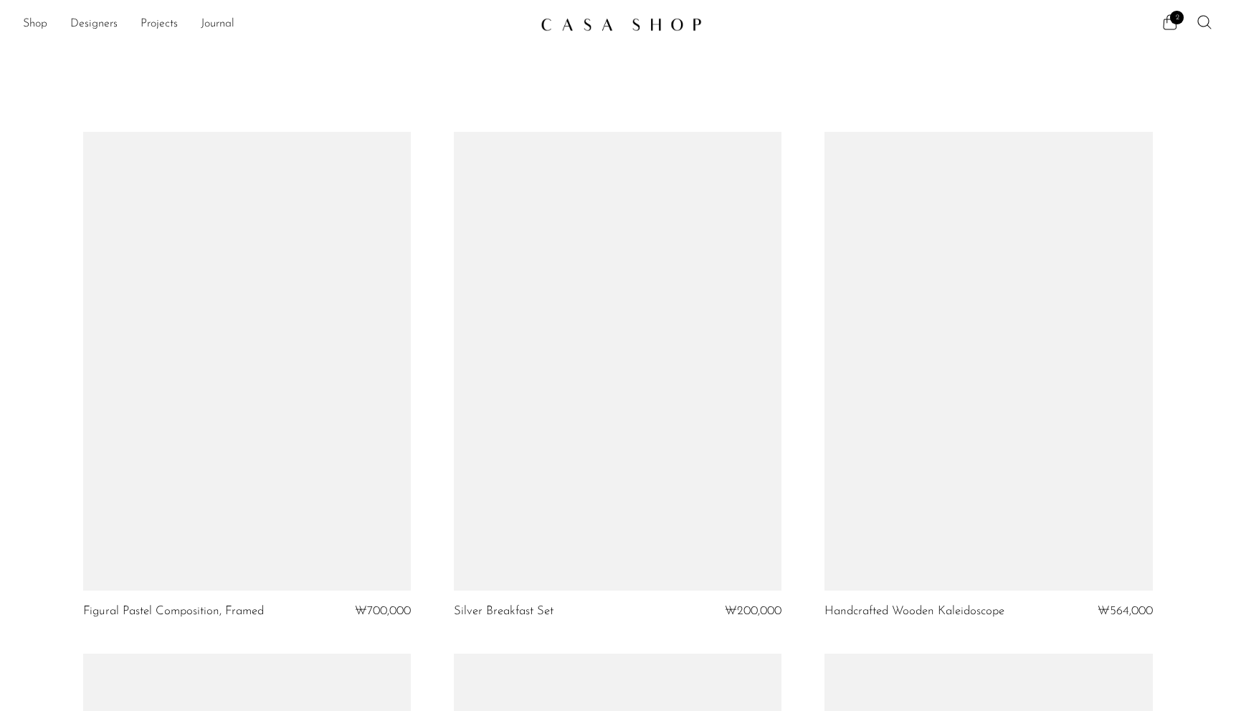
scroll to position [5900, 0]
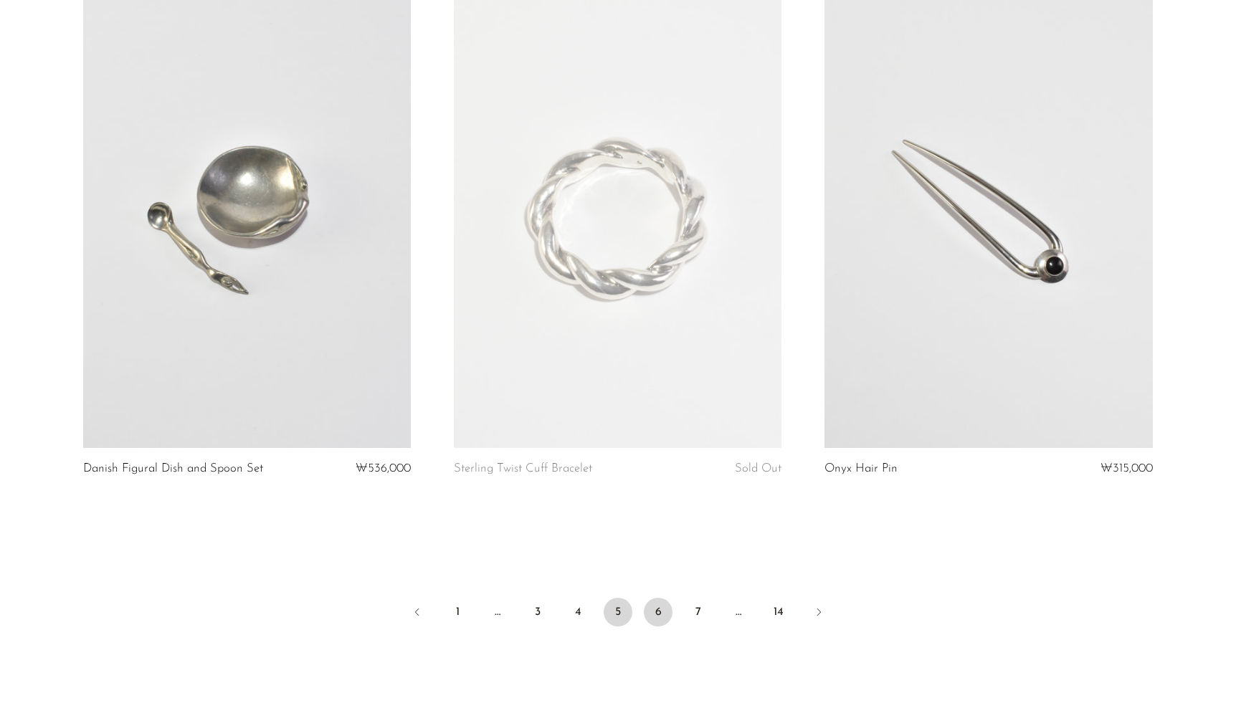
click at [657, 615] on link "6" at bounding box center [658, 612] width 29 height 29
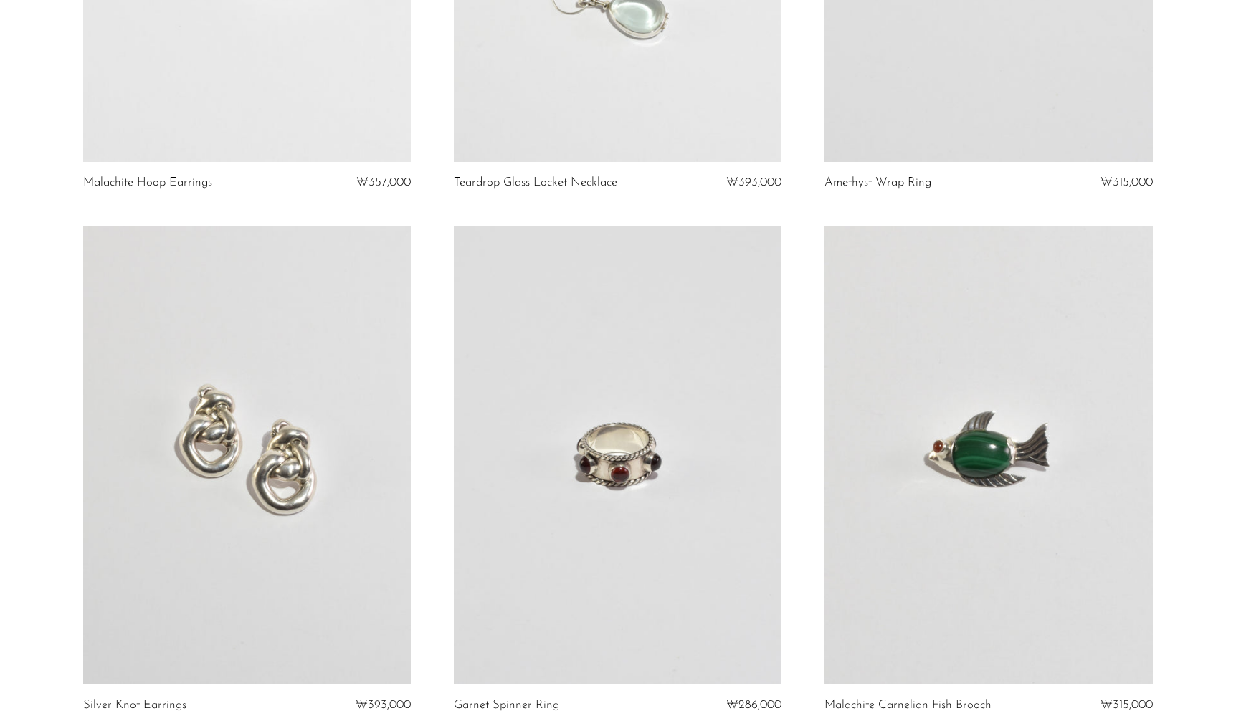
scroll to position [1055, 0]
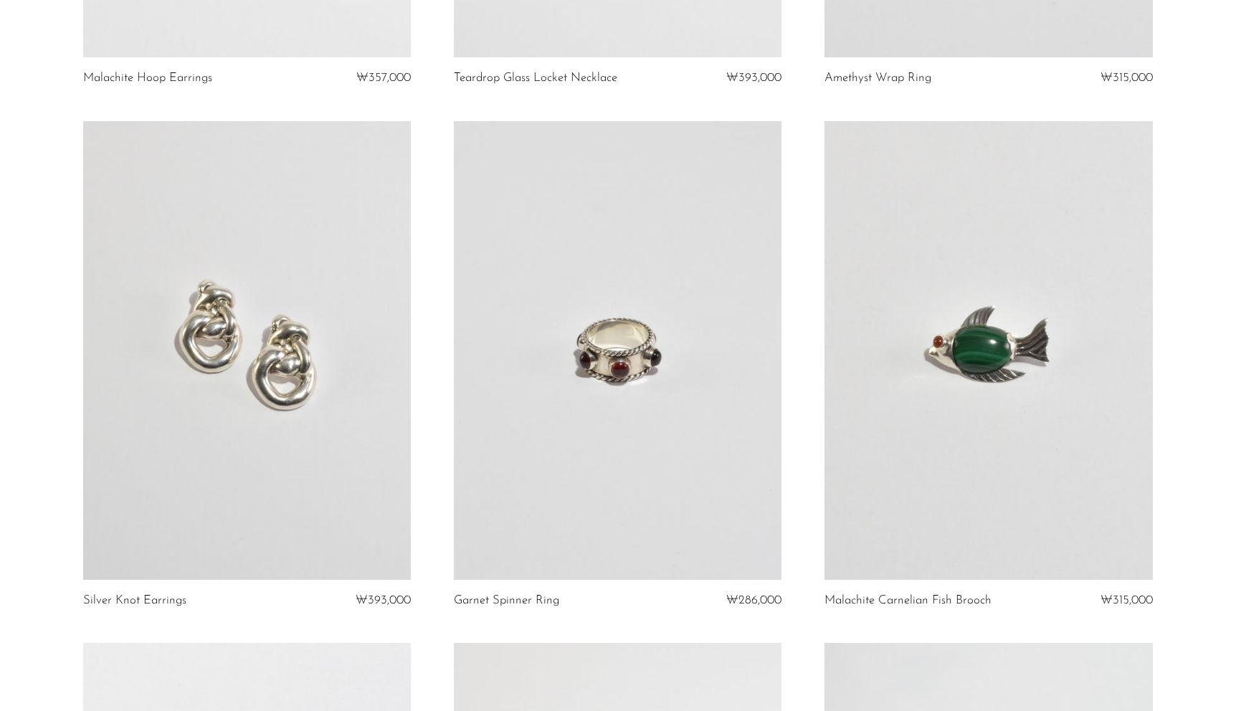
click at [619, 391] on link at bounding box center [618, 350] width 328 height 459
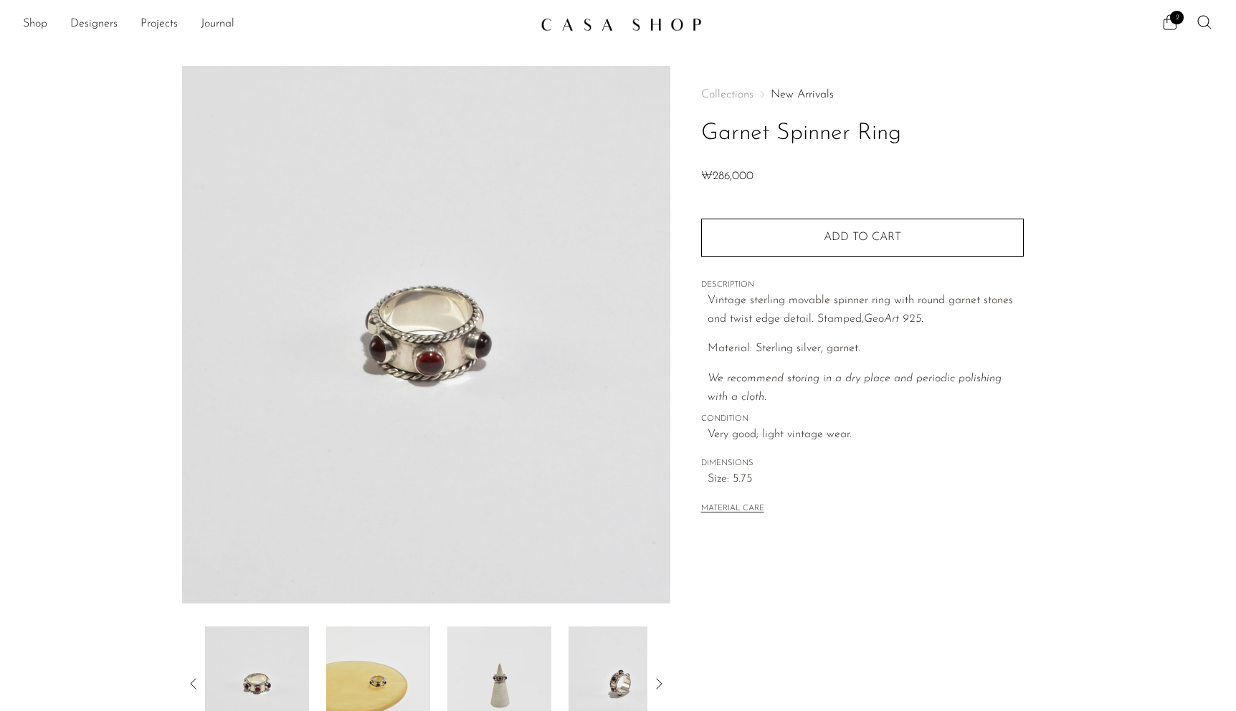
click at [585, 672] on img at bounding box center [621, 684] width 104 height 115
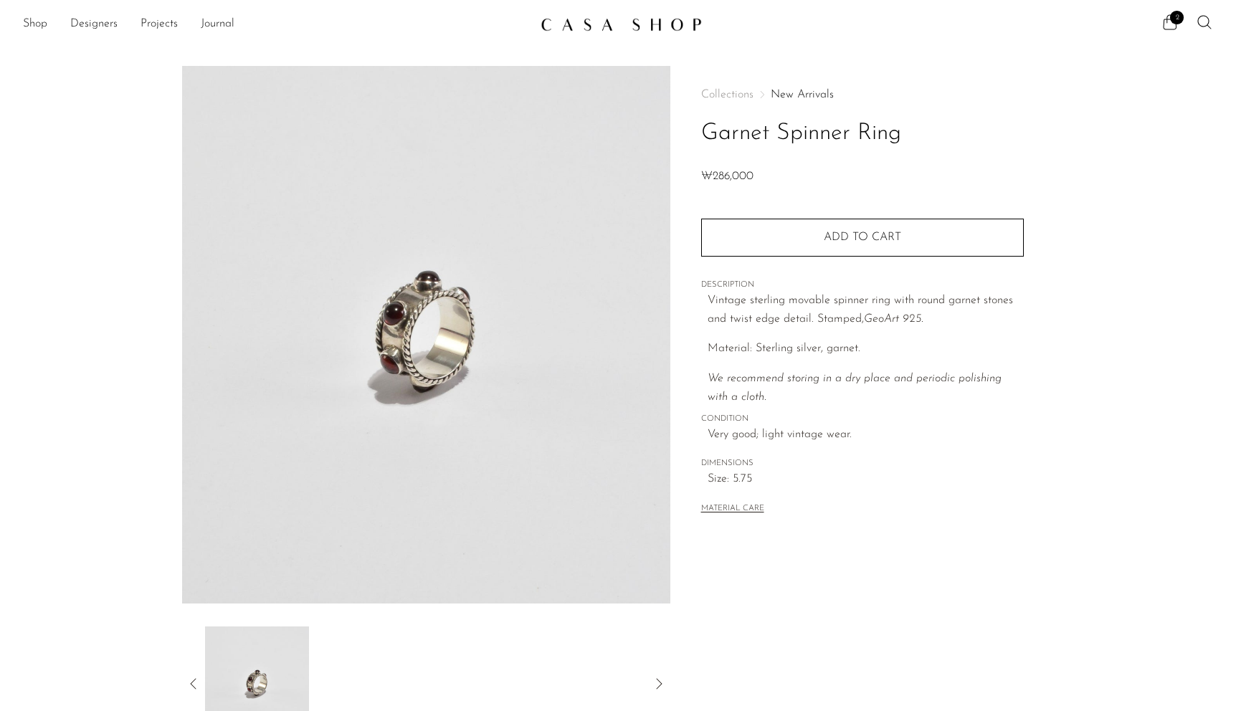
scroll to position [222, 0]
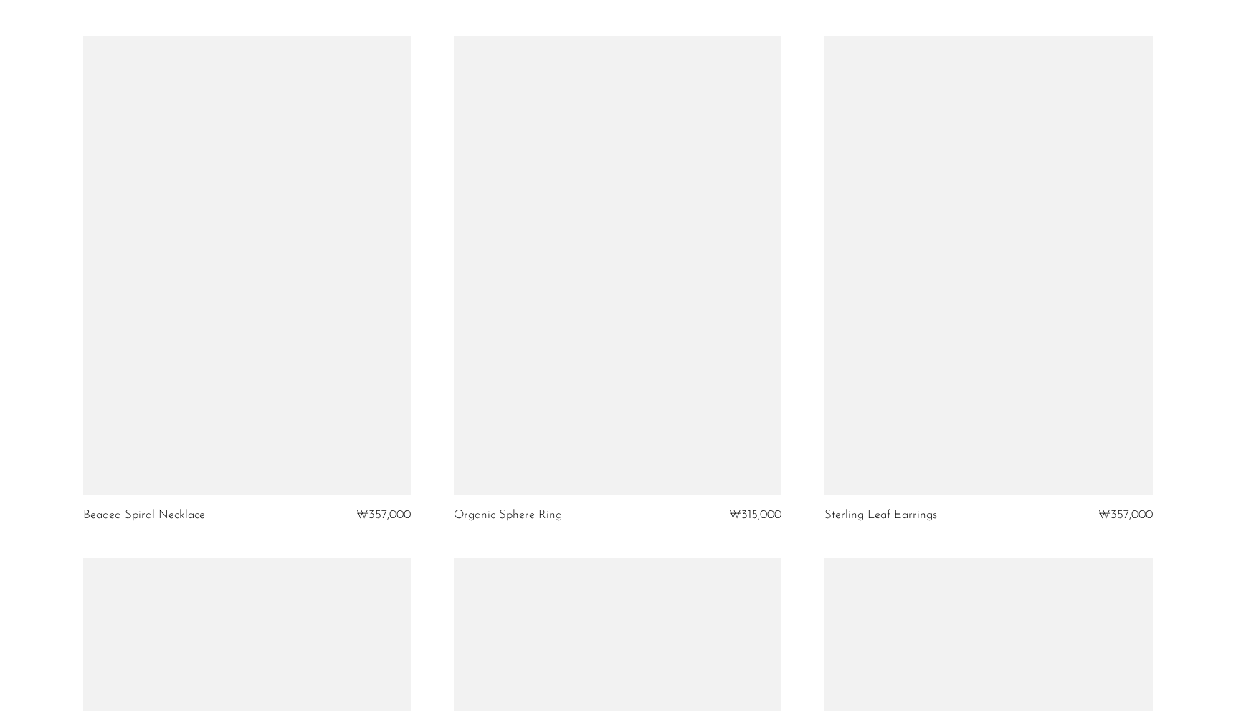
scroll to position [3799, 0]
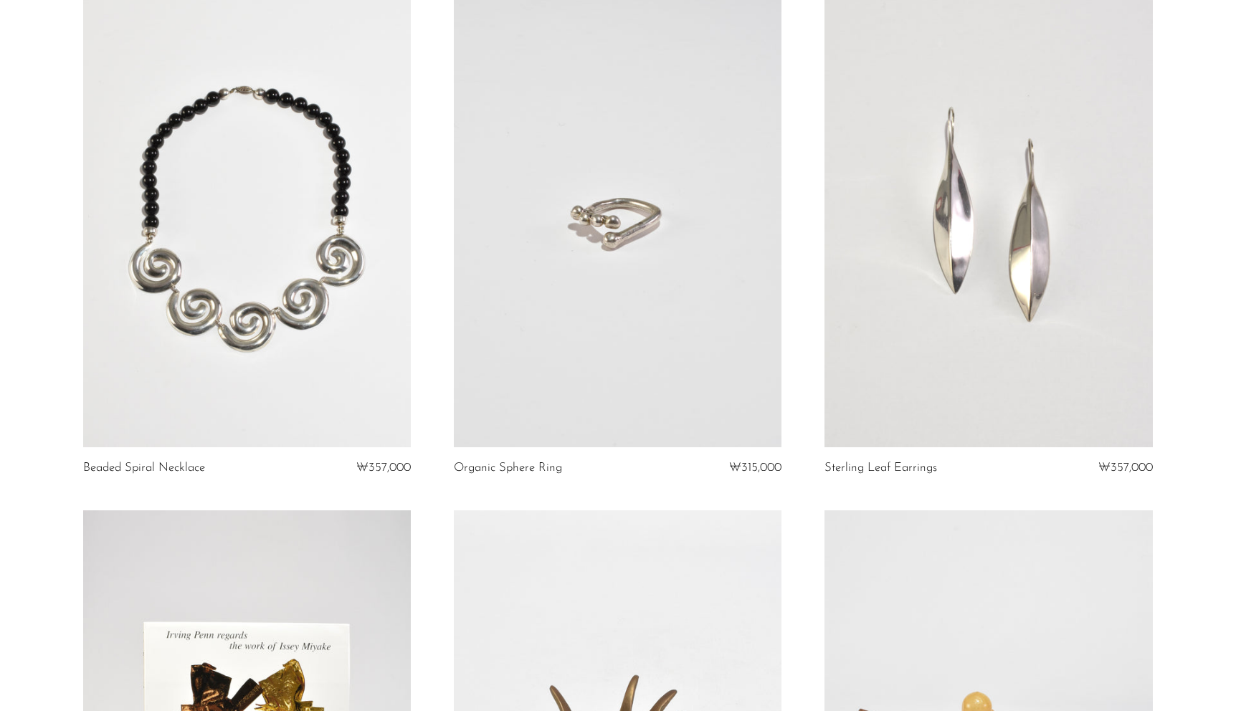
drag, startPoint x: 496, startPoint y: 462, endPoint x: 472, endPoint y: 419, distance: 49.4
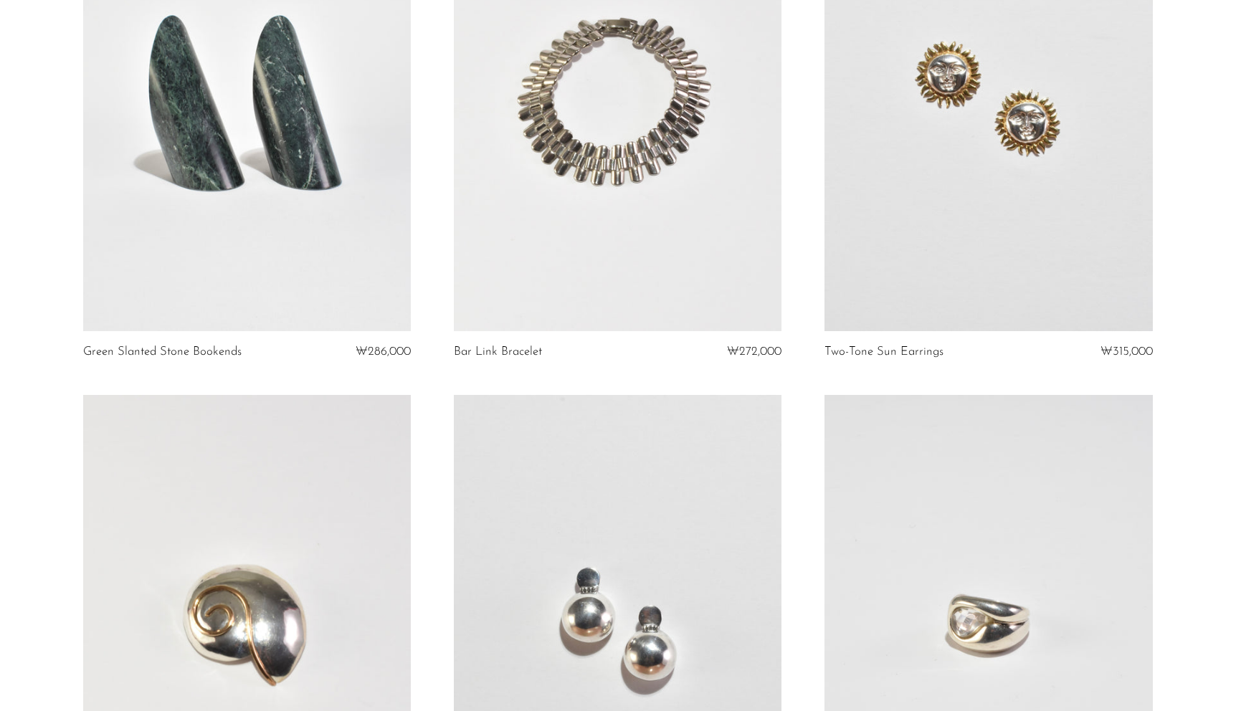
scroll to position [5372, 0]
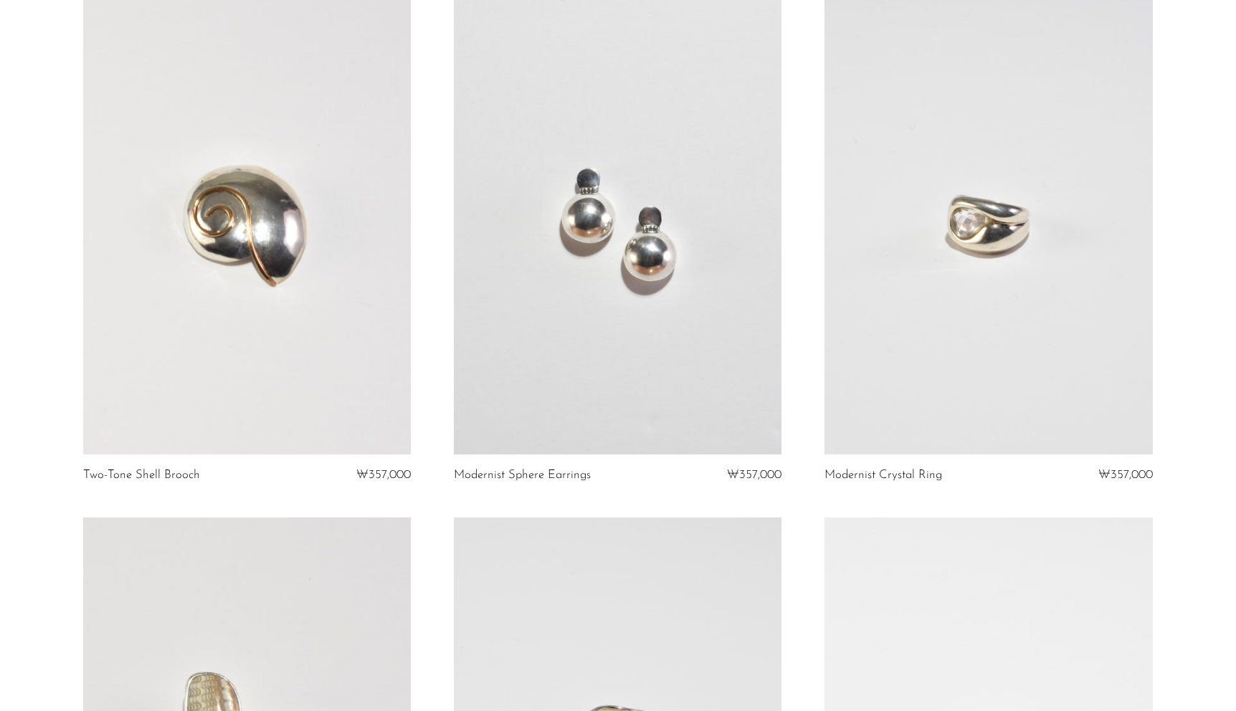
click at [990, 288] on link at bounding box center [988, 225] width 328 height 459
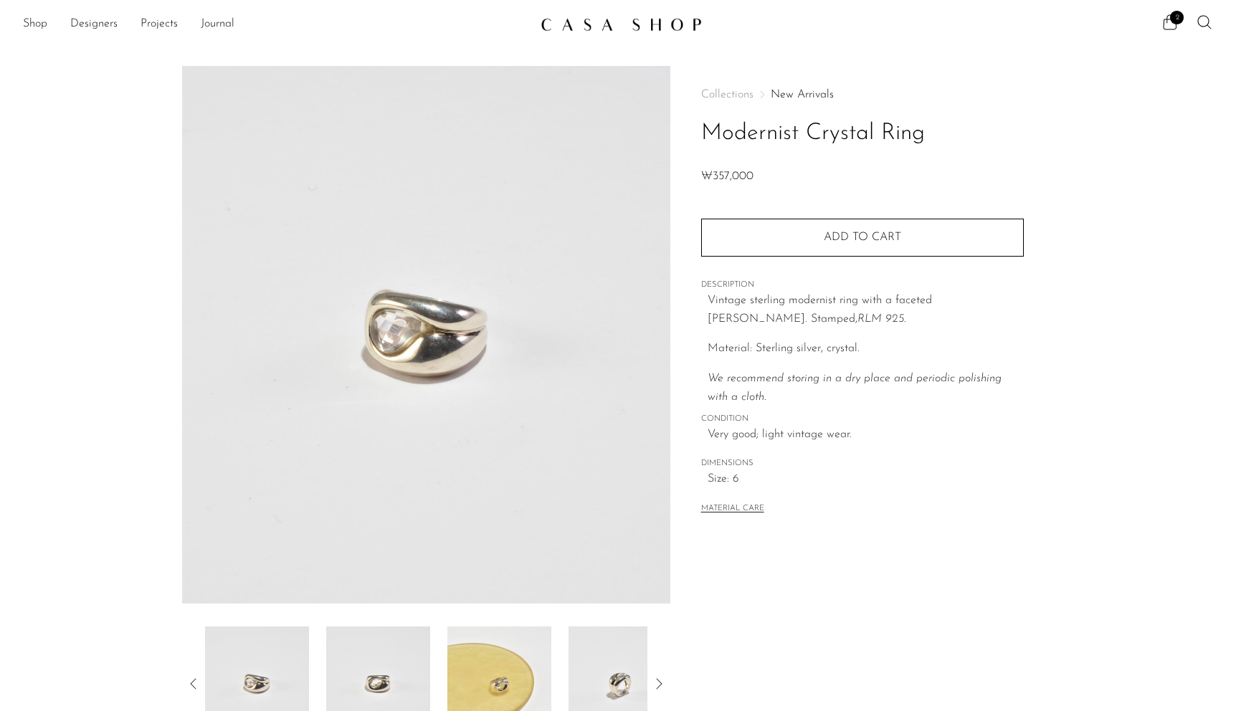
scroll to position [222, 0]
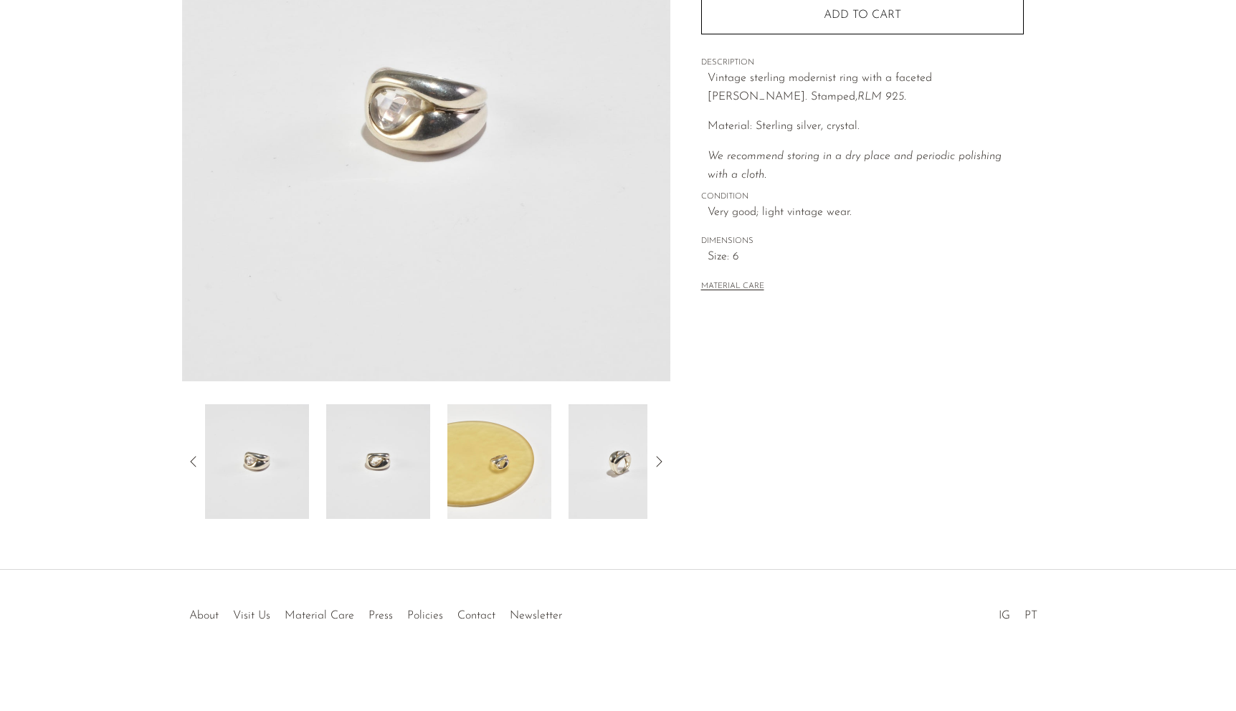
click at [589, 480] on img at bounding box center [621, 461] width 104 height 115
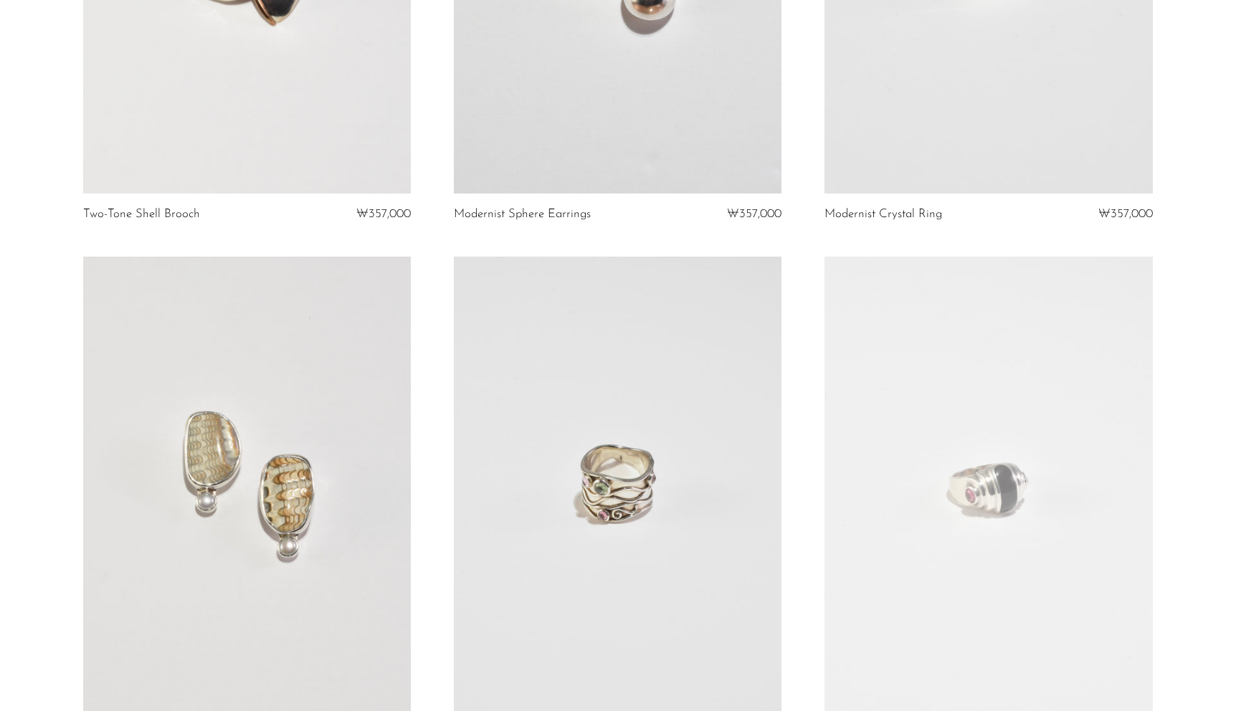
scroll to position [6034, 0]
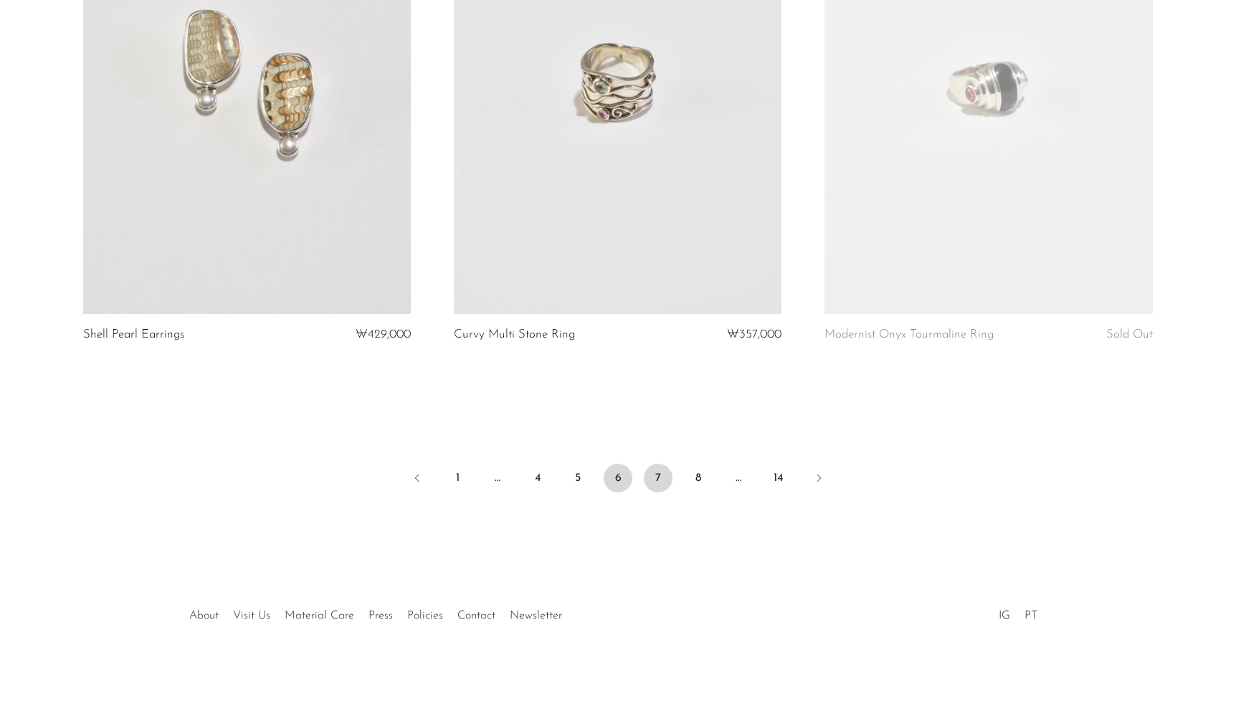
click at [662, 483] on link "7" at bounding box center [658, 478] width 29 height 29
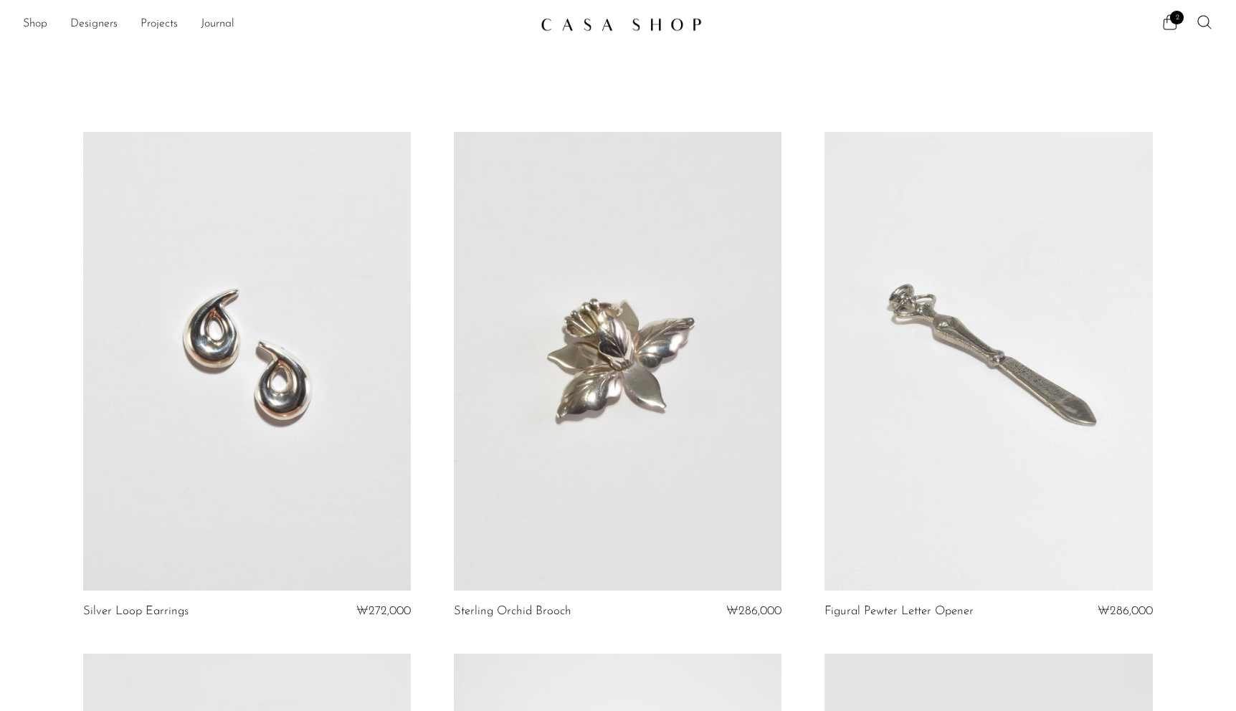
click at [650, 440] on link at bounding box center [618, 361] width 328 height 459
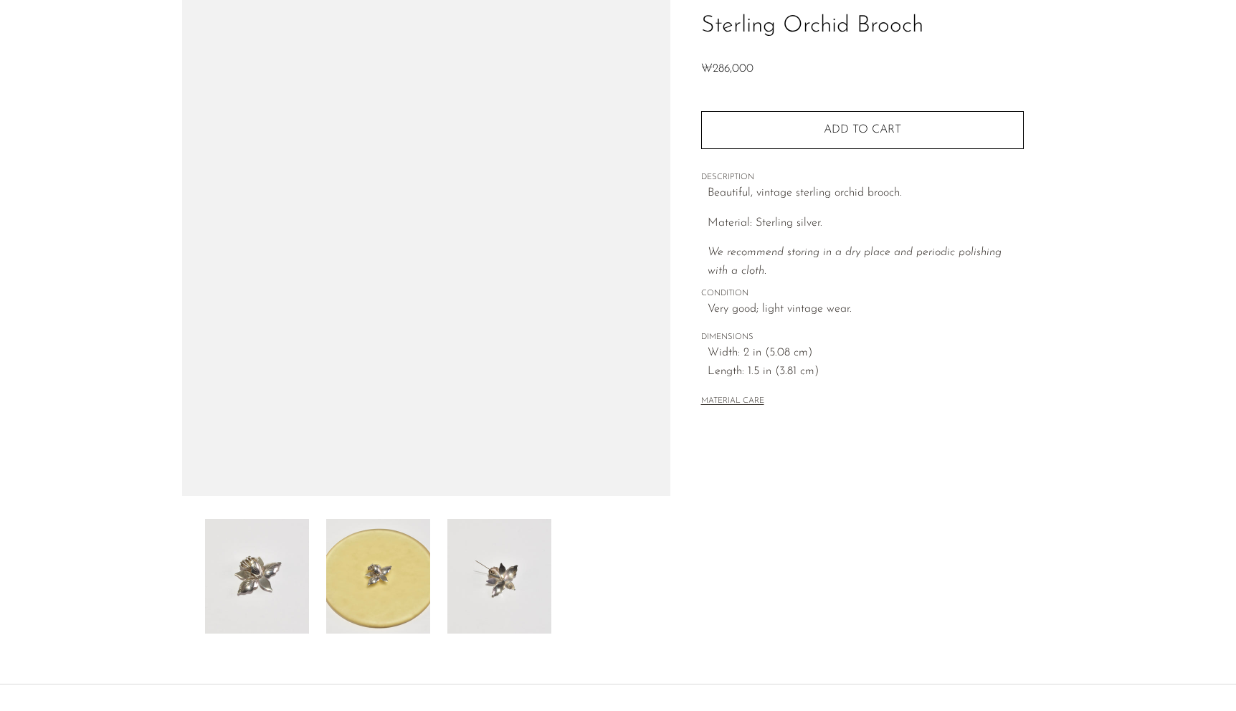
scroll to position [222, 0]
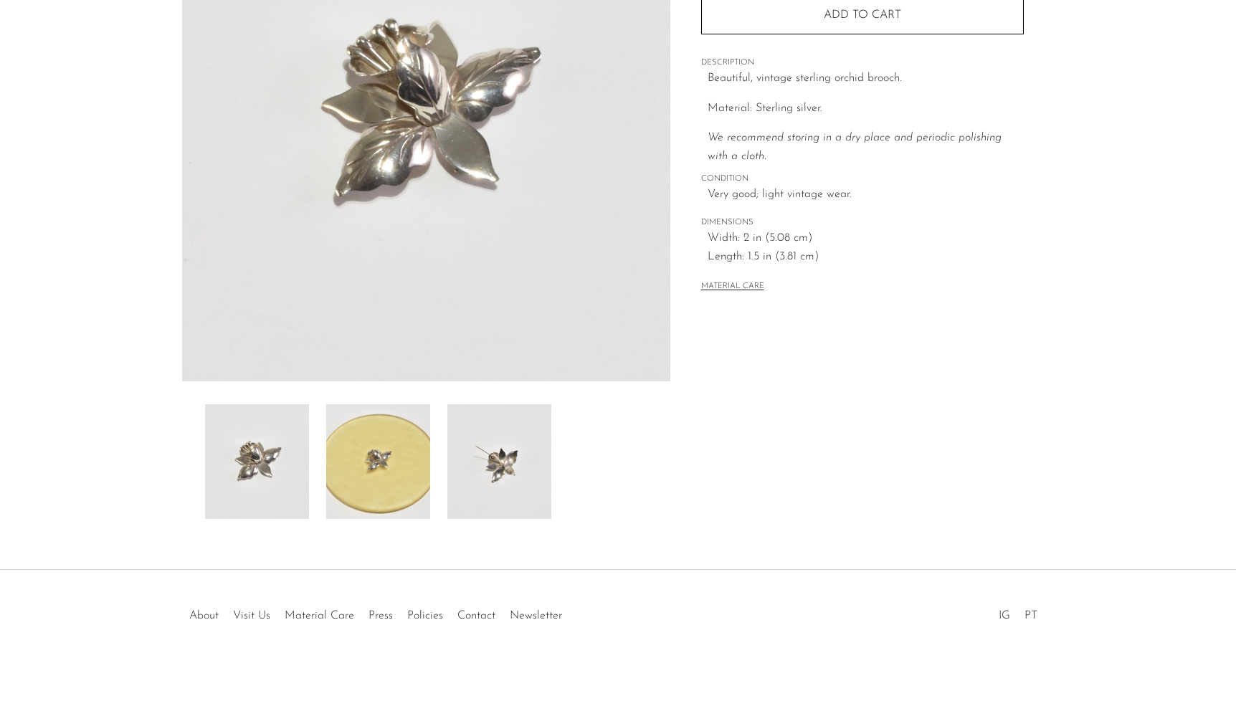
click at [475, 477] on img at bounding box center [499, 461] width 104 height 115
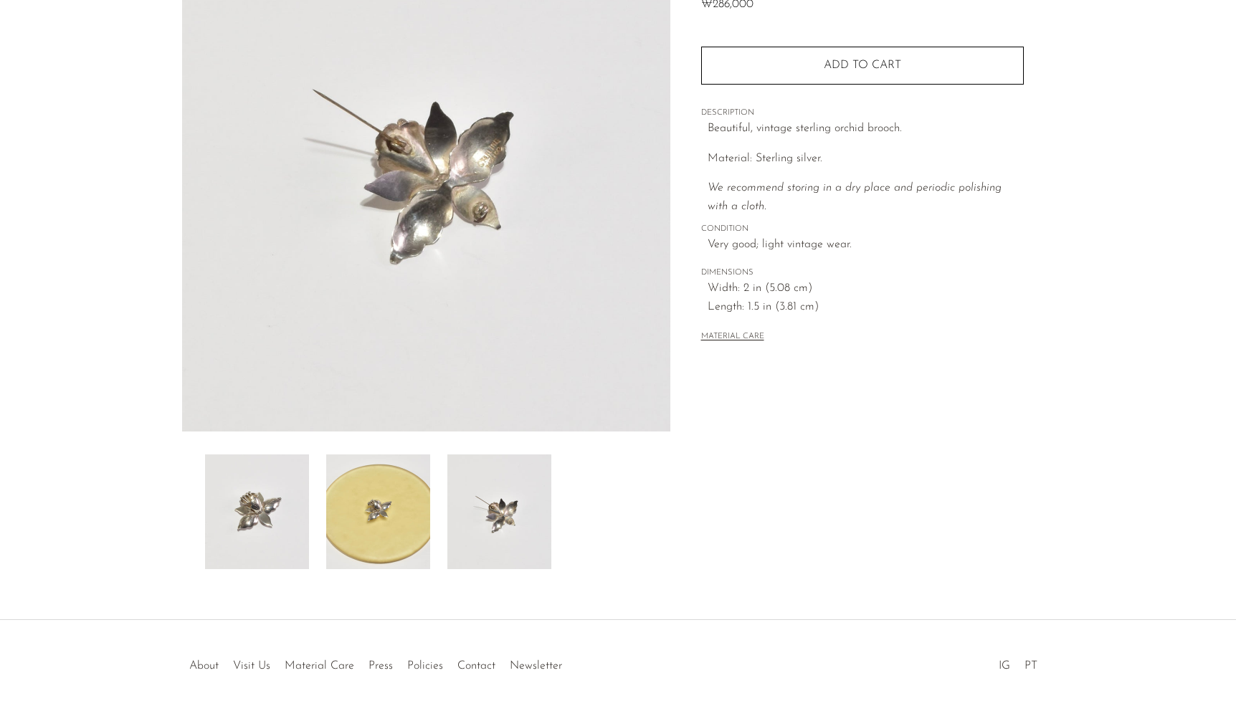
scroll to position [84, 0]
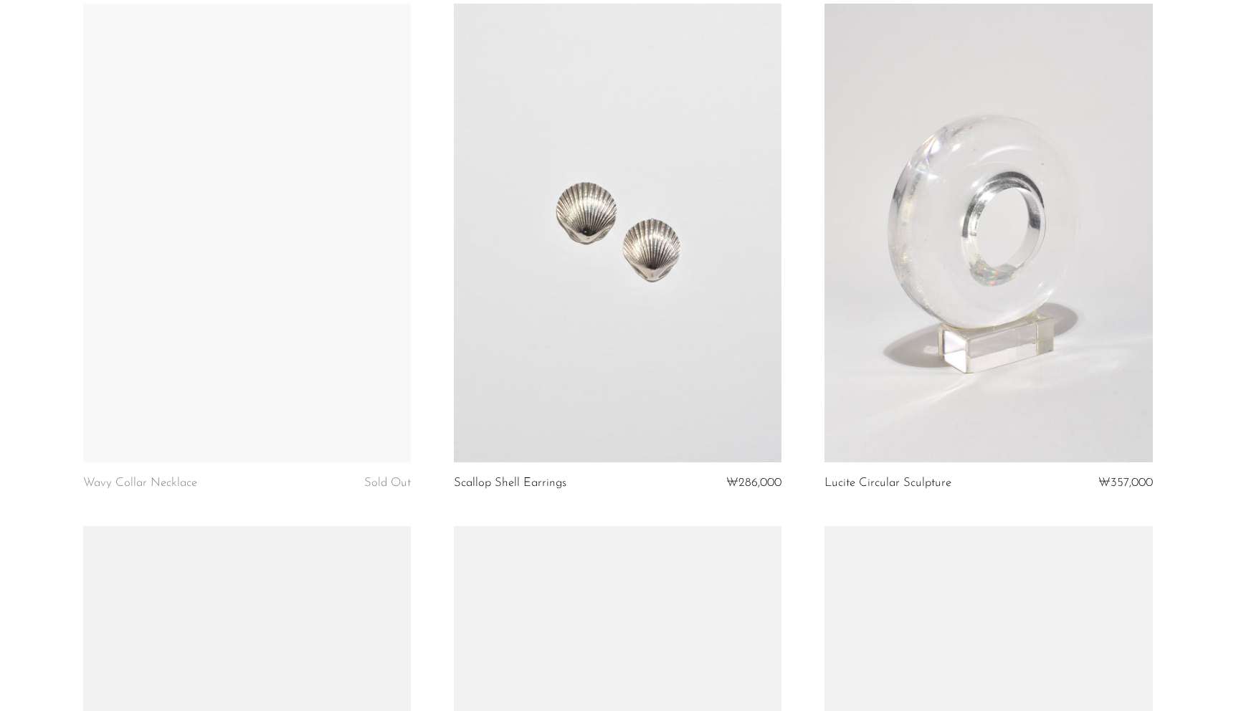
scroll to position [1719, 0]
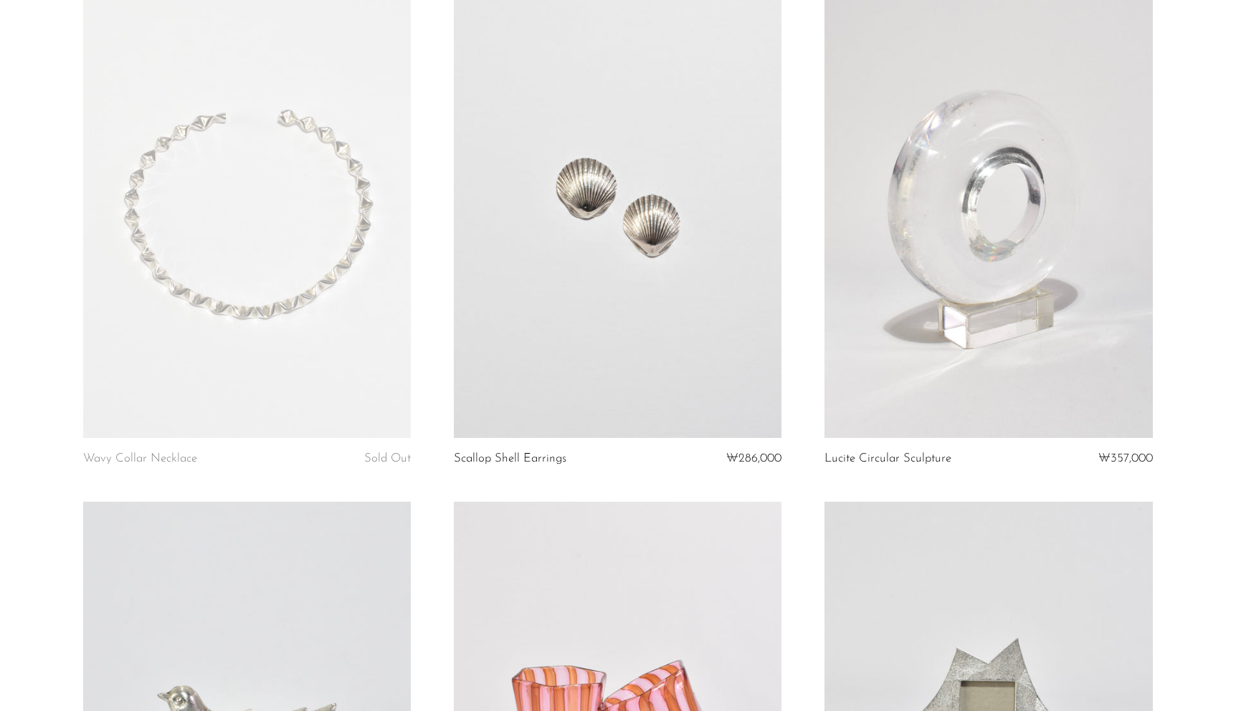
click at [303, 289] on link at bounding box center [247, 208] width 328 height 459
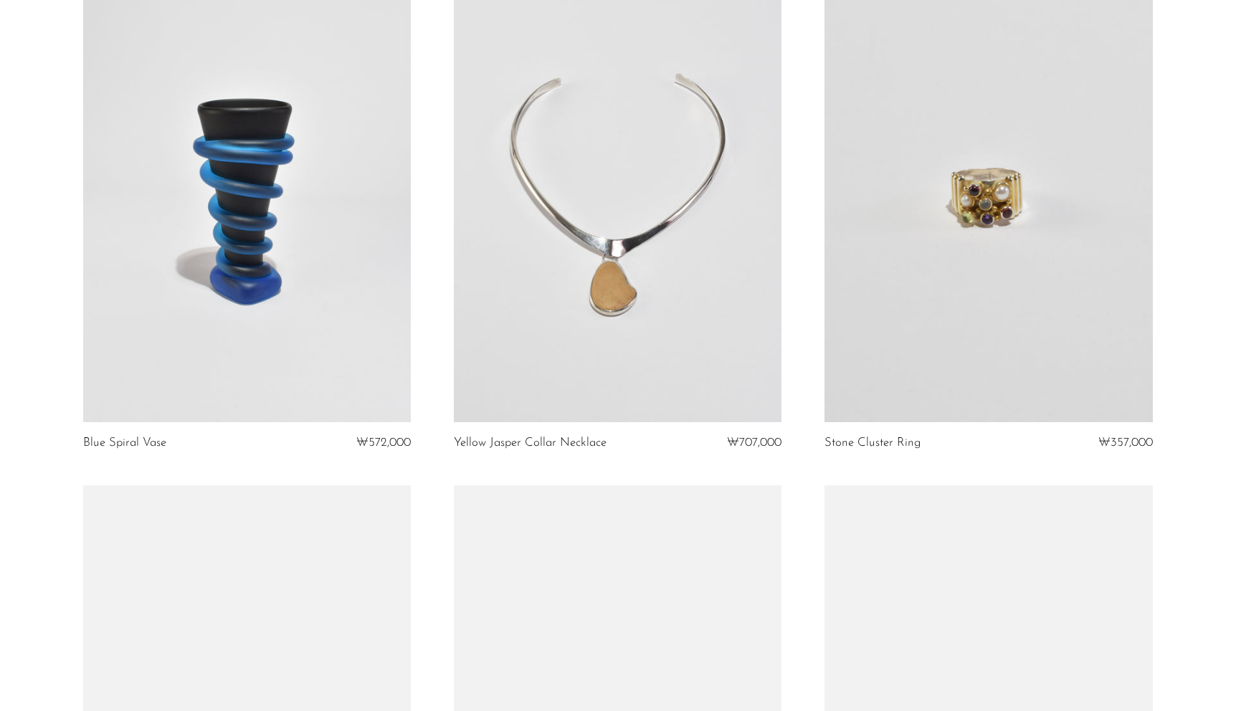
scroll to position [2844, 0]
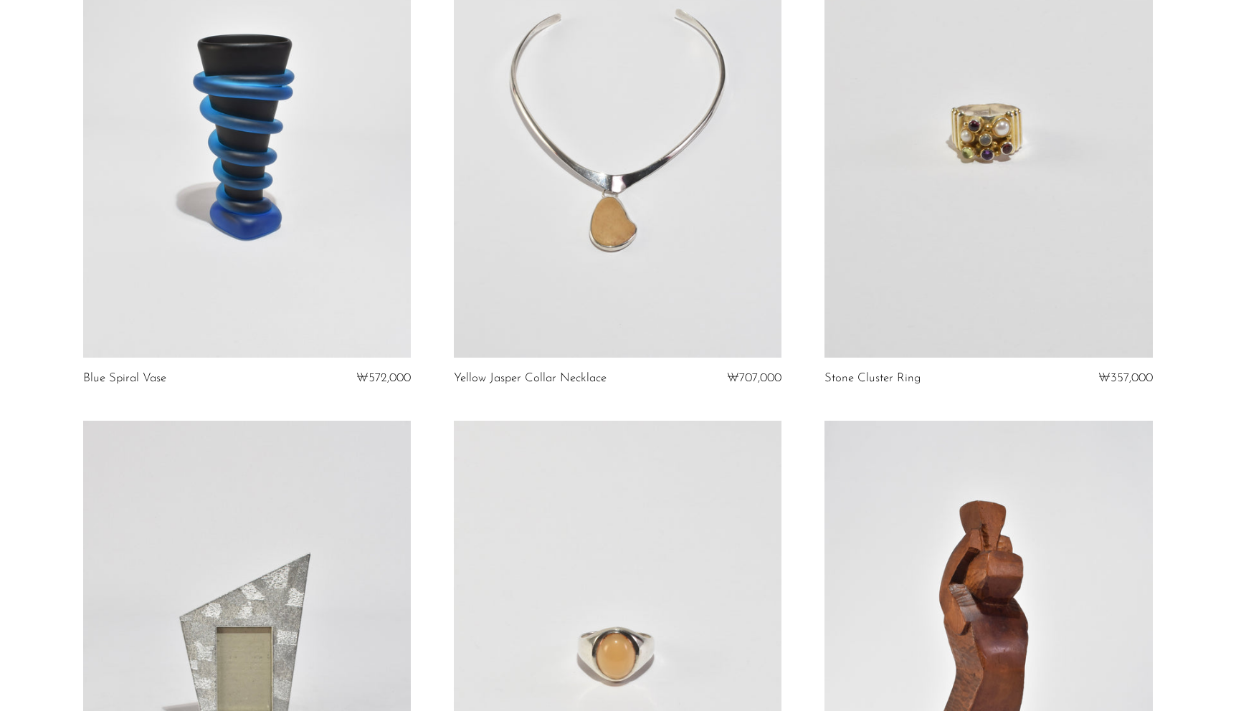
click at [260, 177] on link at bounding box center [247, 128] width 328 height 459
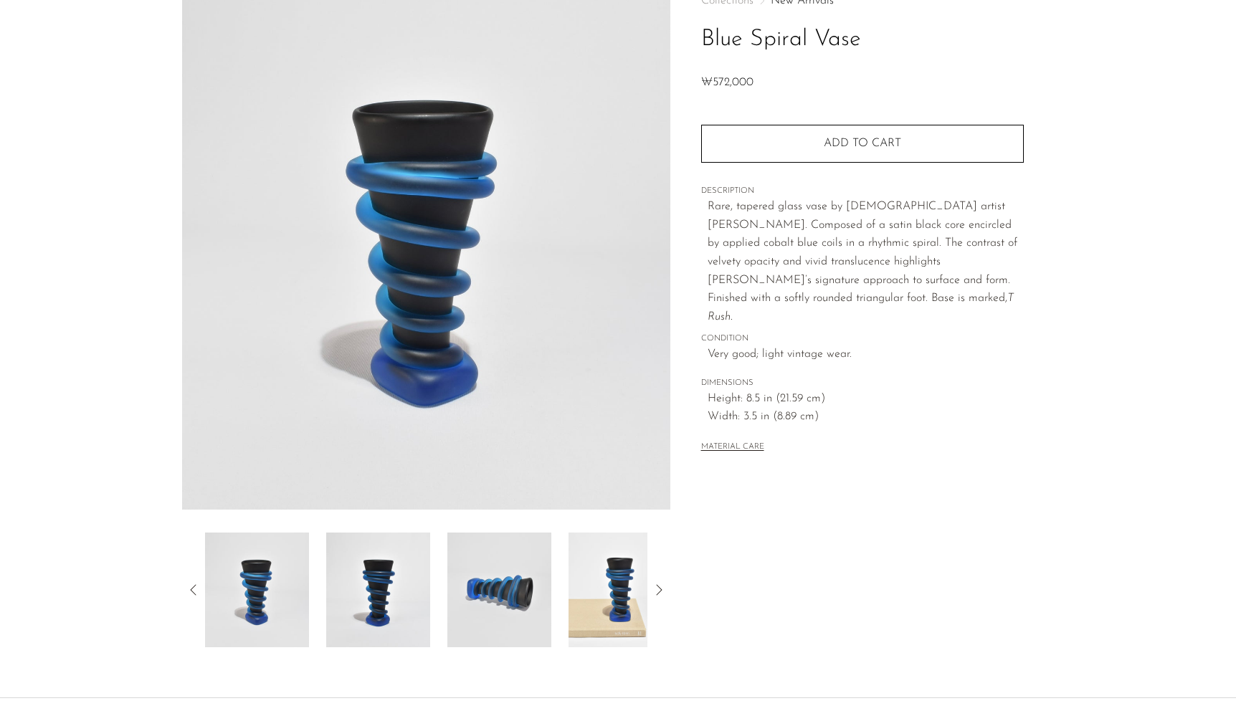
scroll to position [117, 0]
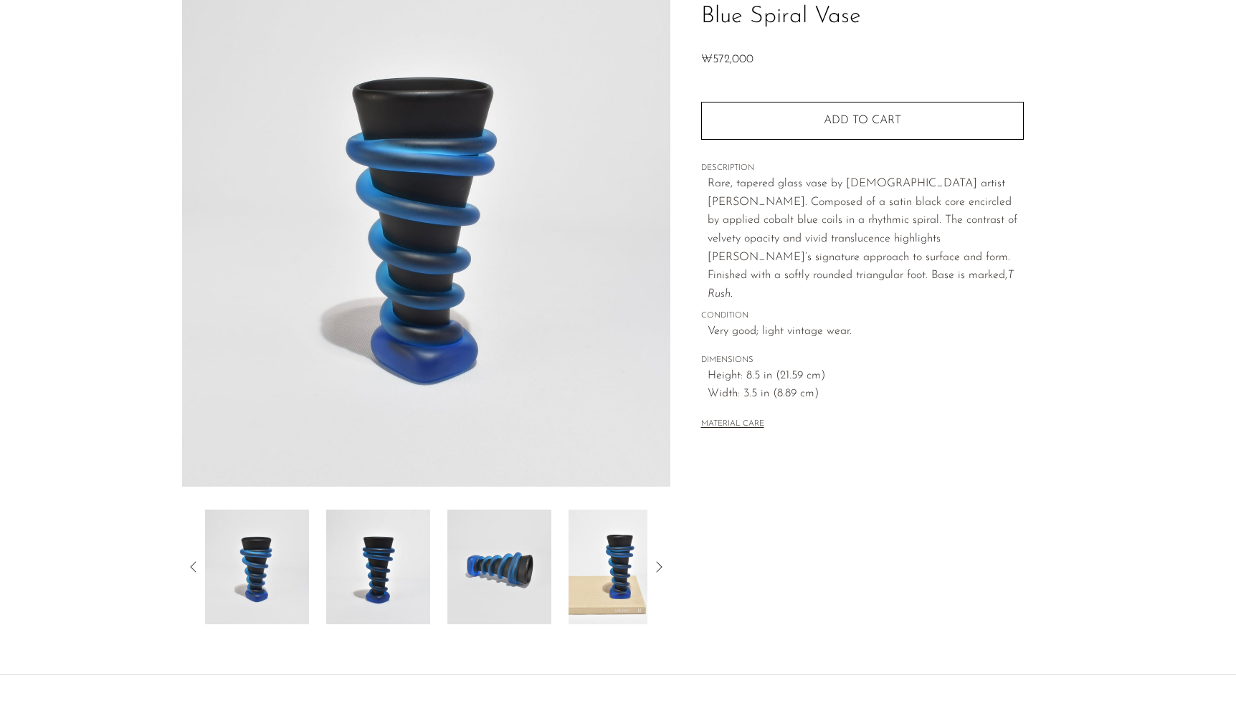
click at [603, 574] on img at bounding box center [621, 567] width 104 height 115
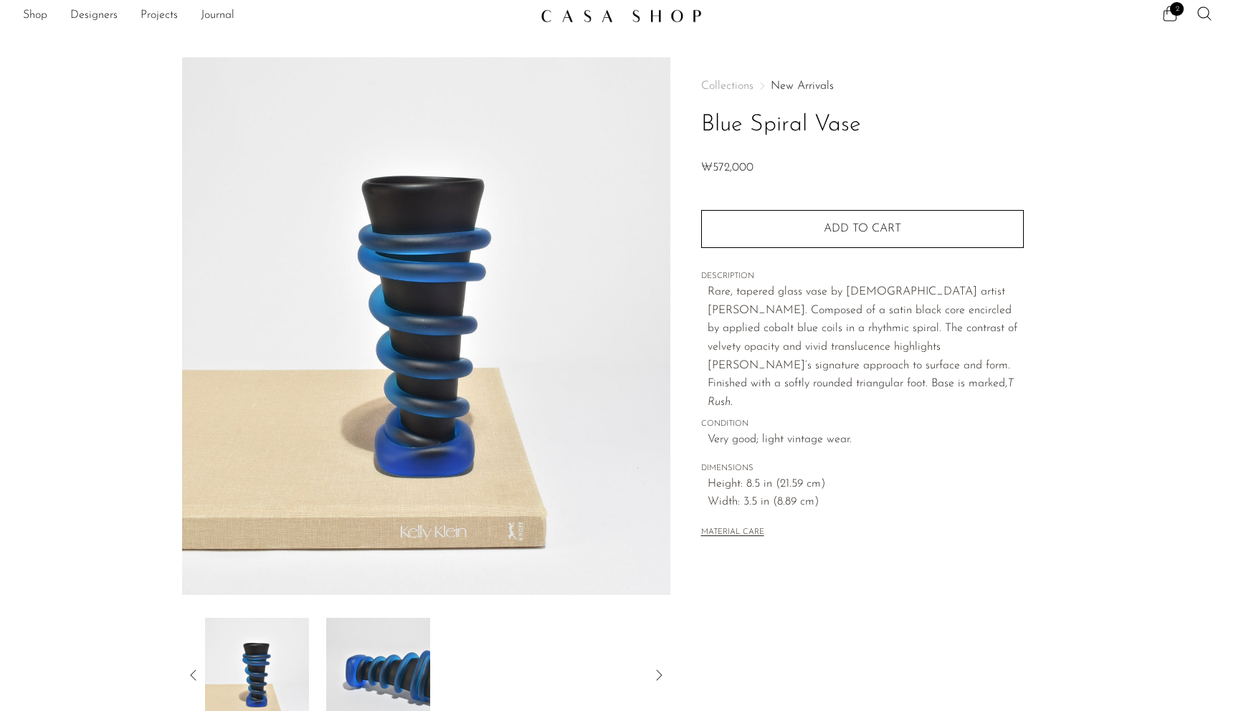
scroll to position [0, 0]
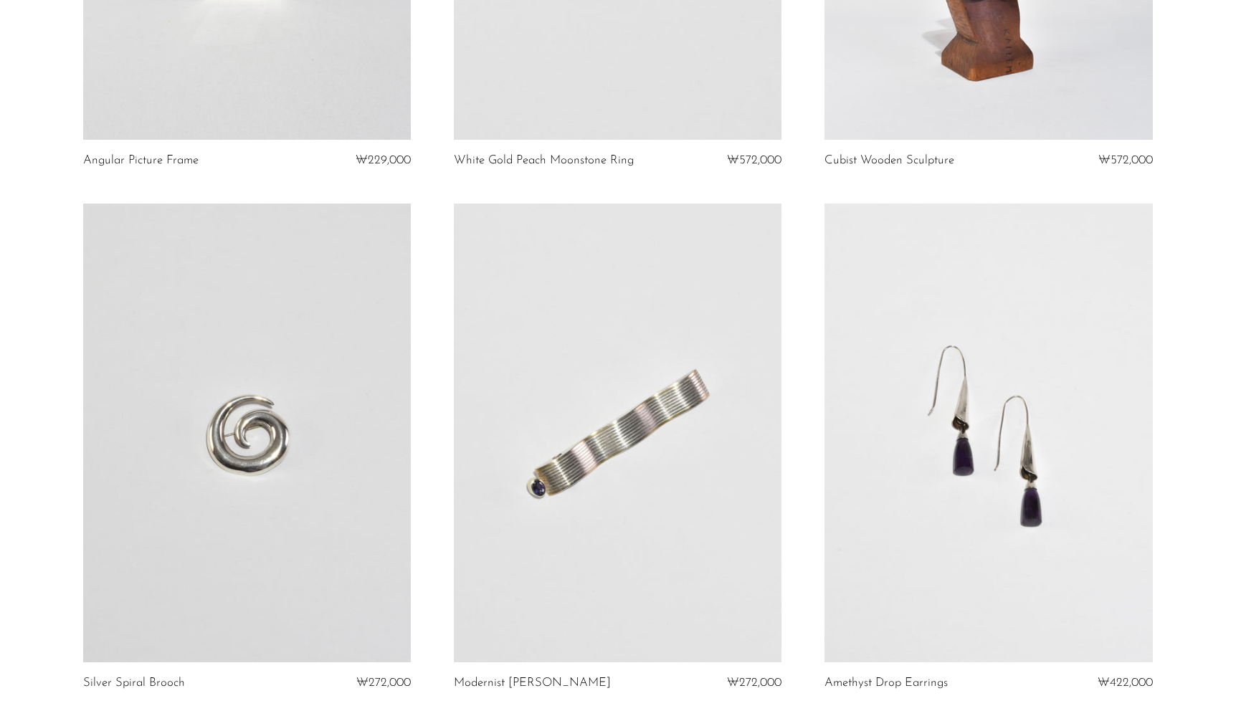
scroll to position [3053, 0]
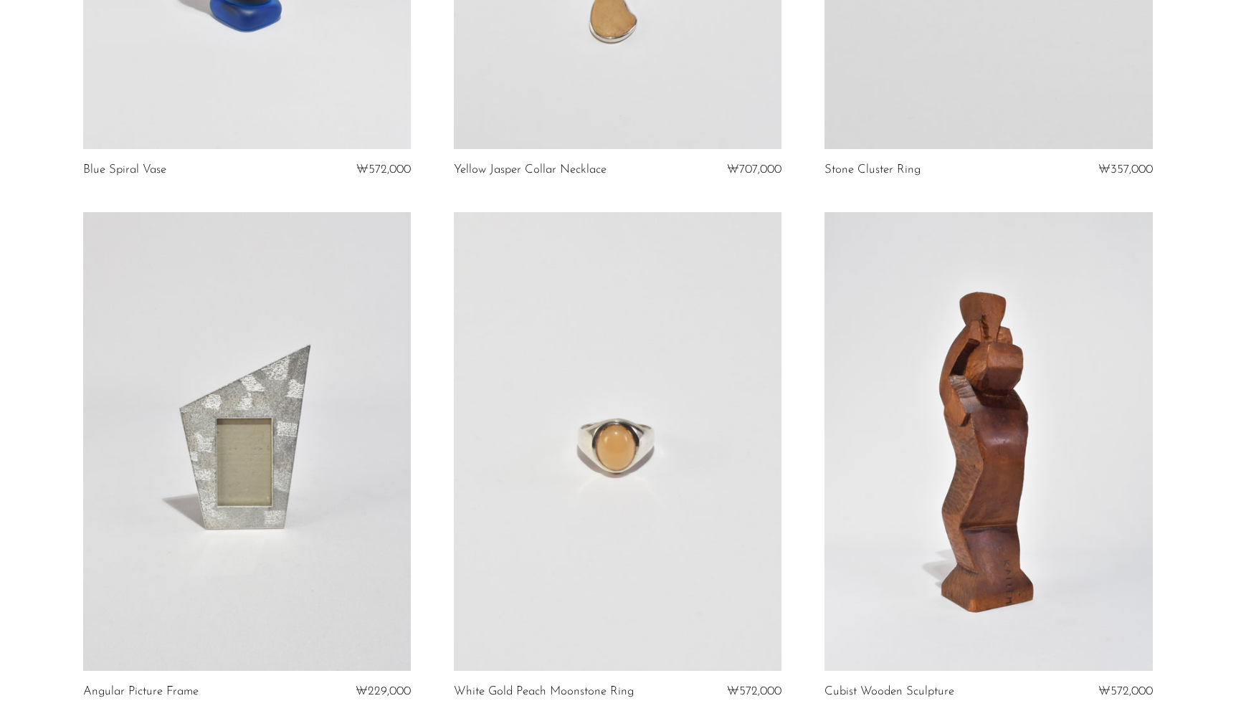
click at [626, 371] on link at bounding box center [618, 441] width 328 height 459
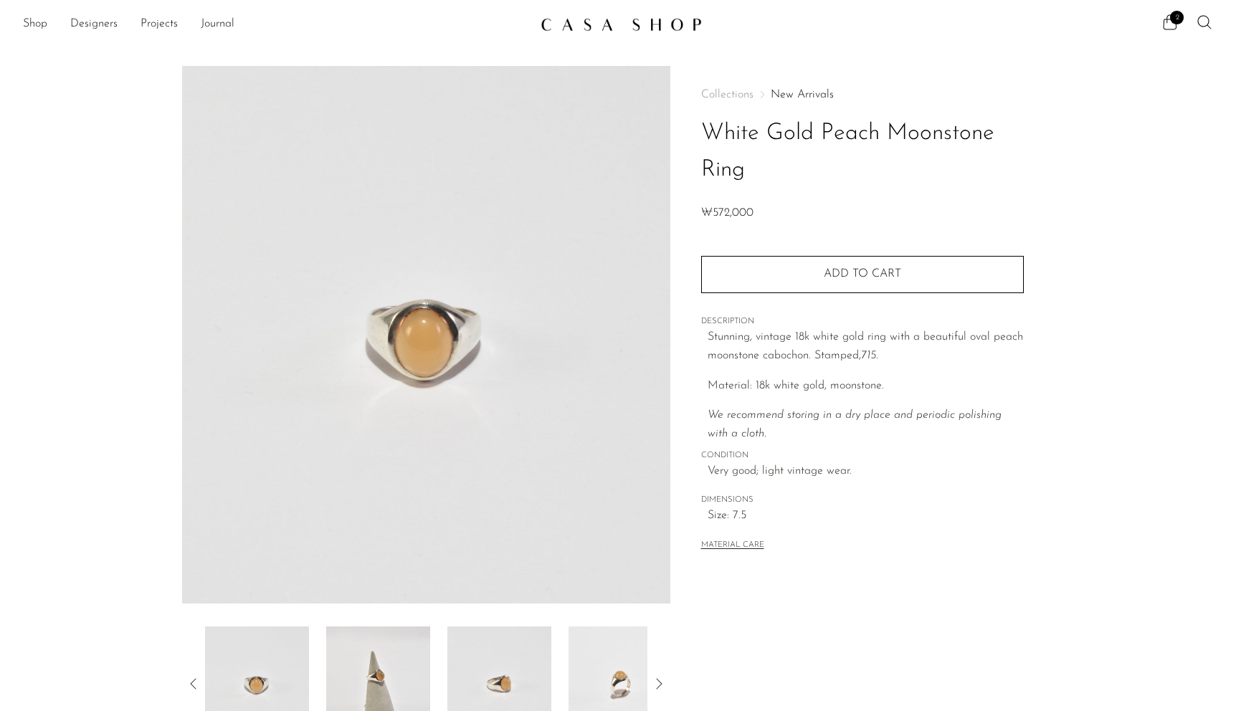
click at [600, 661] on img at bounding box center [621, 684] width 104 height 115
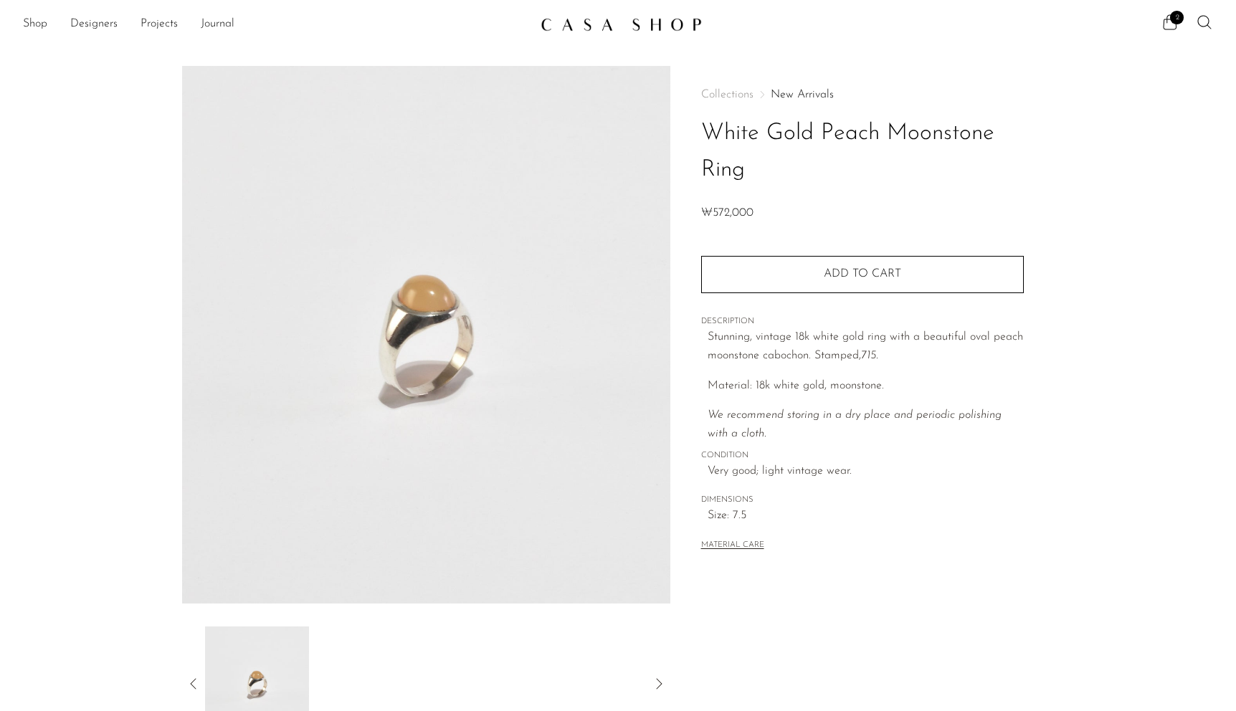
click at [270, 657] on img at bounding box center [257, 684] width 104 height 115
click at [578, 677] on div at bounding box center [426, 684] width 442 height 115
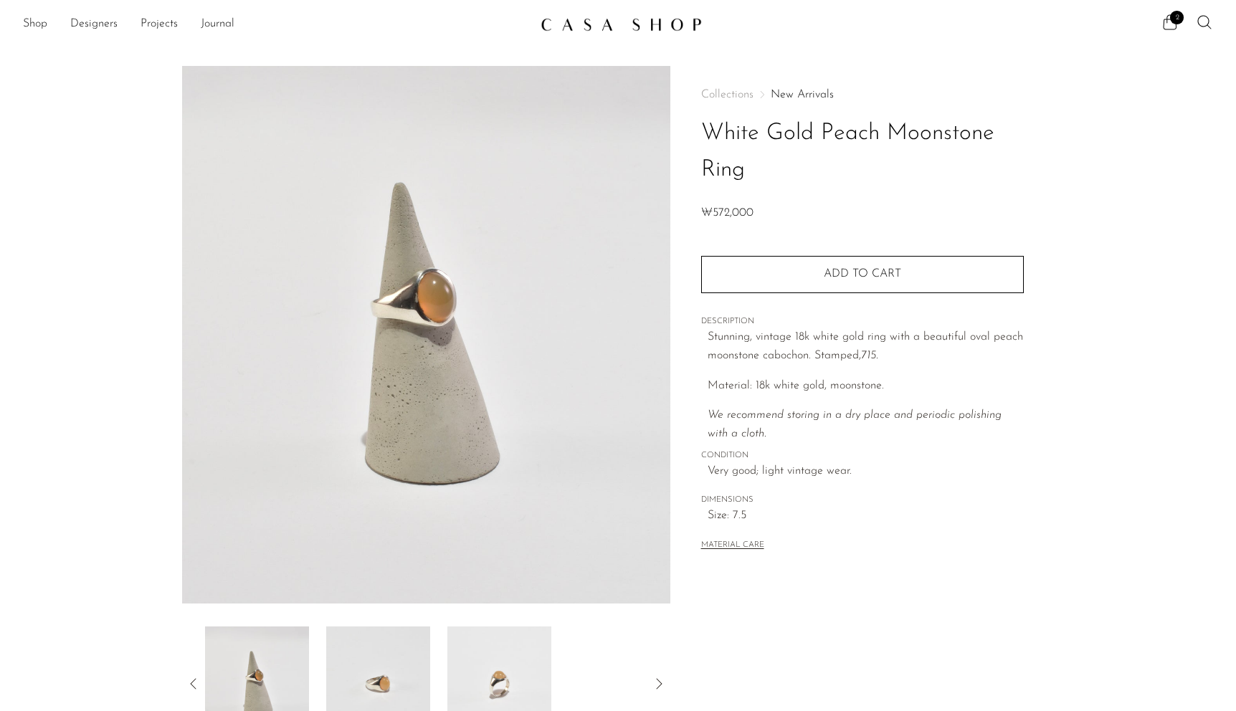
click at [409, 679] on img at bounding box center [378, 684] width 104 height 115
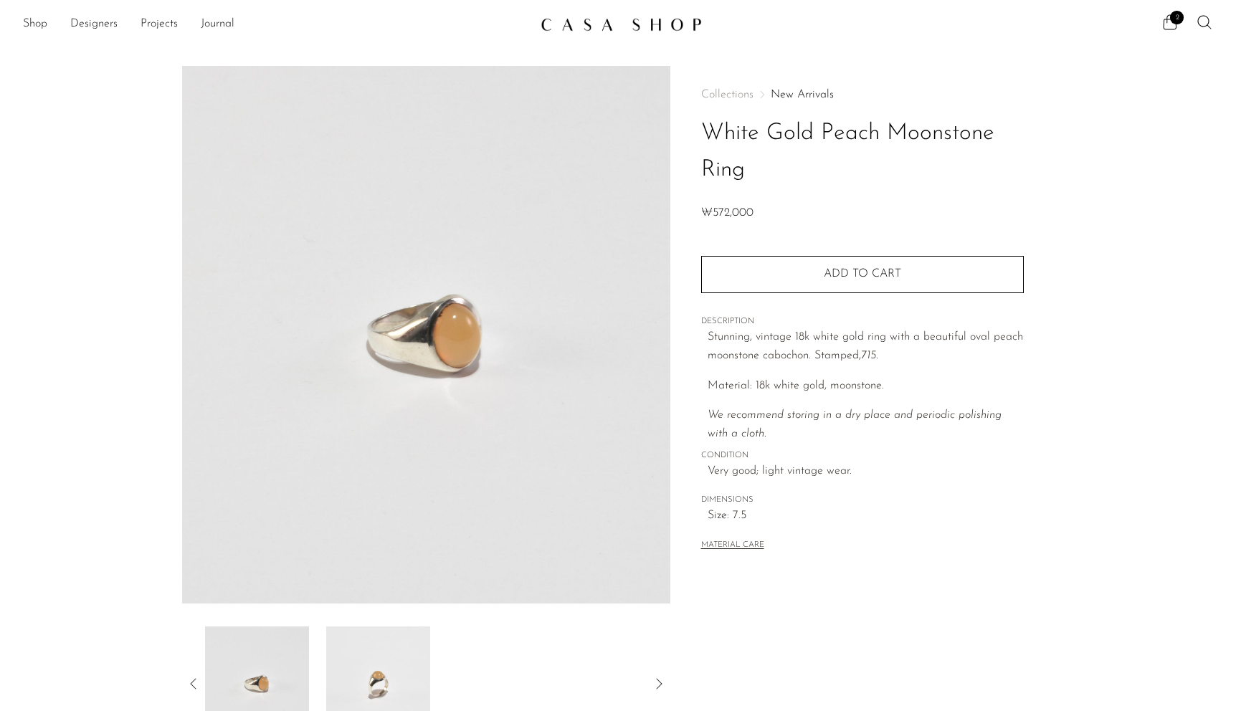
click at [430, 674] on img at bounding box center [378, 684] width 104 height 115
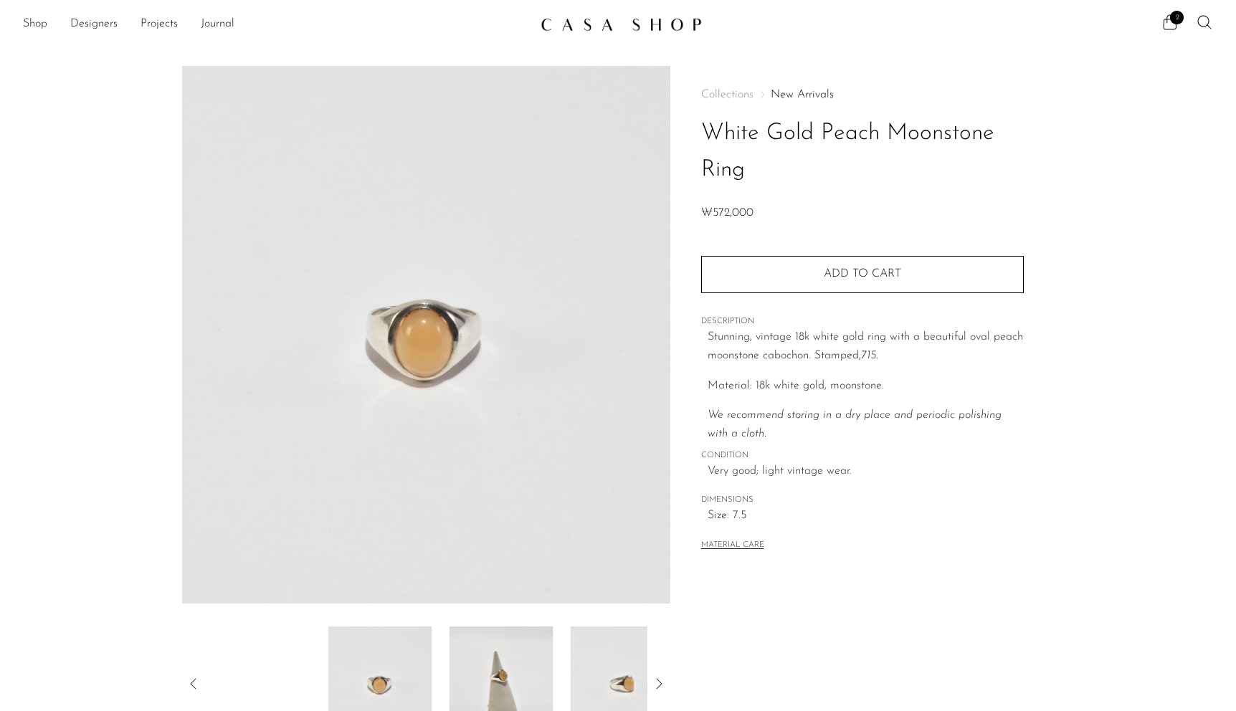
click at [829, 673] on article "White Gold Peach Moonstone Ring ₩572,000" at bounding box center [618, 403] width 918 height 675
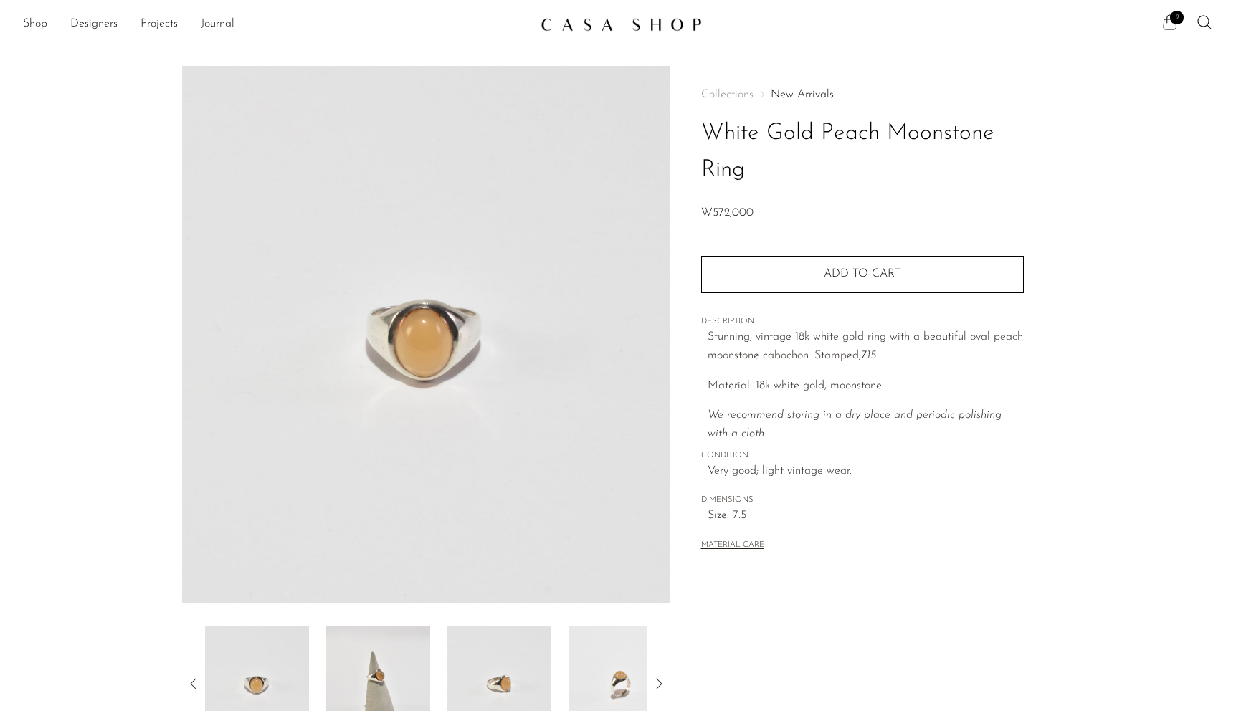
click at [390, 675] on img at bounding box center [378, 684] width 104 height 115
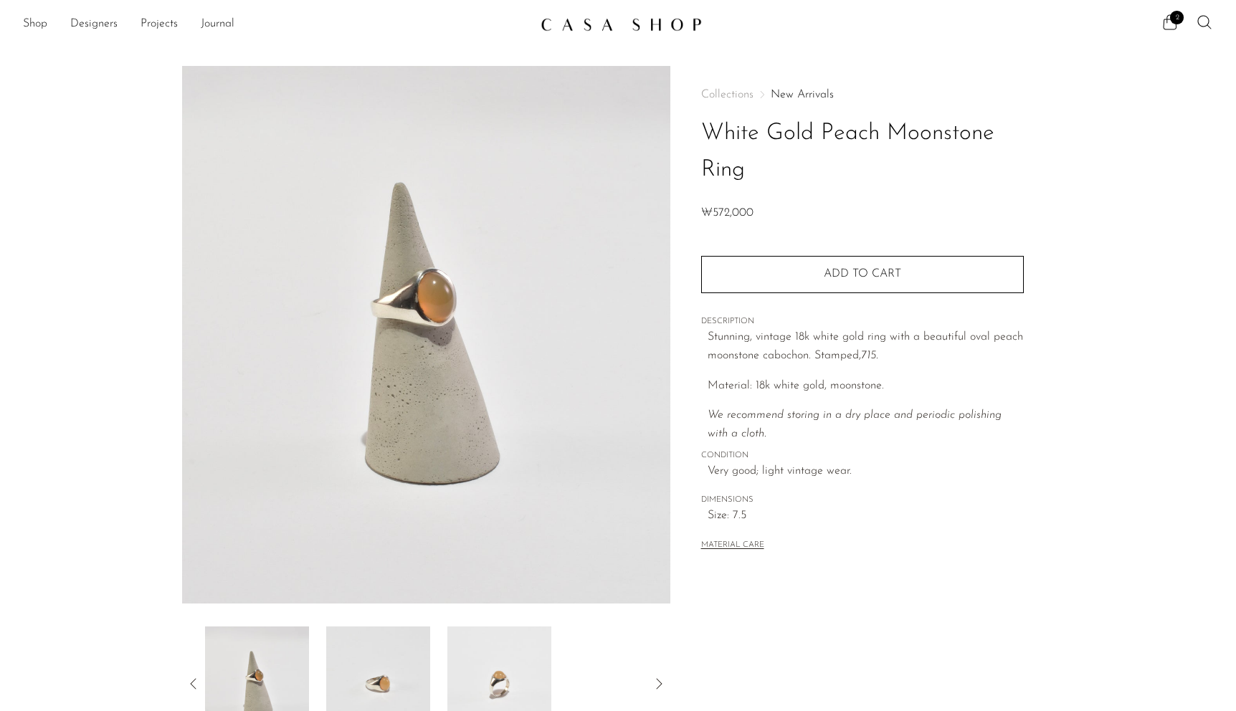
drag, startPoint x: 748, startPoint y: 547, endPoint x: 571, endPoint y: 647, distance: 202.9
click at [573, 650] on article "White Gold Peach Moonstone Ring ₩572,000" at bounding box center [618, 403] width 918 height 675
click at [530, 672] on img at bounding box center [499, 684] width 104 height 115
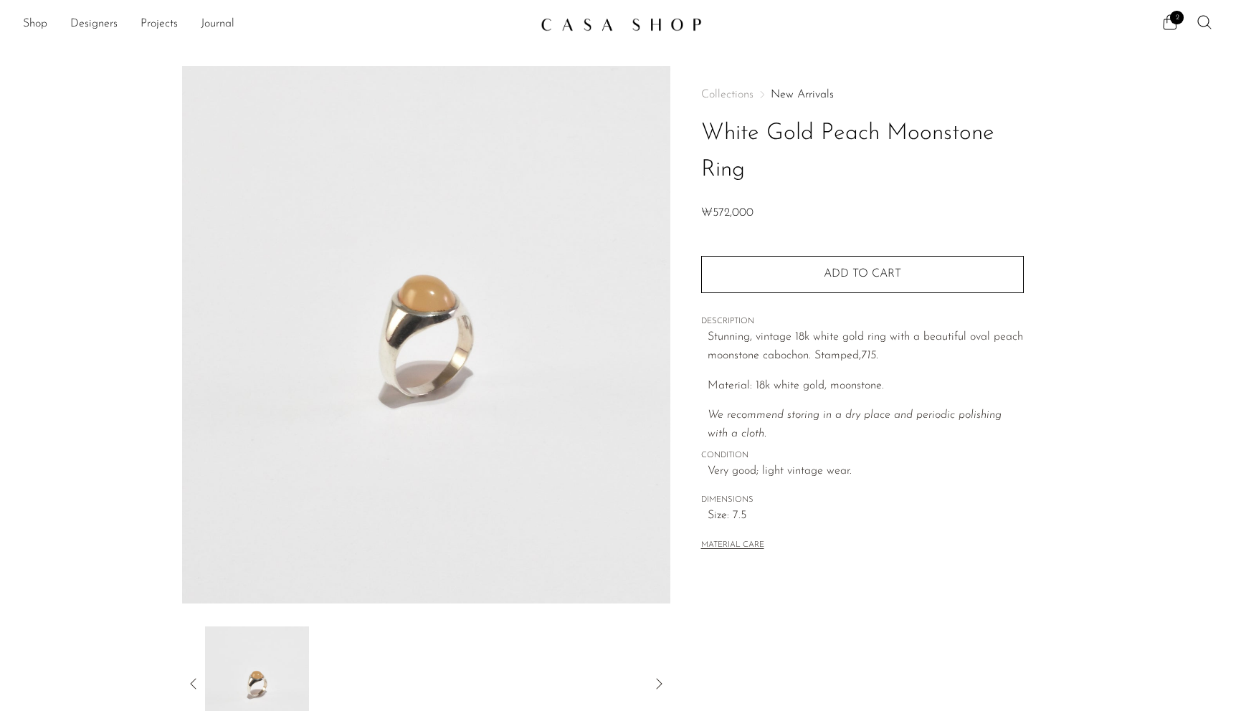
click at [253, 678] on img at bounding box center [257, 684] width 104 height 115
click at [240, 695] on img at bounding box center [257, 684] width 104 height 115
click at [198, 672] on div at bounding box center [426, 684] width 488 height 115
click at [198, 680] on icon at bounding box center [193, 683] width 17 height 17
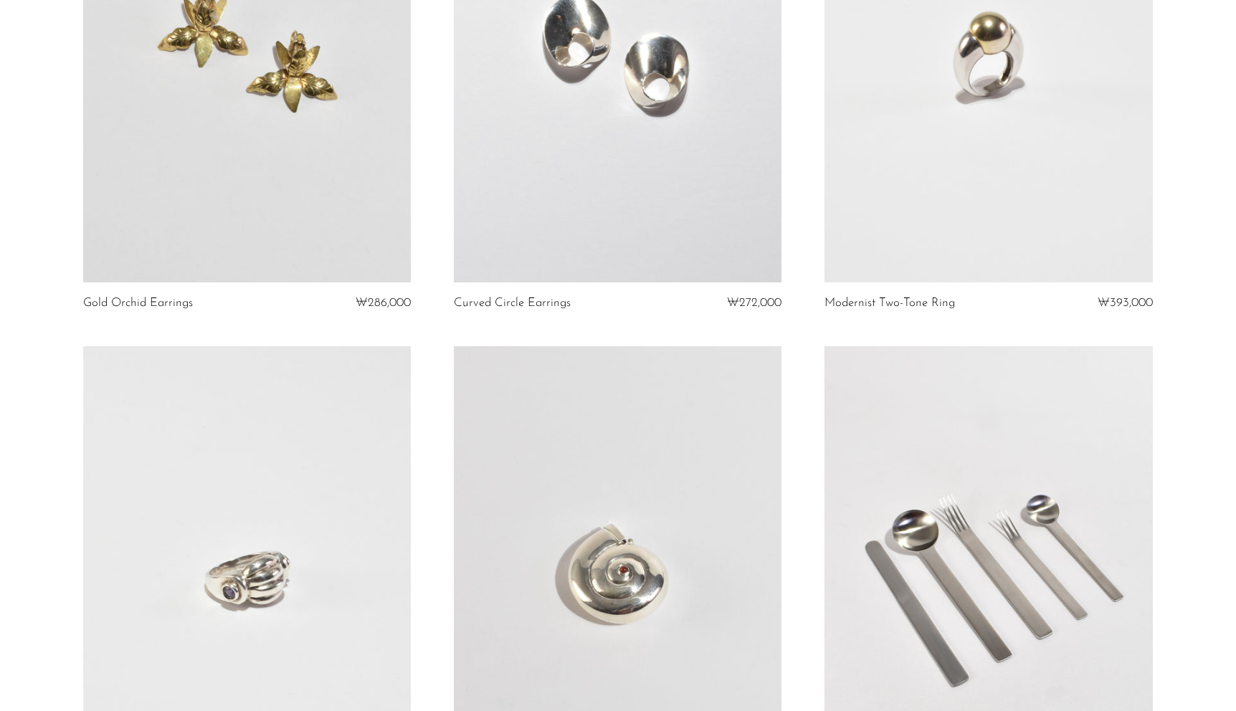
scroll to position [4421, 0]
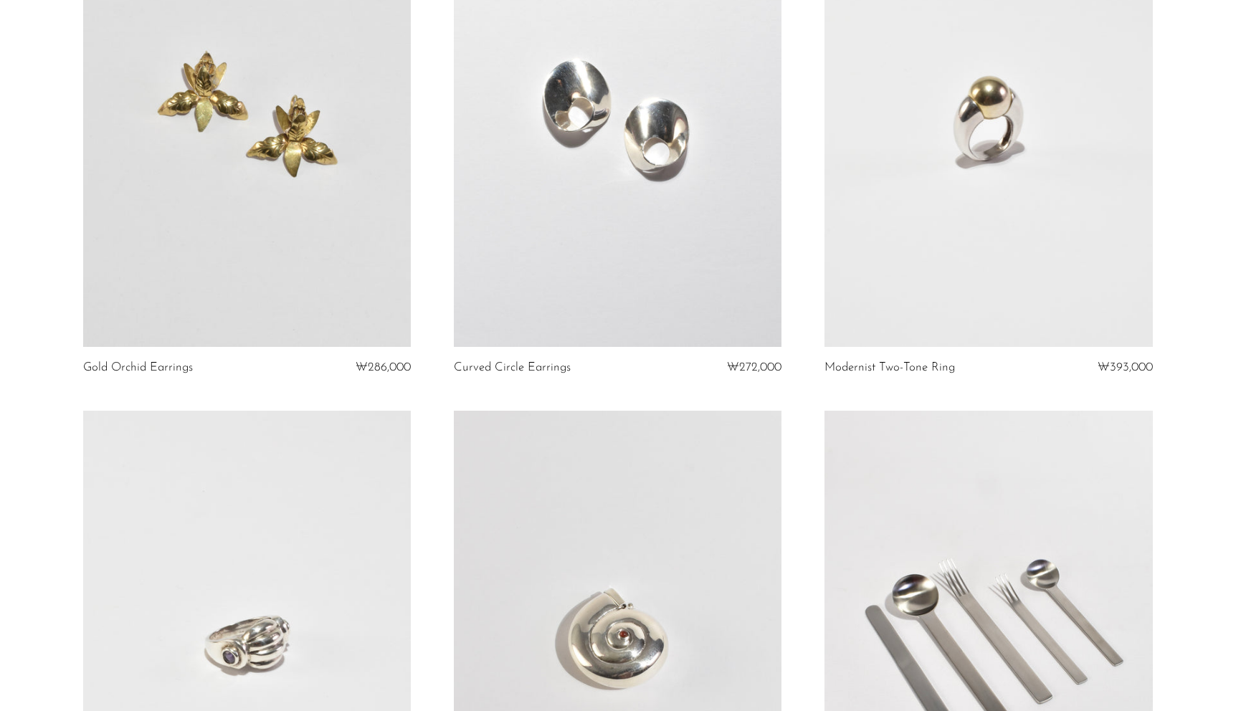
click at [970, 240] on link at bounding box center [988, 117] width 328 height 459
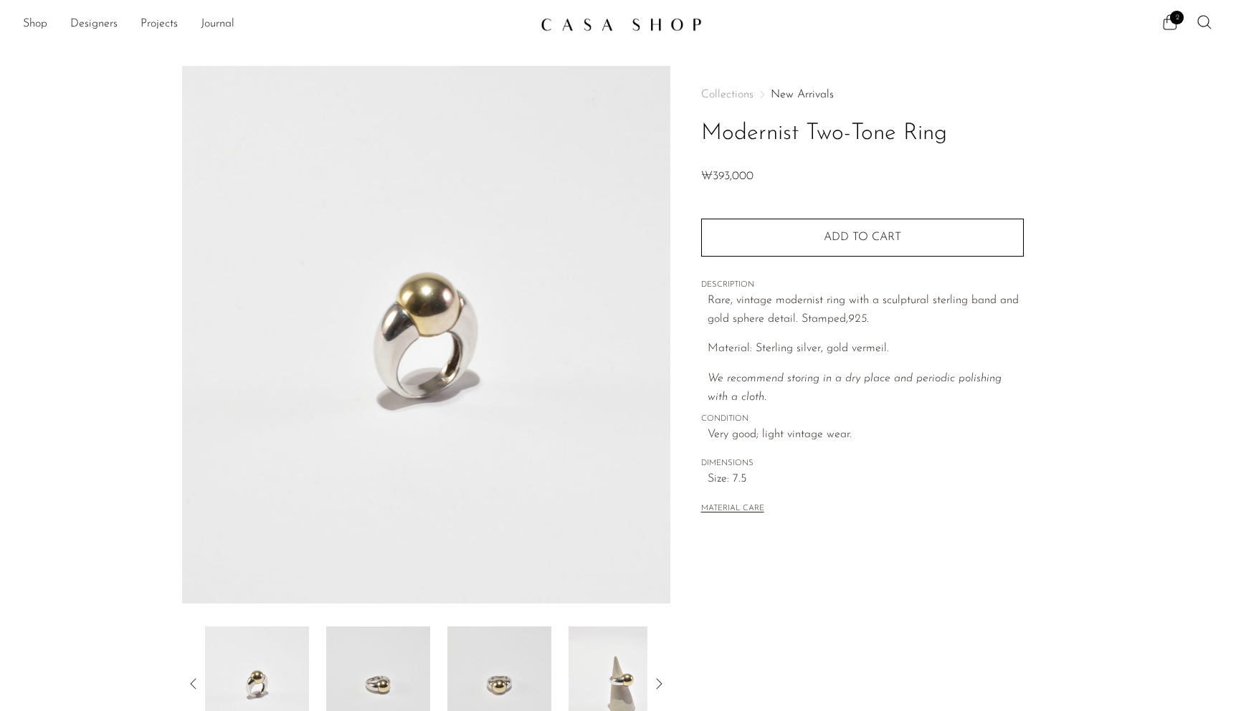
scroll to position [222, 0]
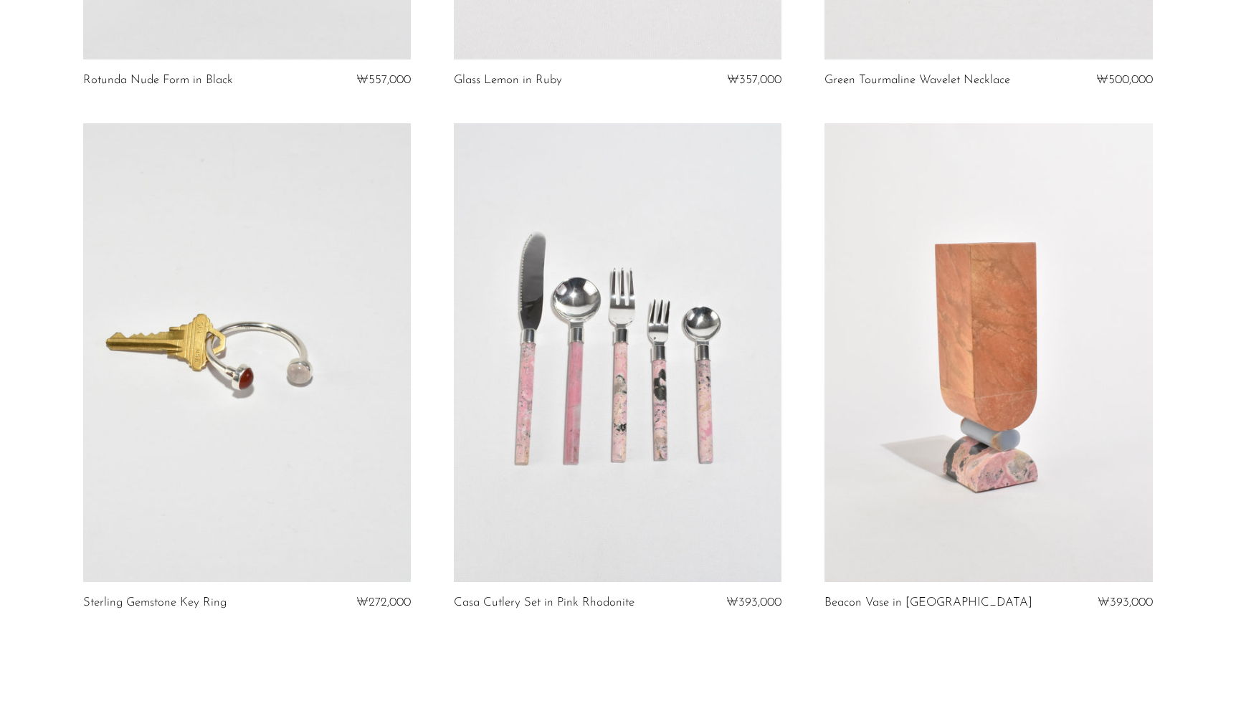
scroll to position [5932, 0]
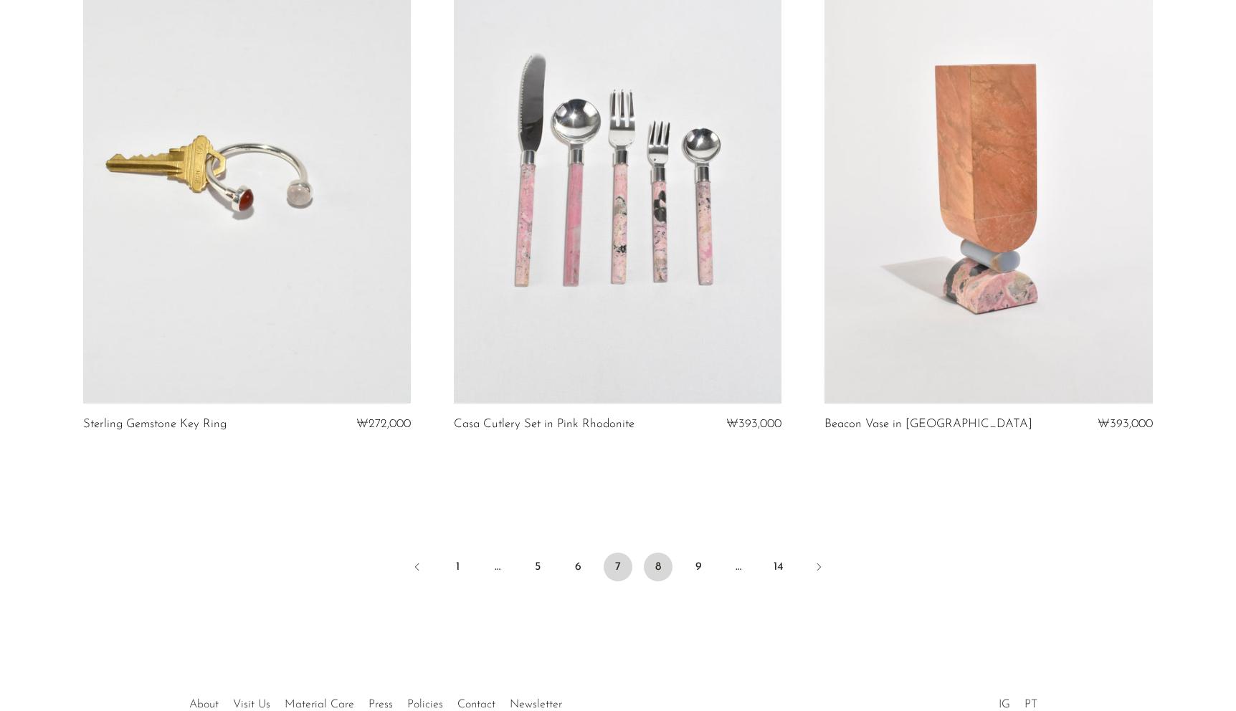
click at [655, 574] on link "8" at bounding box center [658, 567] width 29 height 29
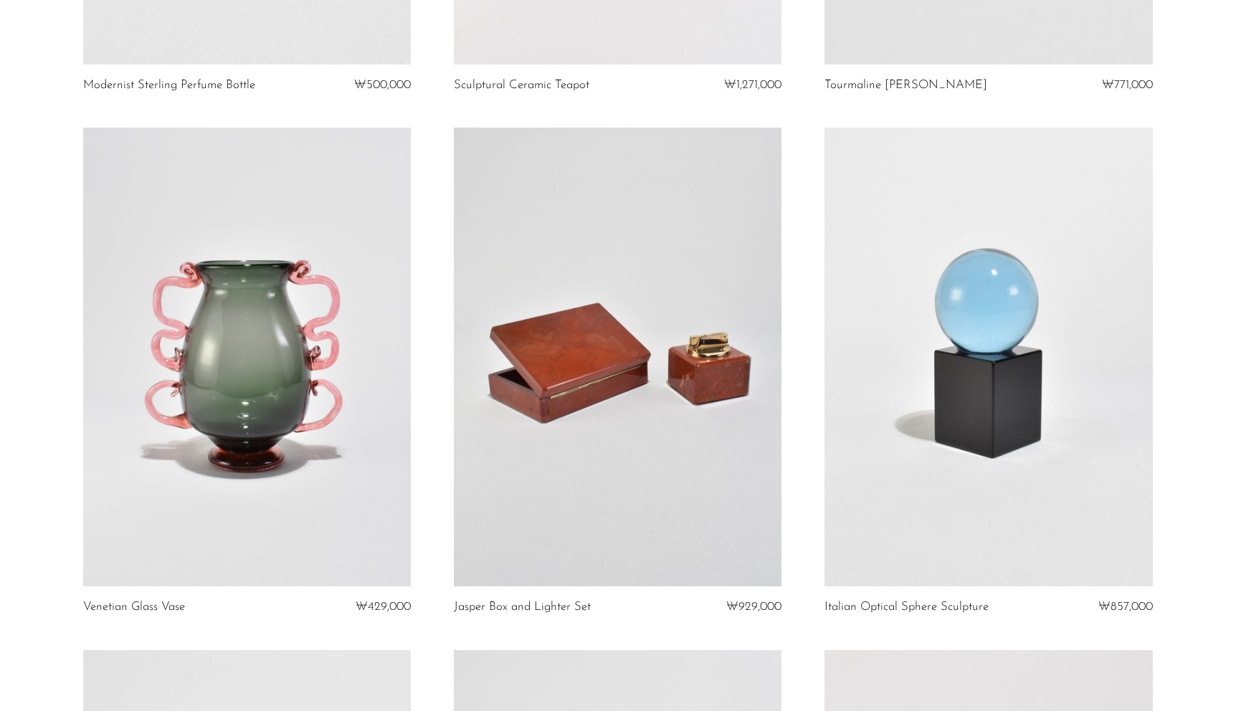
scroll to position [5230, 0]
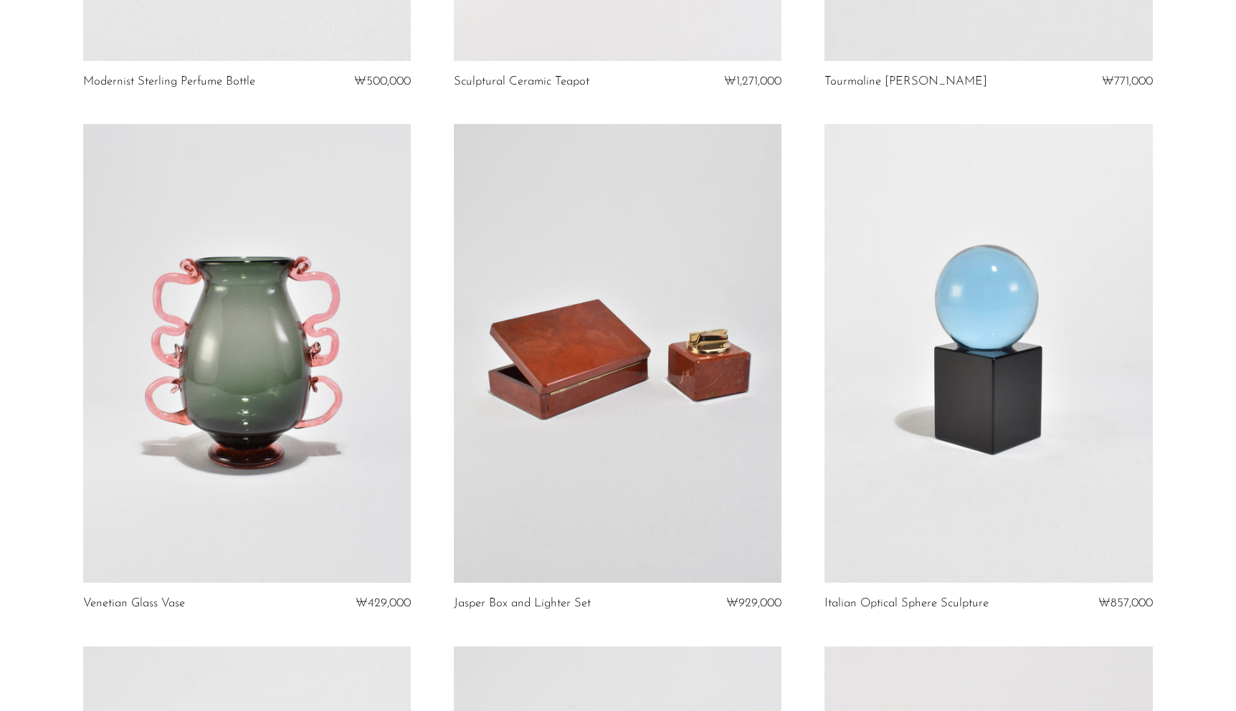
click at [1057, 411] on link at bounding box center [988, 353] width 328 height 459
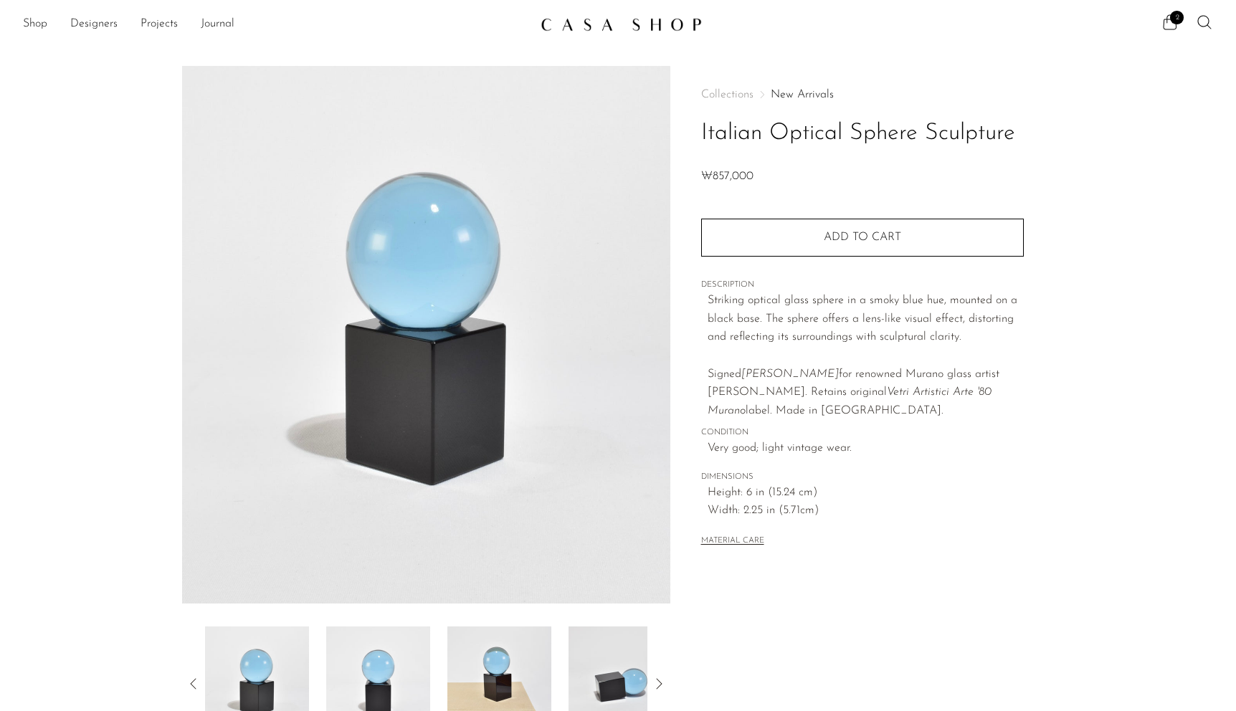
click at [596, 687] on img at bounding box center [621, 684] width 104 height 115
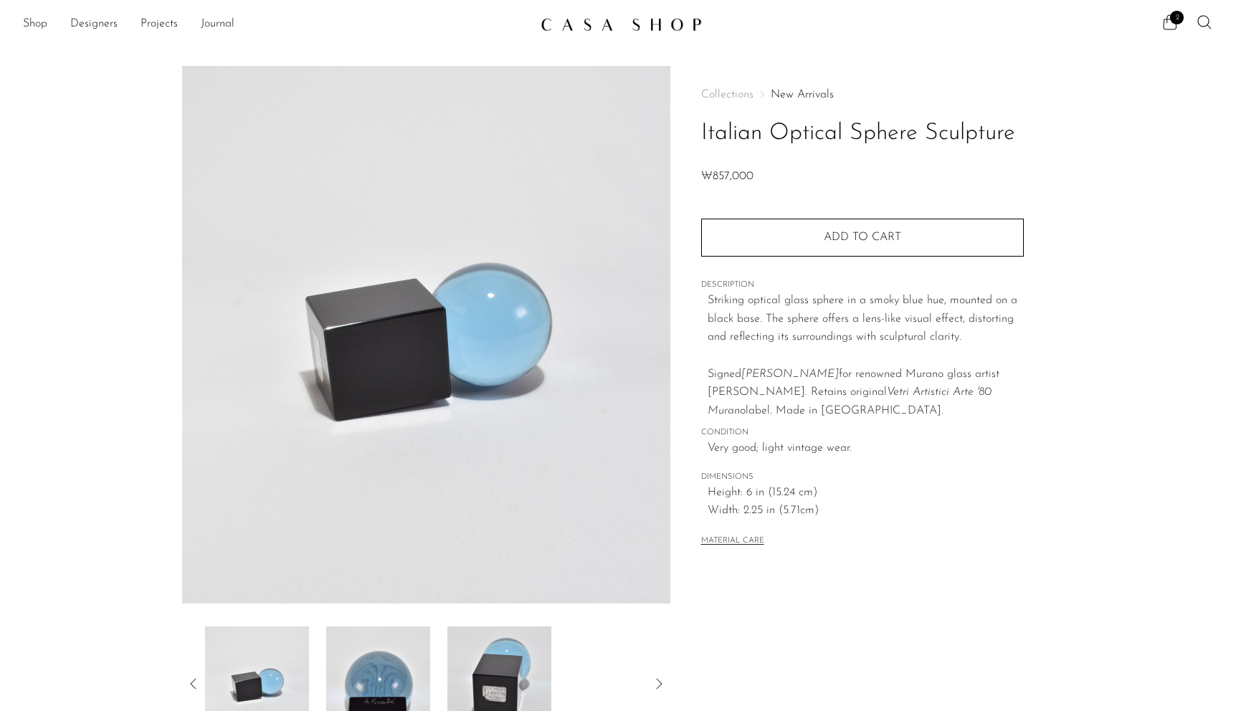
click at [598, 678] on div at bounding box center [426, 684] width 442 height 115
click at [520, 672] on img at bounding box center [499, 684] width 104 height 115
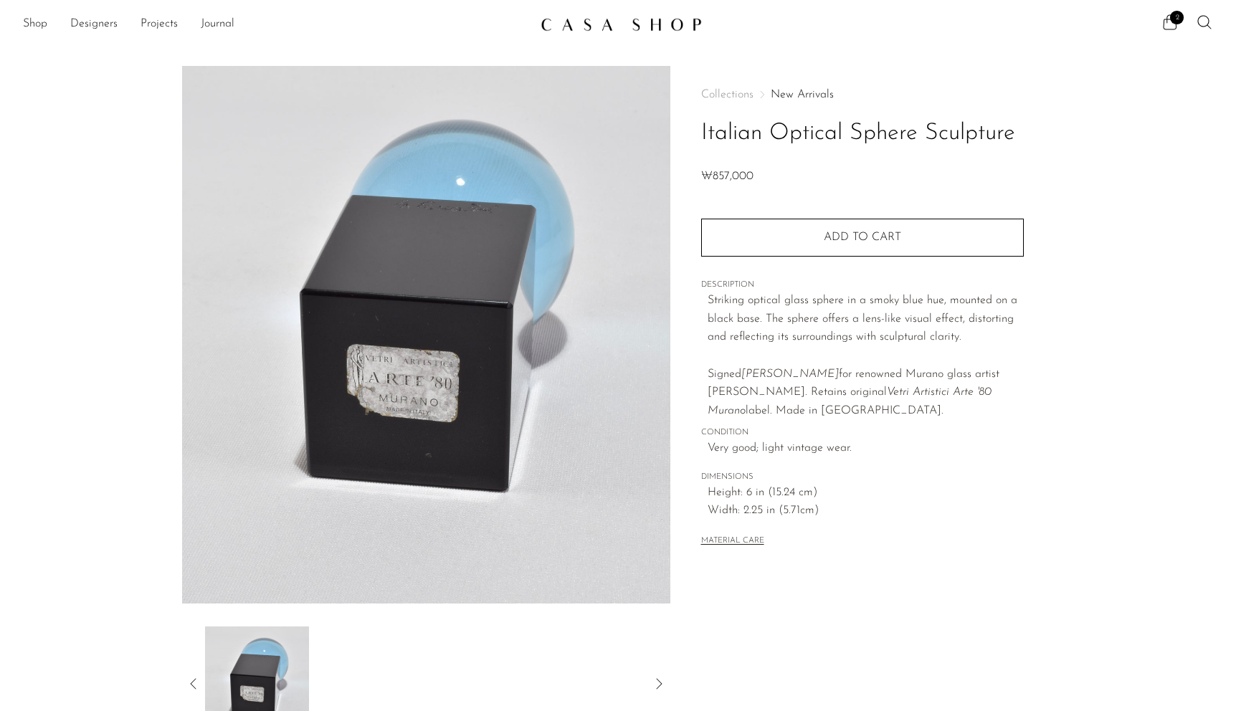
click at [189, 676] on icon at bounding box center [193, 683] width 17 height 17
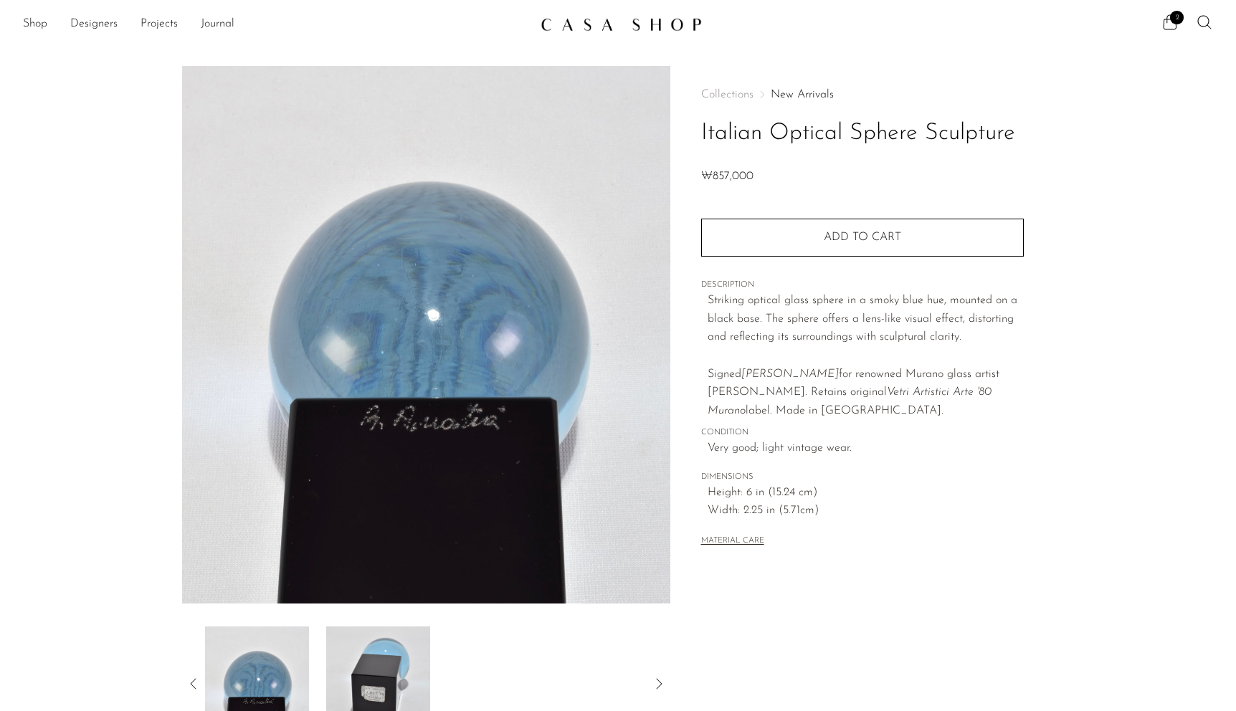
click at [189, 676] on icon at bounding box center [193, 683] width 17 height 17
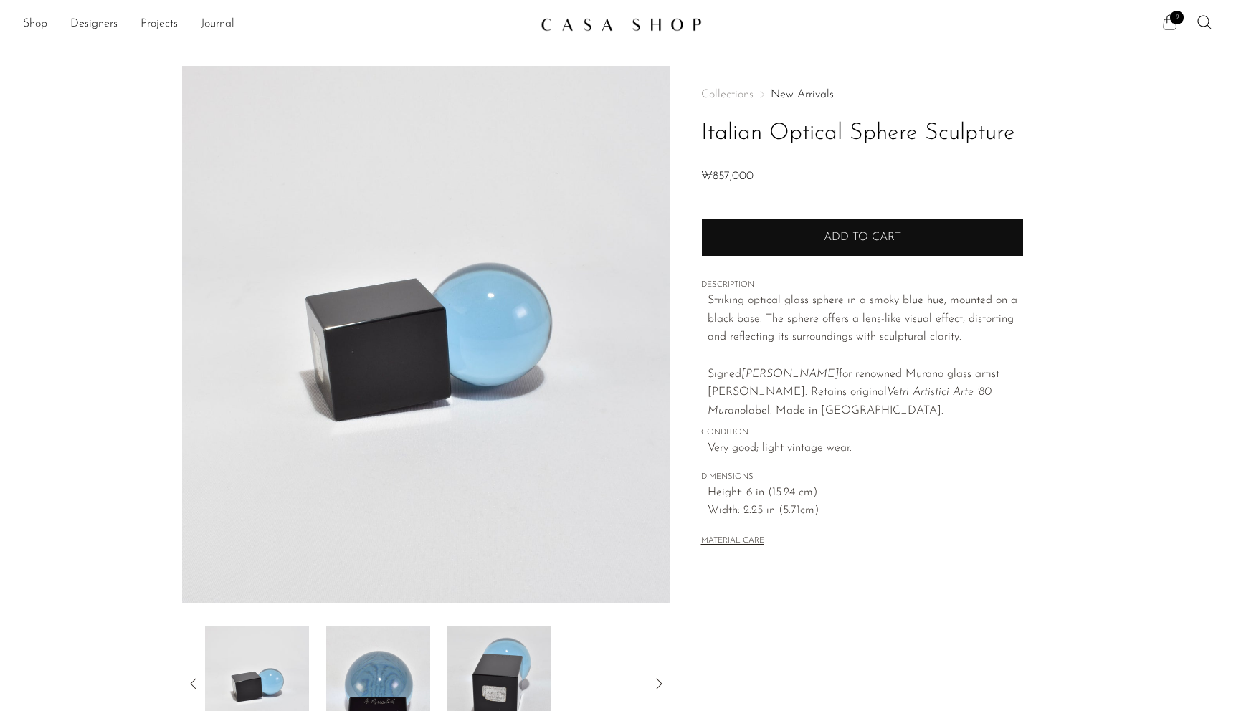
click at [865, 244] on button "Add to cart" at bounding box center [862, 237] width 323 height 37
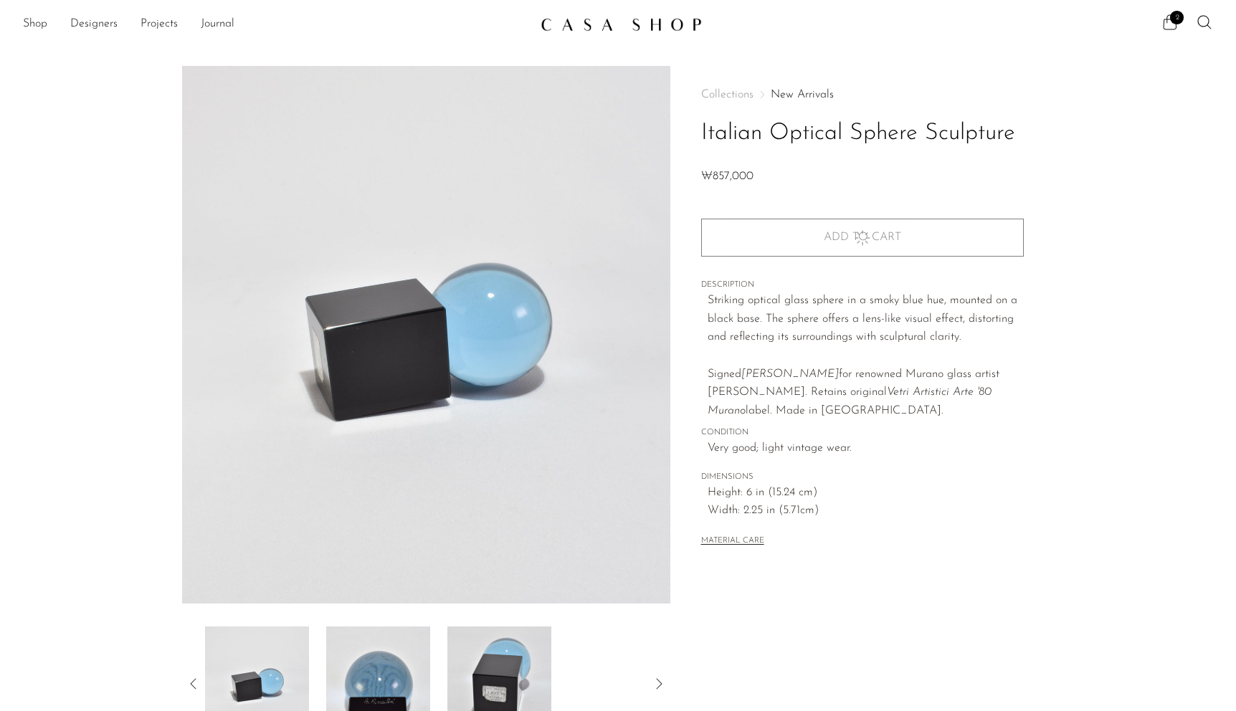
click at [1173, 25] on icon at bounding box center [1169, 22] width 17 height 17
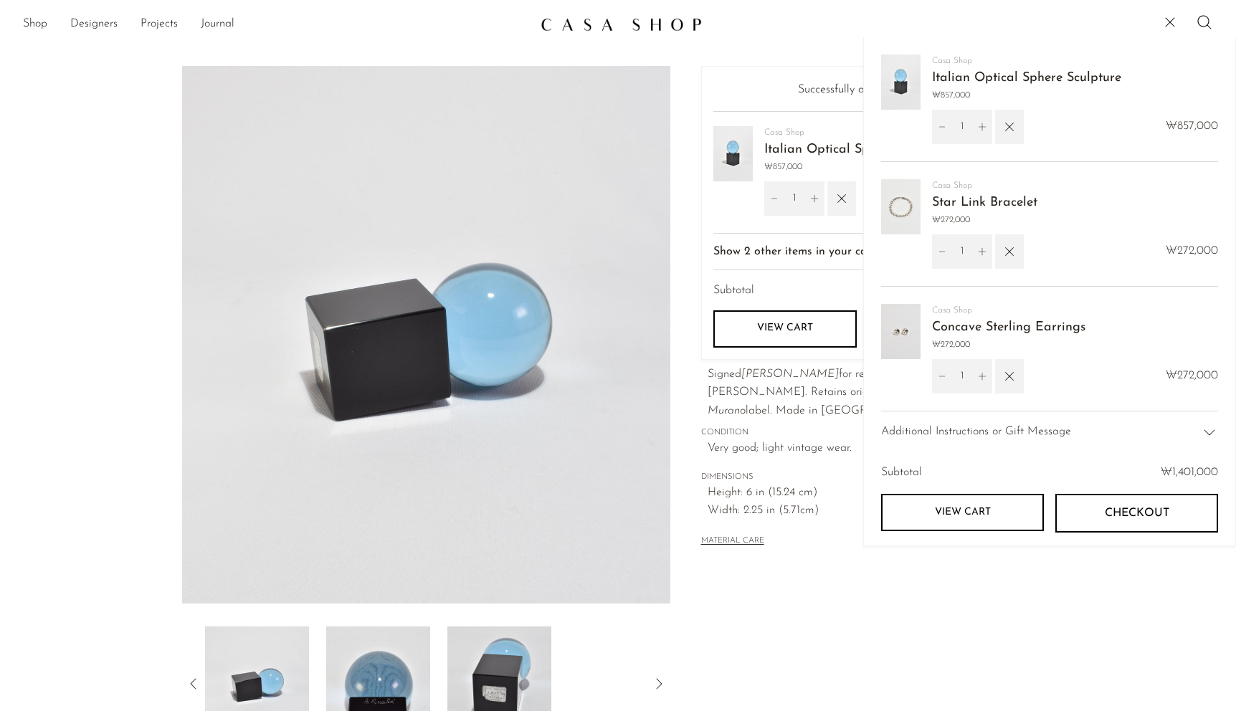
click at [906, 210] on img at bounding box center [900, 206] width 39 height 55
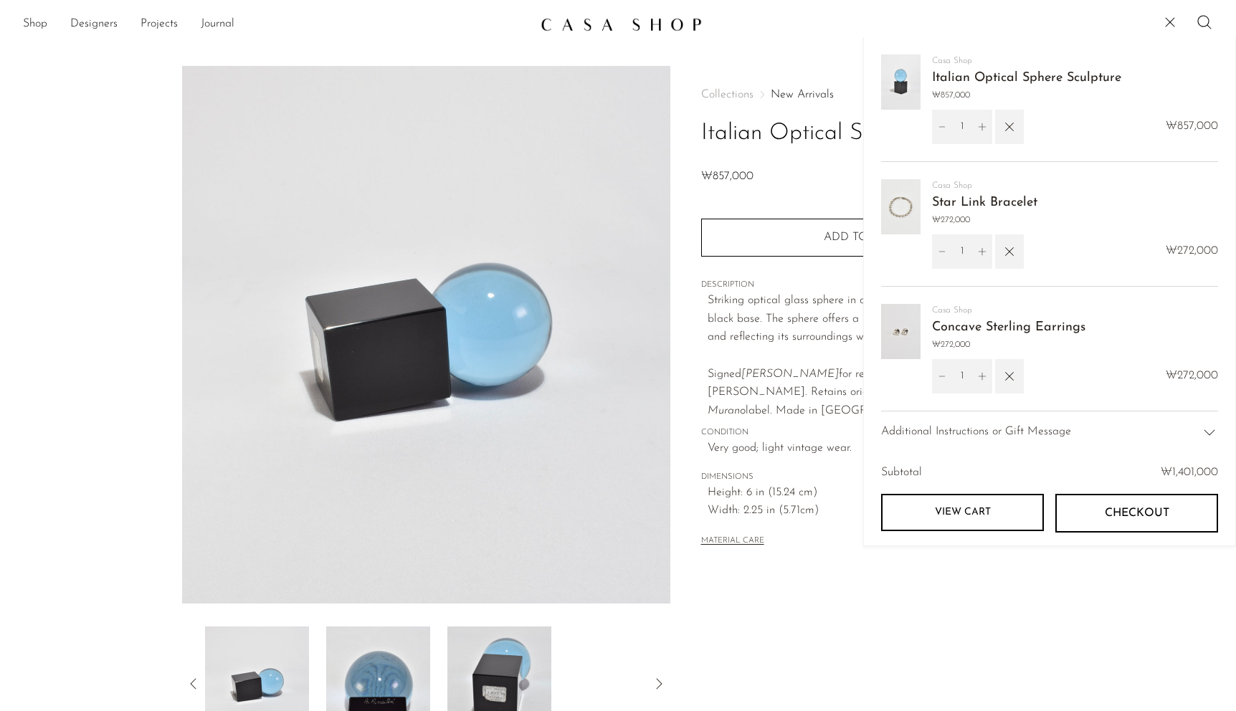
click at [960, 201] on link "Star Link Bracelet" at bounding box center [984, 202] width 105 height 13
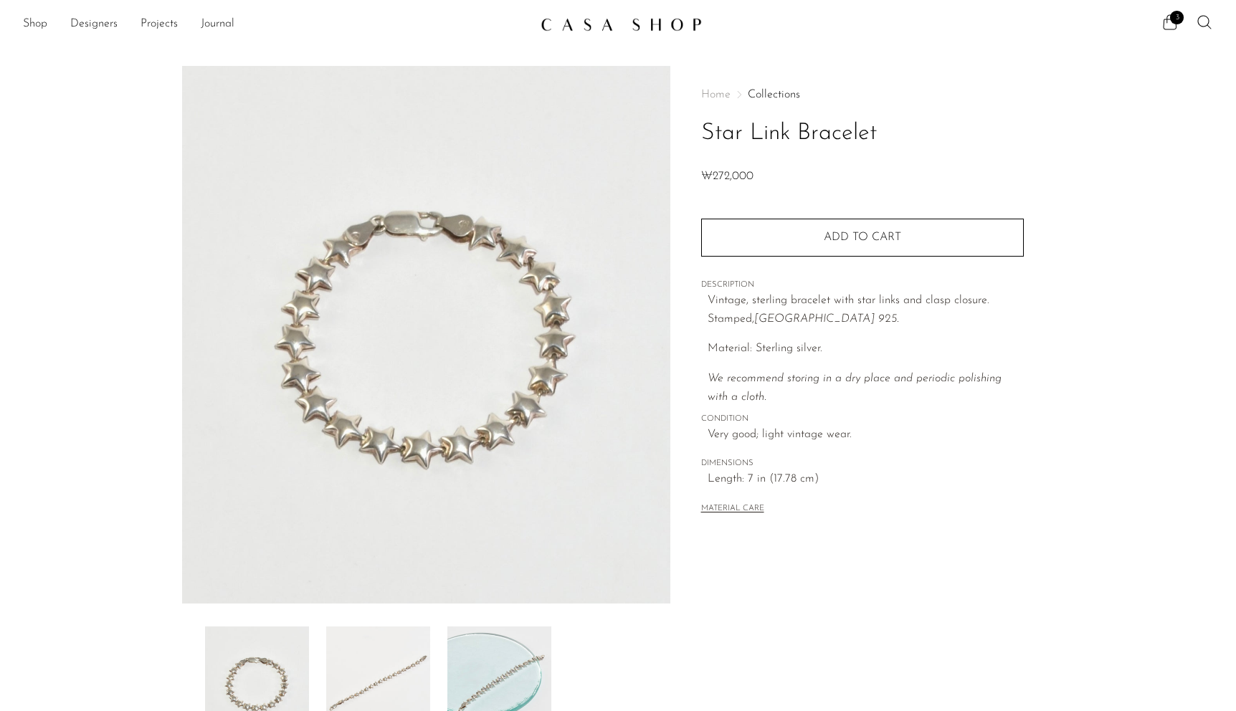
click at [586, 27] on img at bounding box center [621, 24] width 161 height 14
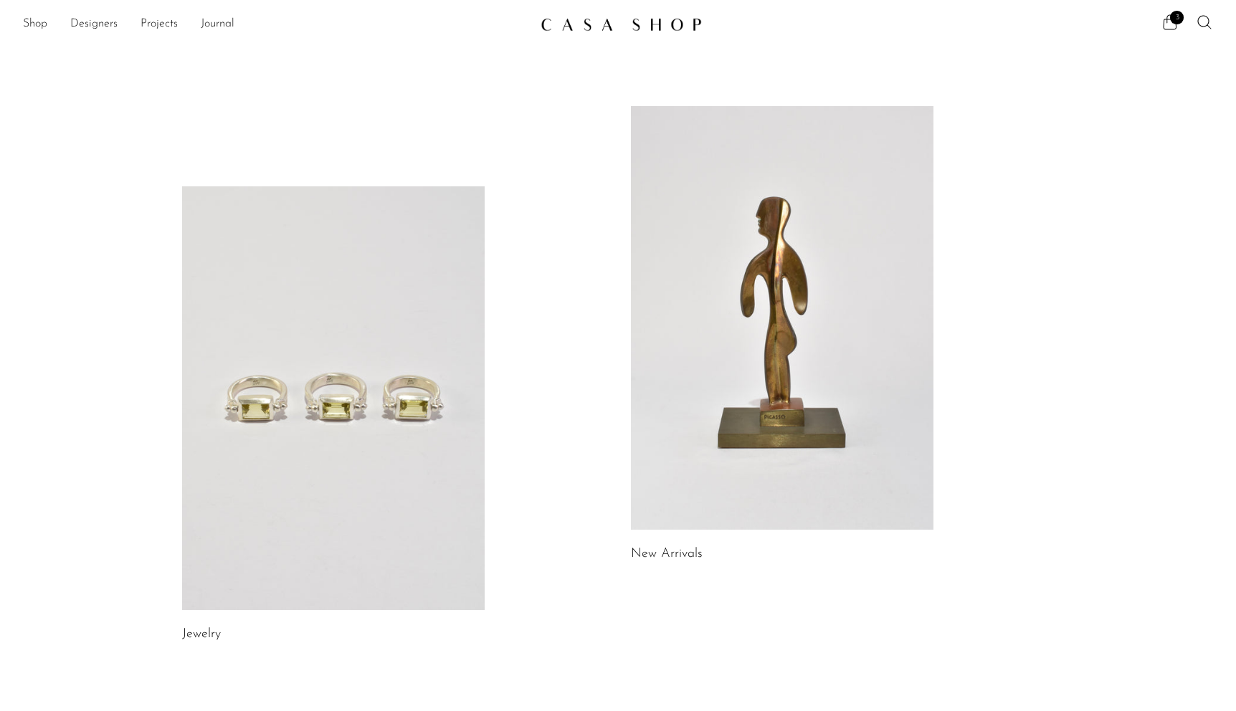
click at [313, 384] on link at bounding box center [333, 398] width 303 height 424
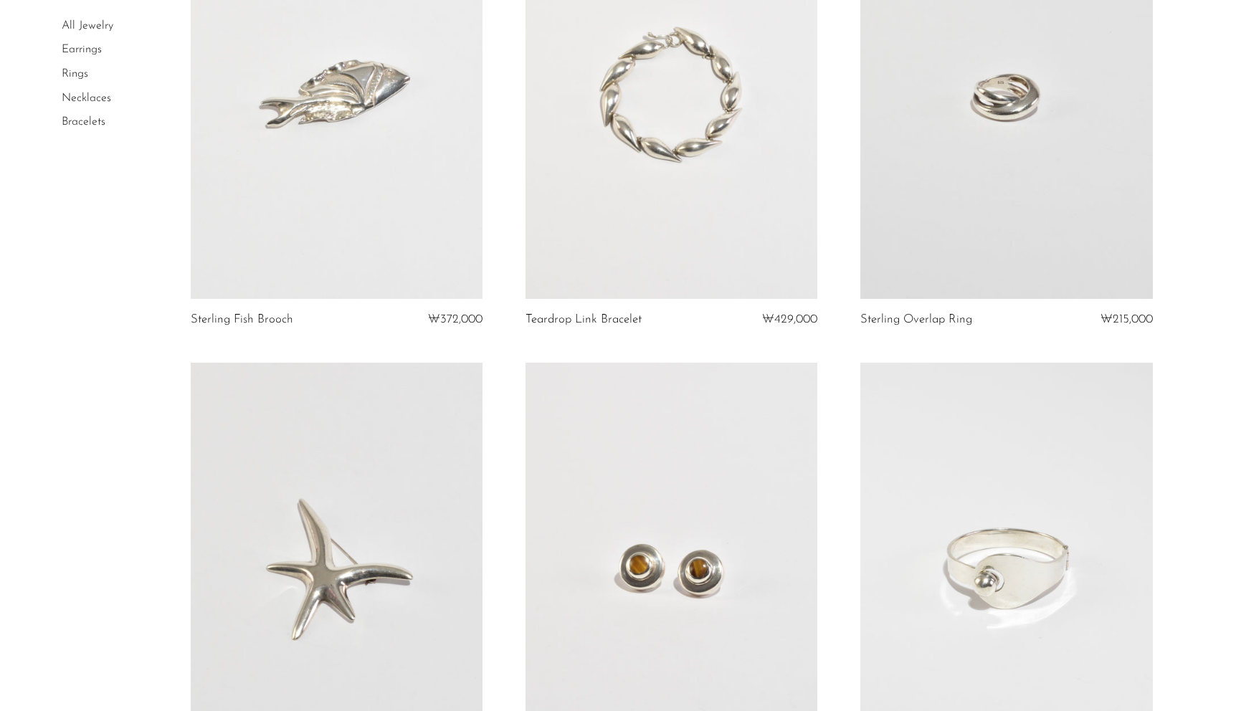
scroll to position [1573, 0]
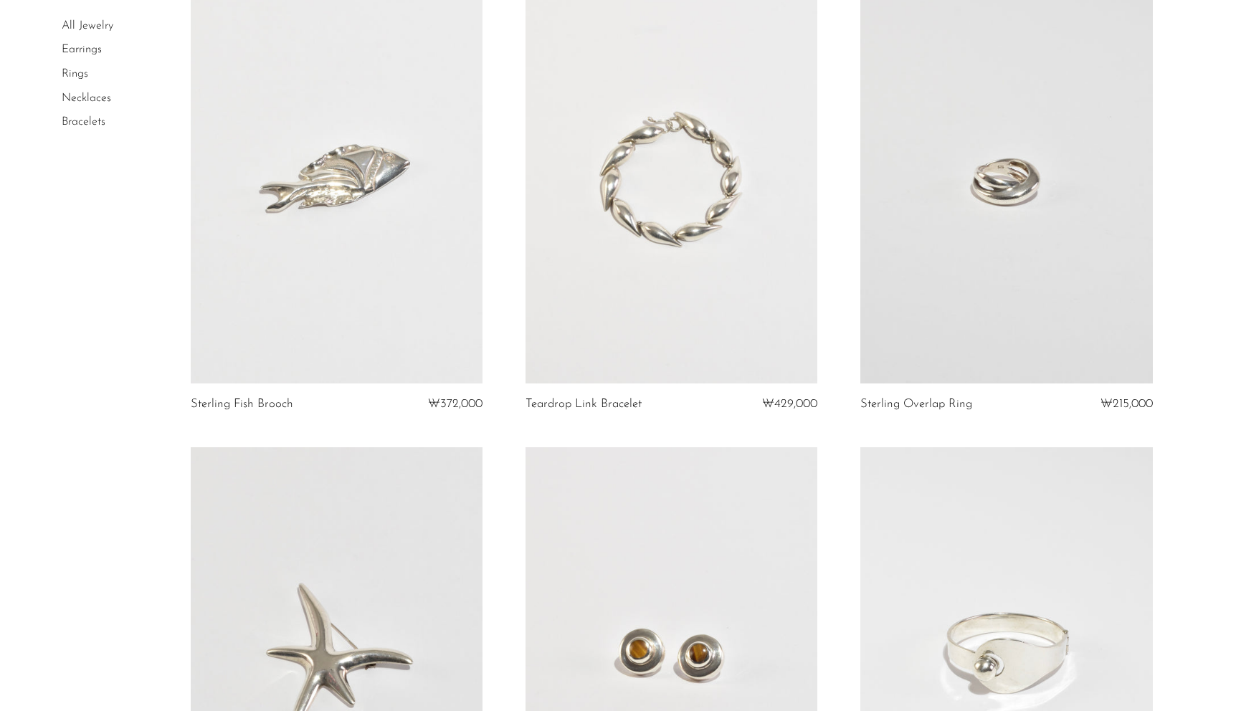
click at [961, 259] on link at bounding box center [1006, 179] width 292 height 409
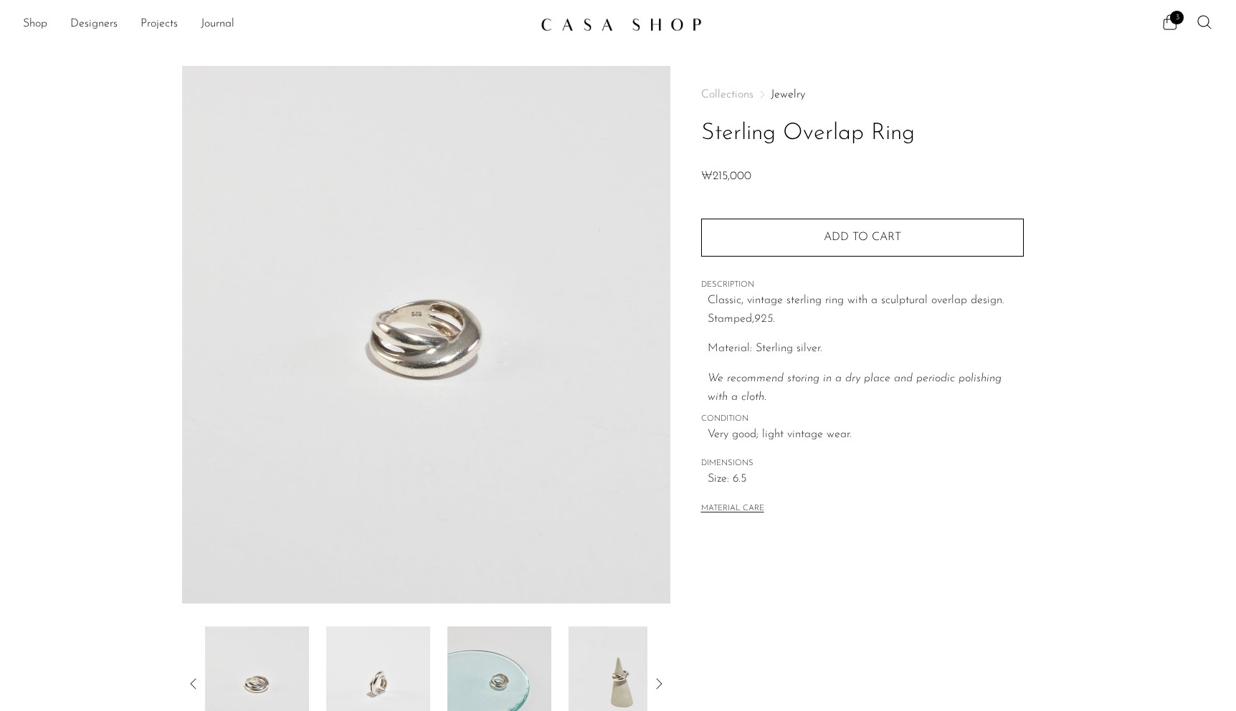
scroll to position [222, 0]
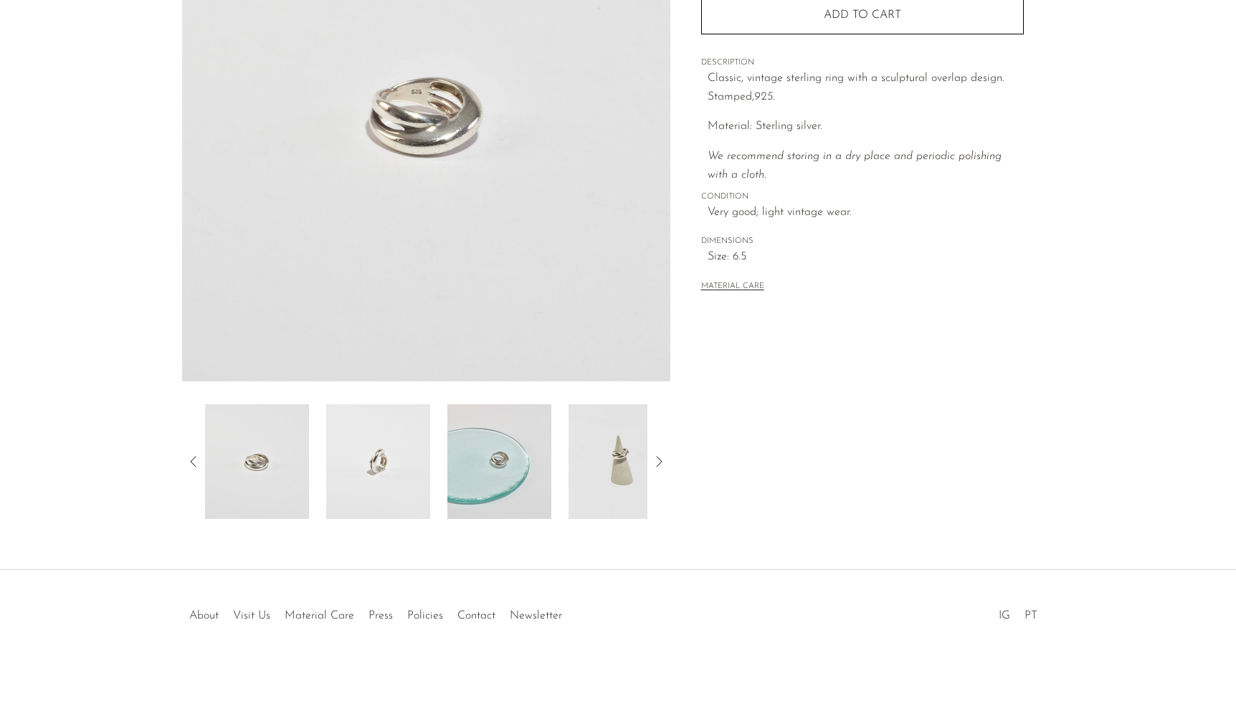
click at [523, 468] on img at bounding box center [499, 461] width 104 height 115
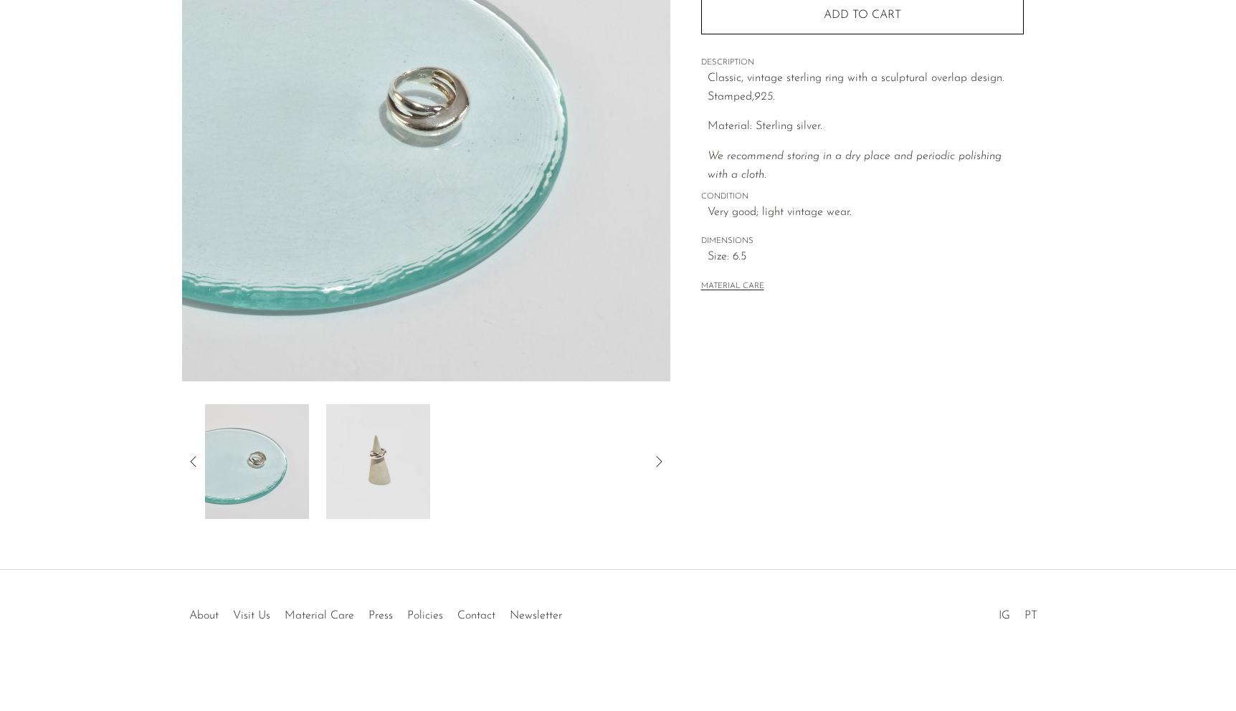
click at [579, 475] on div at bounding box center [426, 461] width 442 height 115
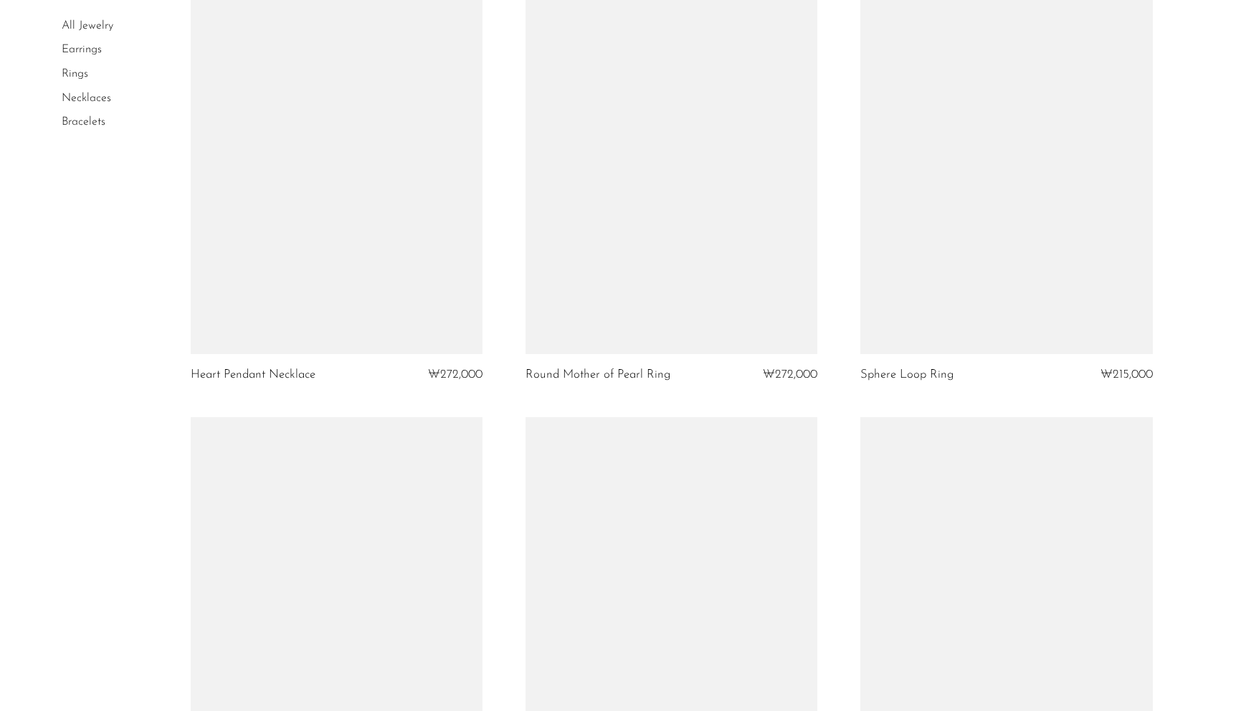
scroll to position [3552, 0]
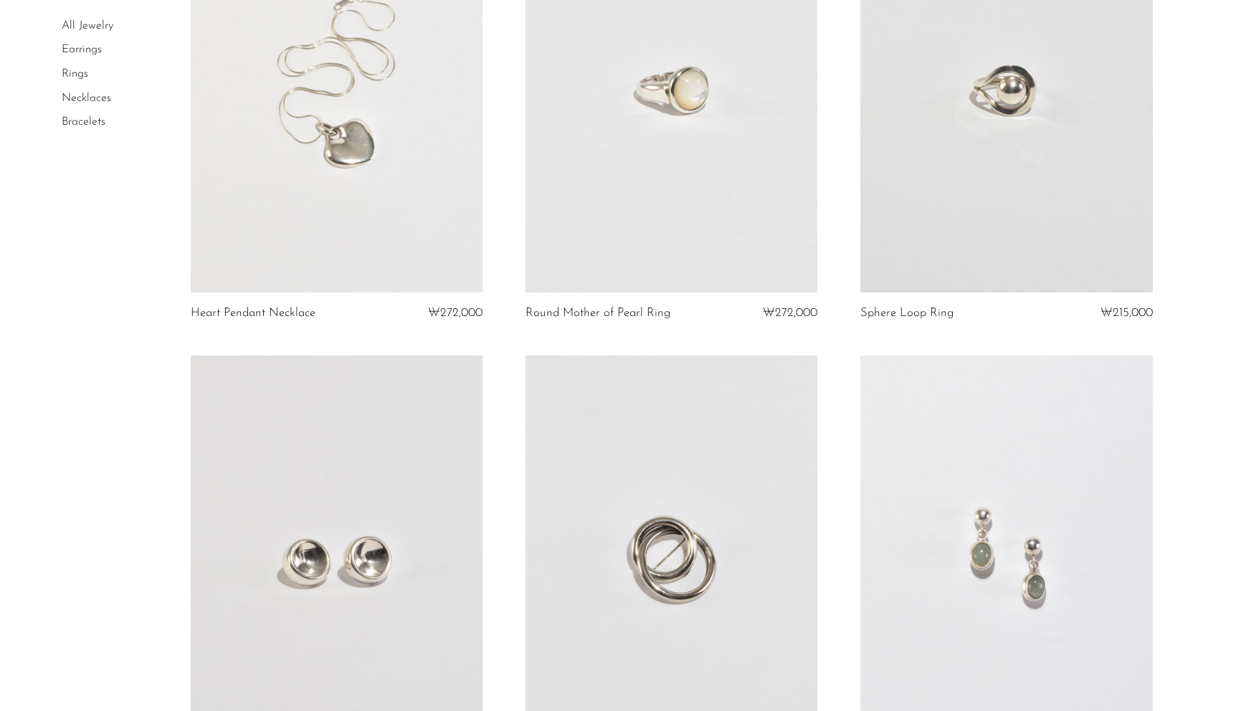
click at [891, 168] on link at bounding box center [1006, 88] width 292 height 409
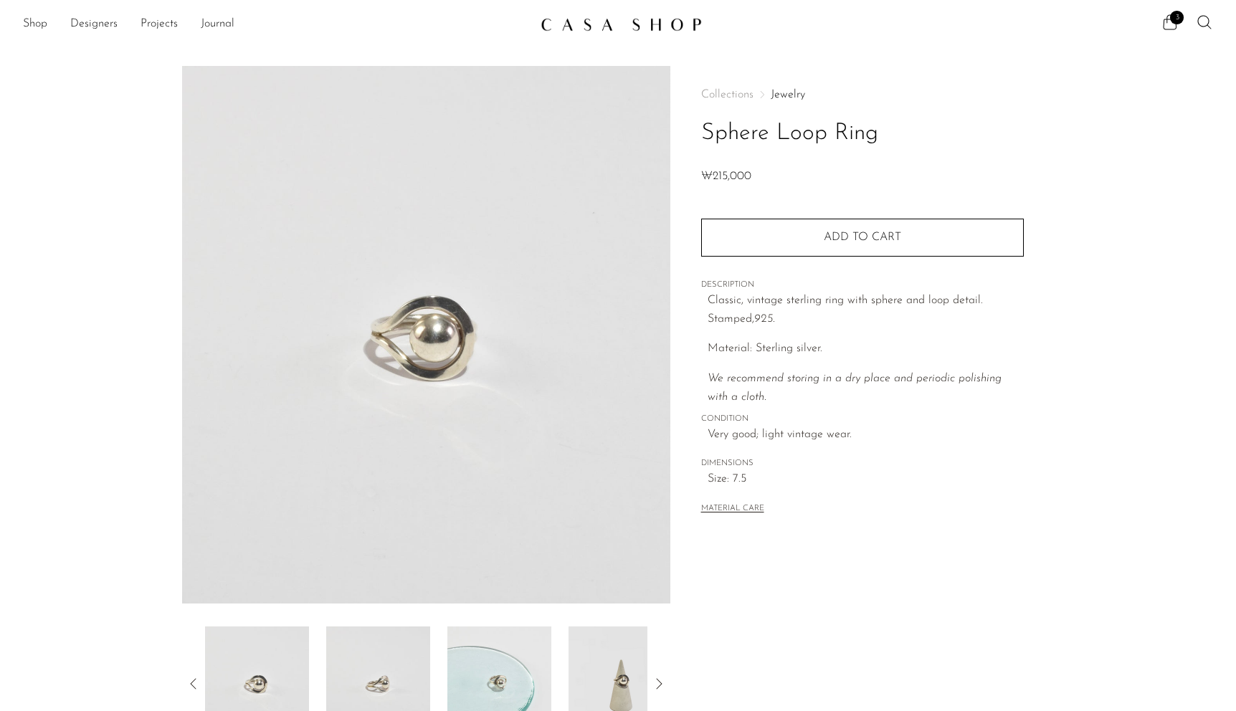
click at [598, 678] on img at bounding box center [621, 684] width 104 height 115
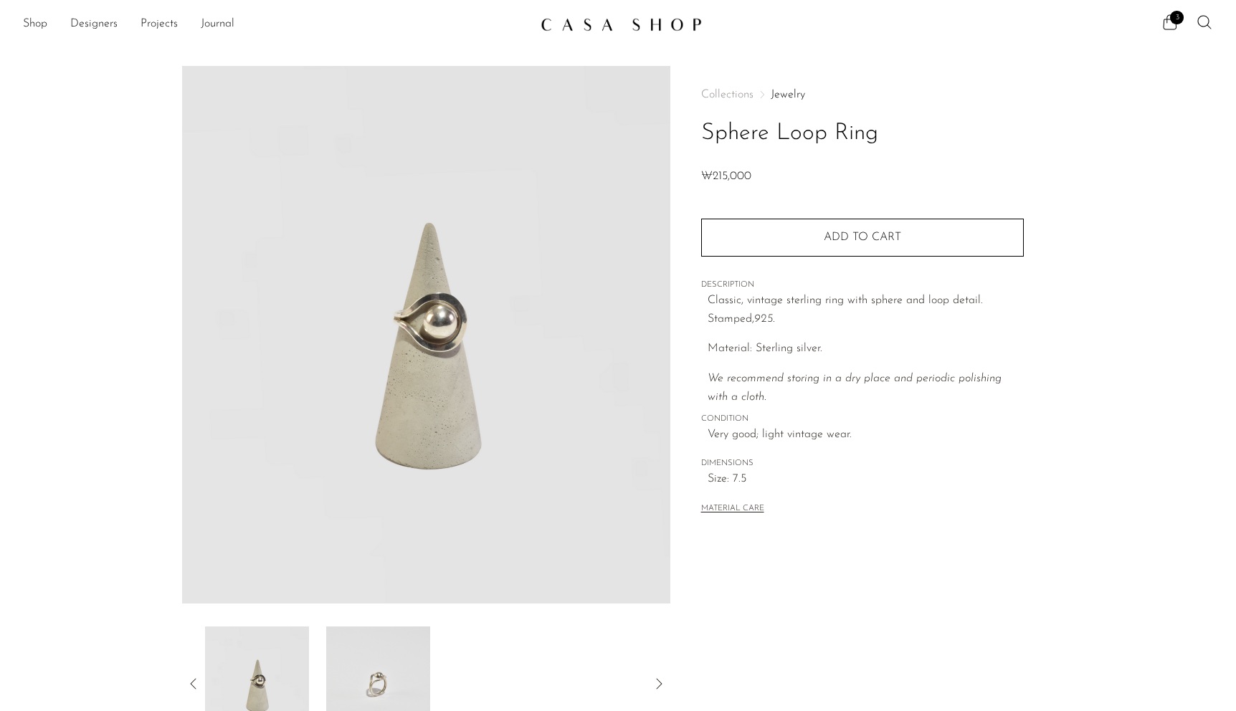
click at [371, 669] on img at bounding box center [378, 684] width 104 height 115
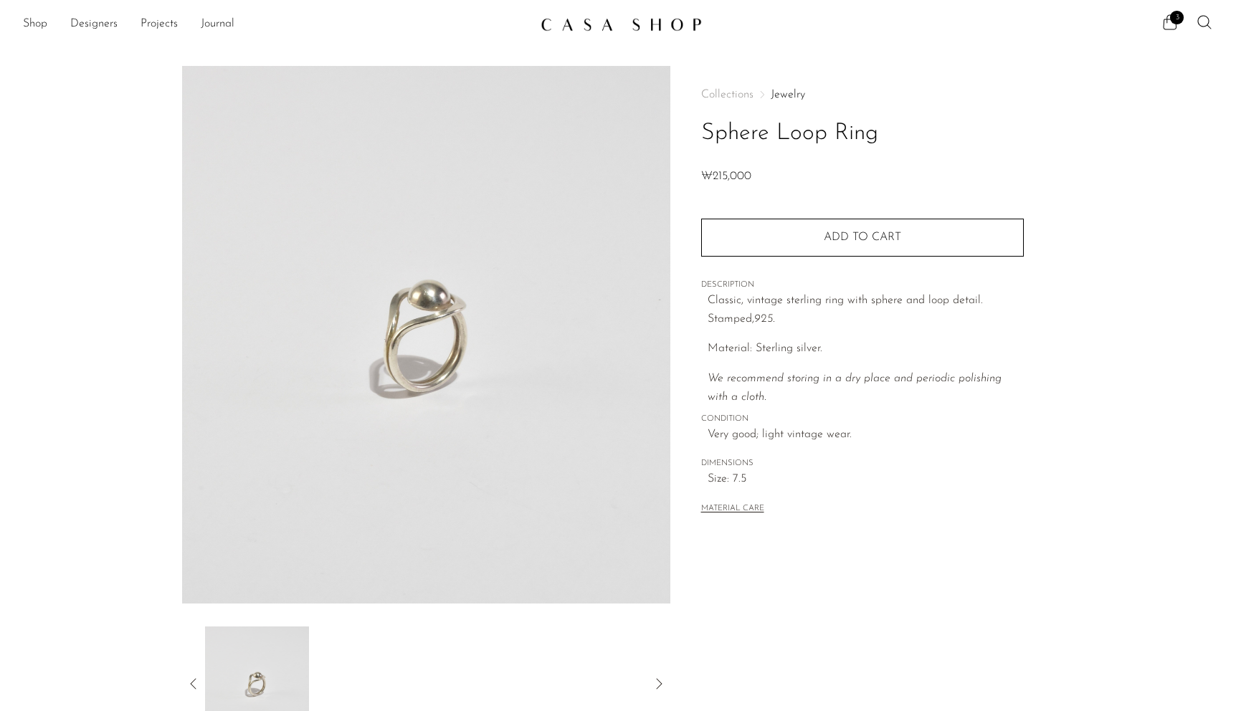
click at [237, 670] on img at bounding box center [257, 684] width 104 height 115
click at [331, 664] on img at bounding box center [279, 684] width 104 height 115
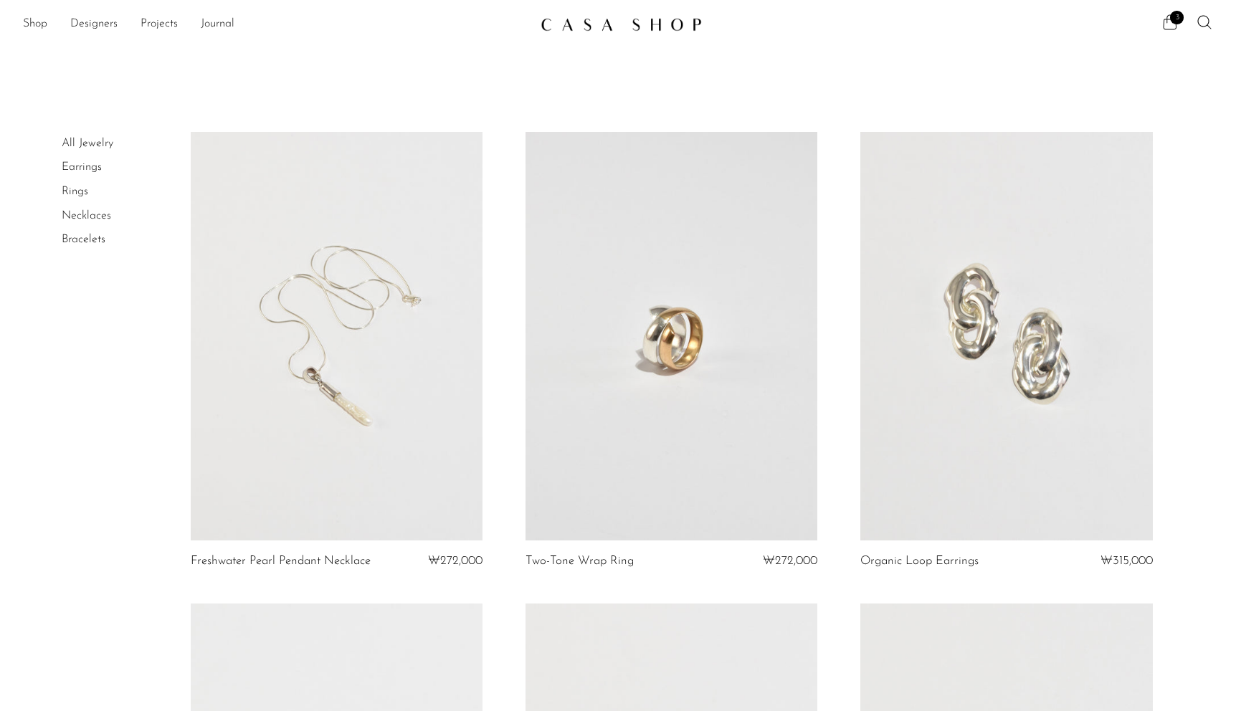
click at [1166, 24] on icon at bounding box center [1169, 22] width 17 height 17
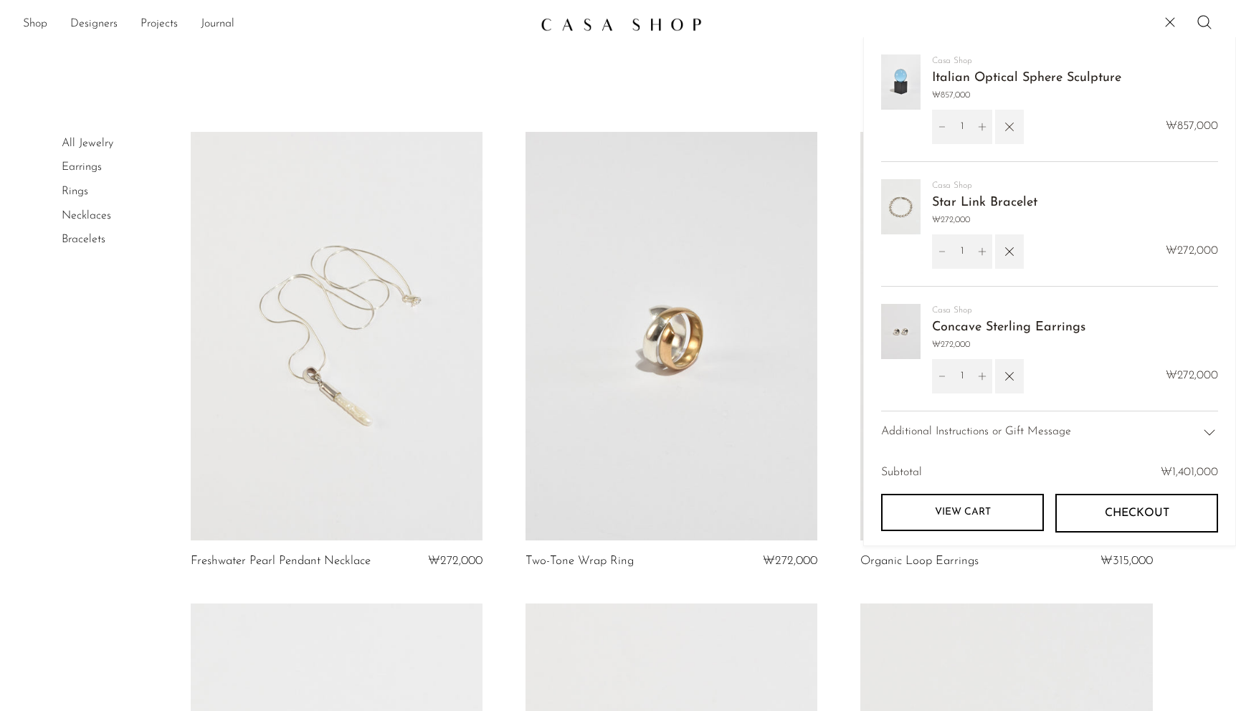
click at [1009, 129] on icon "button" at bounding box center [1010, 127] width 16 height 16
